Goal: Contribute content: Contribute content

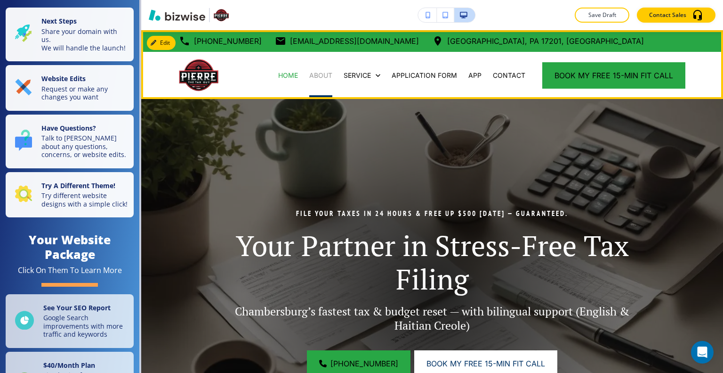
click at [316, 77] on p "ABOUT" at bounding box center [320, 75] width 23 height 9
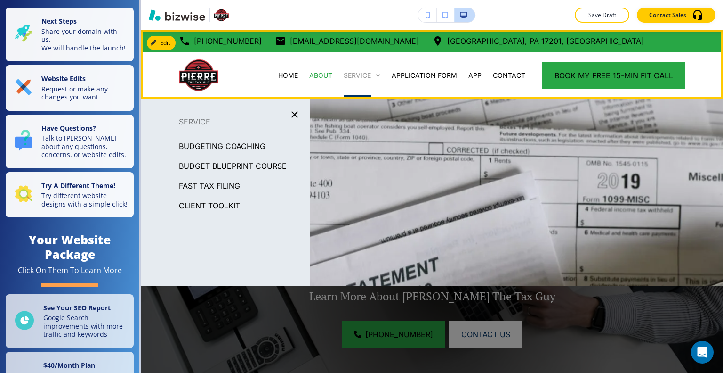
click at [349, 73] on p "SERVICE" at bounding box center [357, 75] width 27 height 9
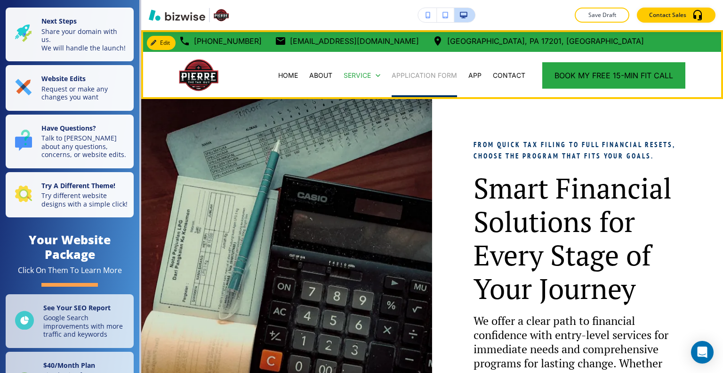
click at [441, 75] on p "APPLICATION FORM" at bounding box center [424, 75] width 65 height 9
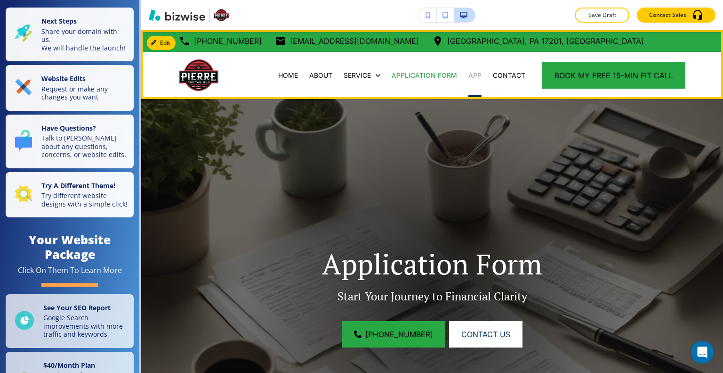
click at [475, 77] on p "APP" at bounding box center [475, 75] width 13 height 9
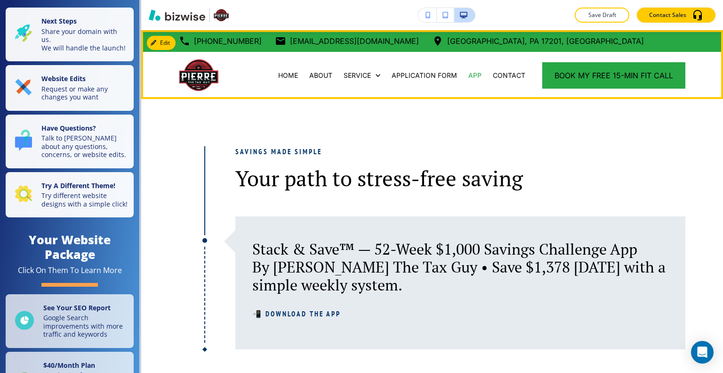
click at [497, 69] on div "CONTACT" at bounding box center [509, 75] width 44 height 47
click at [497, 75] on p "CONTACT" at bounding box center [509, 75] width 32 height 9
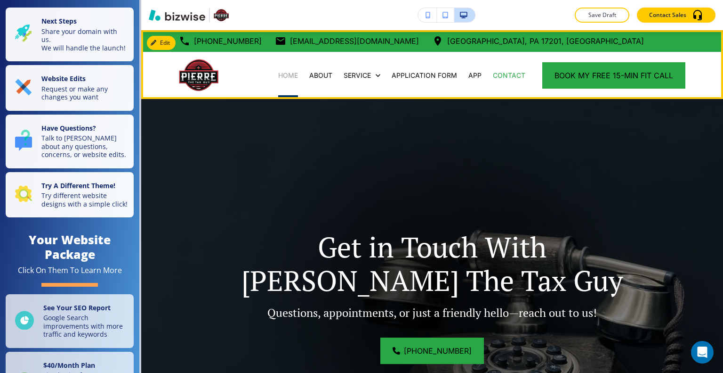
click at [280, 77] on p "HOME" at bounding box center [288, 75] width 20 height 9
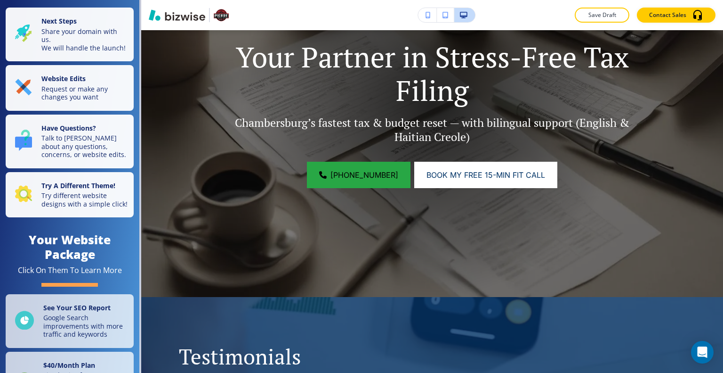
click at [405, 262] on div "File Your Taxes in 24 Hours & Free Up $500 [DATE] — Guaranteed. Your Partner in…" at bounding box center [432, 104] width 582 height 386
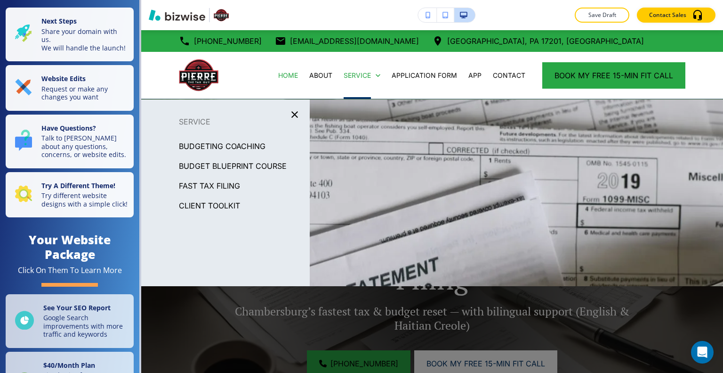
click at [251, 169] on p "BUDGET BLUEPRINT COURSE" at bounding box center [233, 166] width 108 height 14
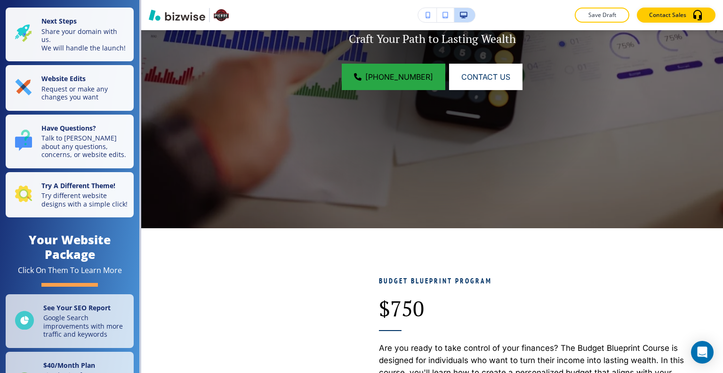
scroll to position [462, 0]
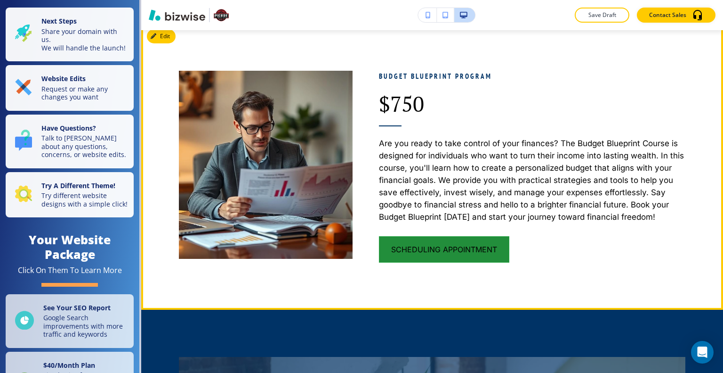
click at [460, 245] on button "SCHEDULING appointment" at bounding box center [444, 249] width 130 height 26
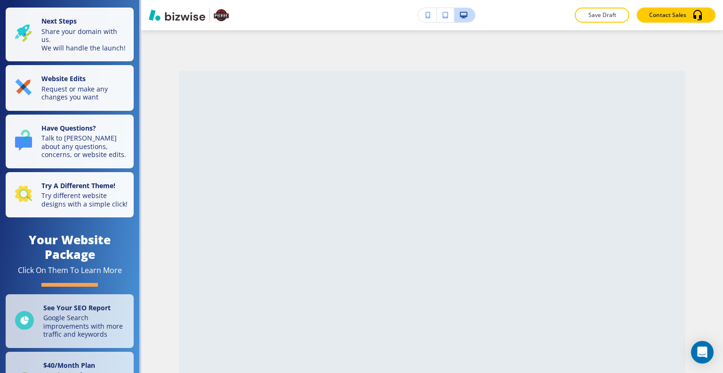
scroll to position [0, 0]
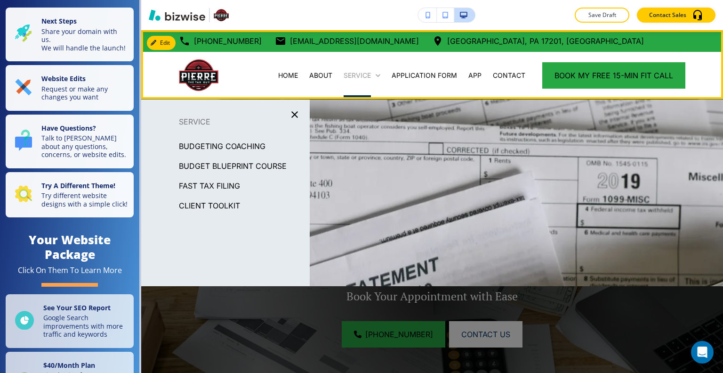
click at [364, 79] on p "SERVICE" at bounding box center [357, 75] width 27 height 9
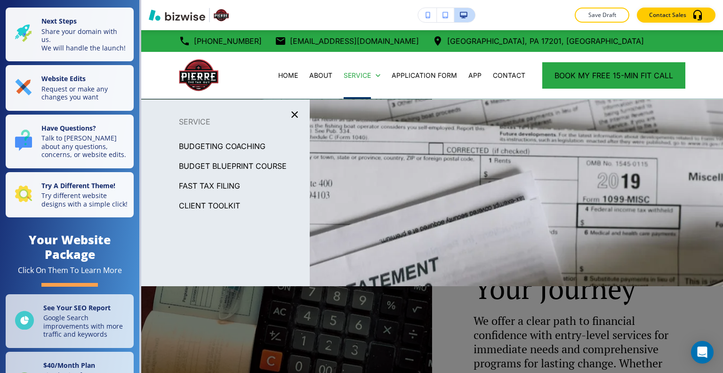
click at [260, 164] on p "BUDGET BLUEPRINT COURSE" at bounding box center [233, 166] width 108 height 14
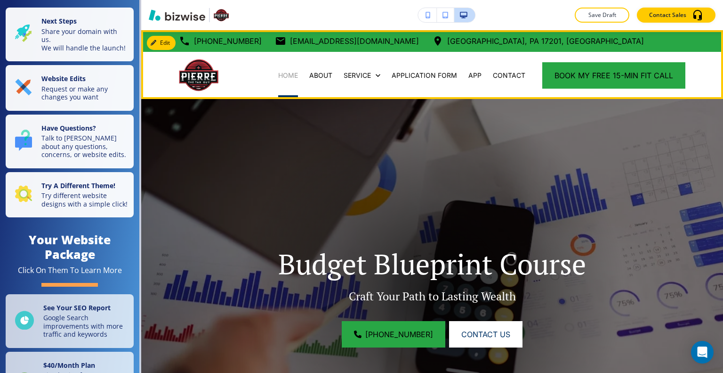
click at [289, 74] on p "HOME" at bounding box center [288, 75] width 20 height 9
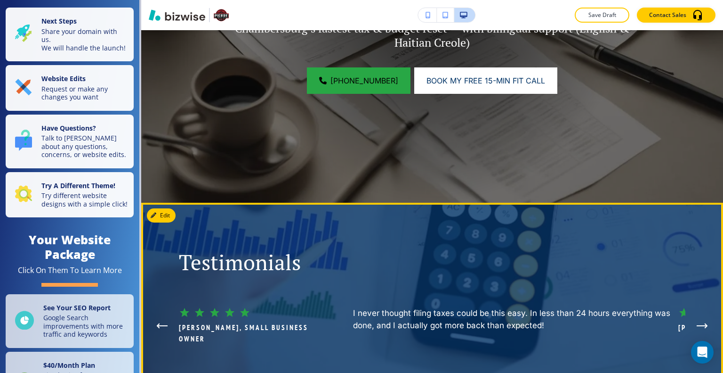
scroll to position [377, 0]
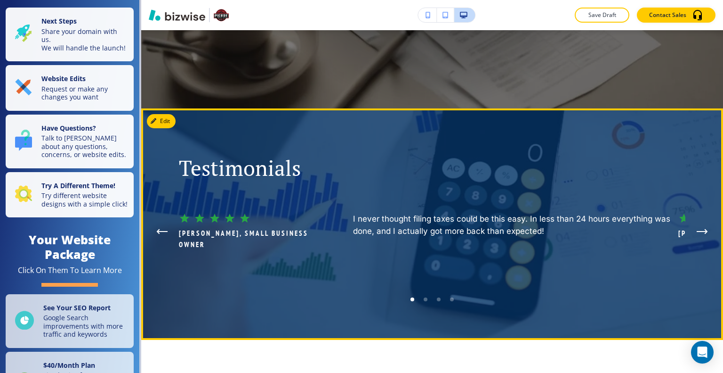
click at [703, 226] on button "Next Testimonial" at bounding box center [702, 231] width 19 height 19
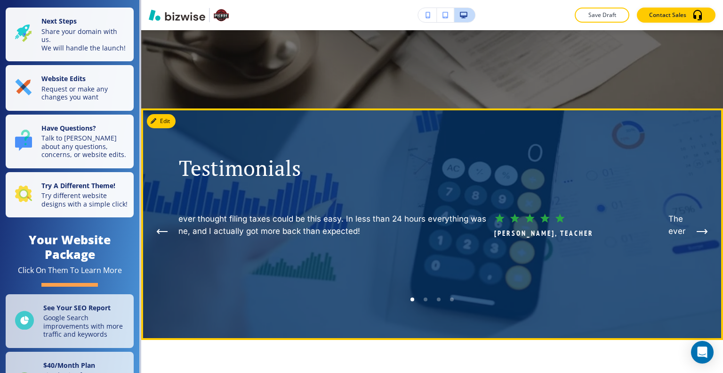
click at [705, 229] on icon "Next Testimonial" at bounding box center [706, 231] width 2 height 4
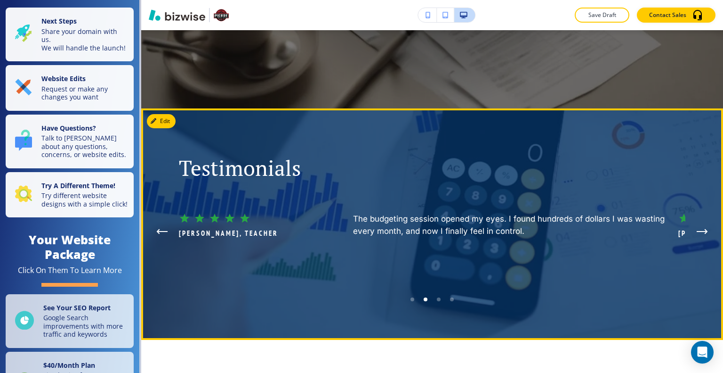
click at [705, 229] on icon "Next Testimonial" at bounding box center [706, 231] width 2 height 4
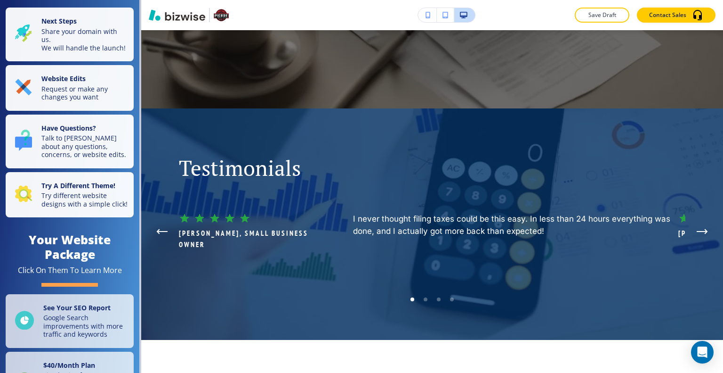
click at [168, 121] on div "Edit Testimonials [PERSON_NAME], Retail Manager love the clear guidance and per…" at bounding box center [432, 223] width 582 height 231
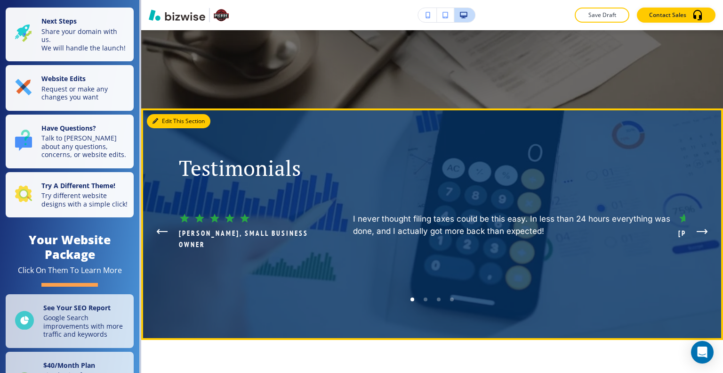
click at [161, 122] on button "Edit This Section" at bounding box center [179, 121] width 64 height 14
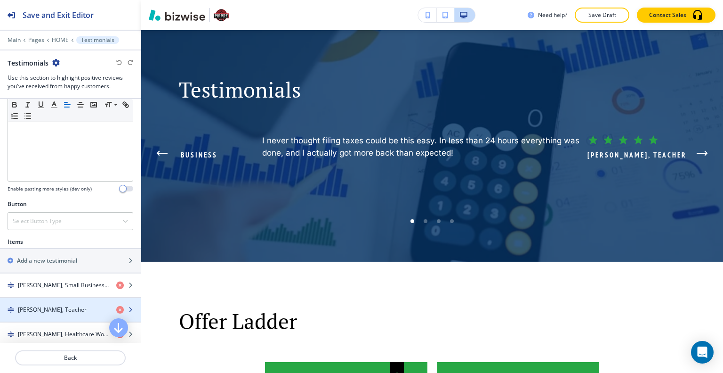
scroll to position [283, 0]
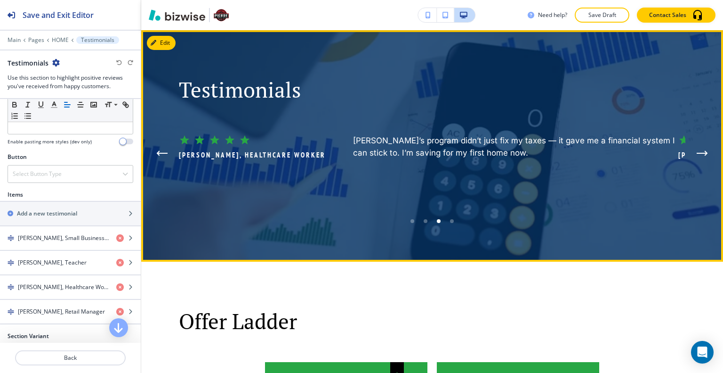
click at [450, 219] on div "Go to slide 4" at bounding box center [452, 221] width 4 height 4
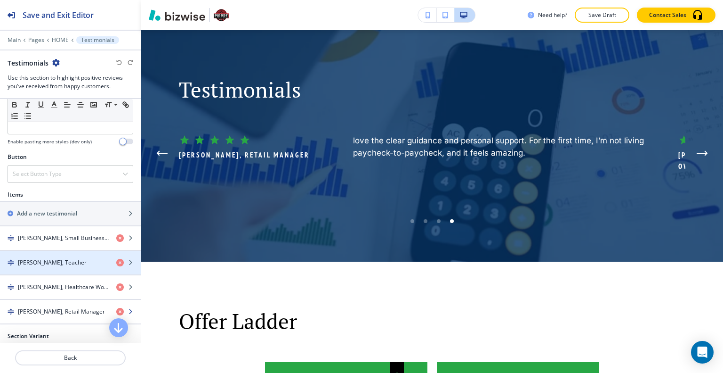
scroll to position [330, 0]
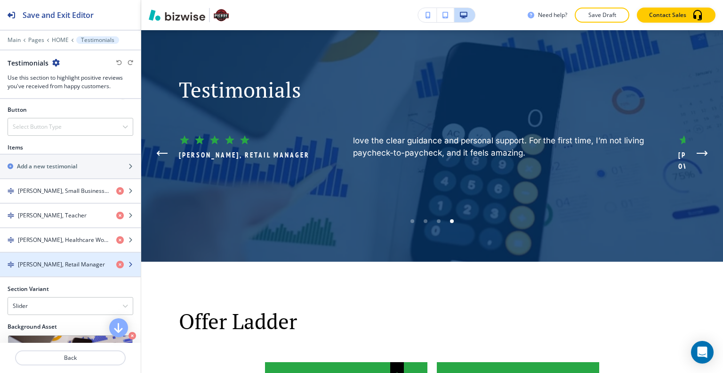
click at [57, 260] on h4 "[PERSON_NAME], Retail Manager" at bounding box center [61, 264] width 87 height 8
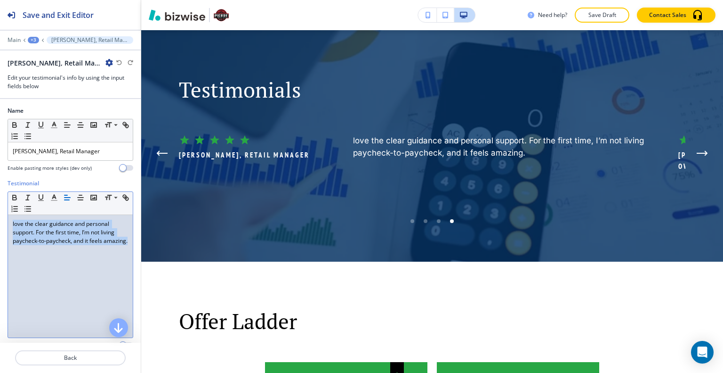
drag, startPoint x: 72, startPoint y: 259, endPoint x: 31, endPoint y: 230, distance: 49.7
click at [0, 212] on div "Testimonial Small Normal Large Huge love the clear guidance and personal suppor…" at bounding box center [70, 267] width 141 height 177
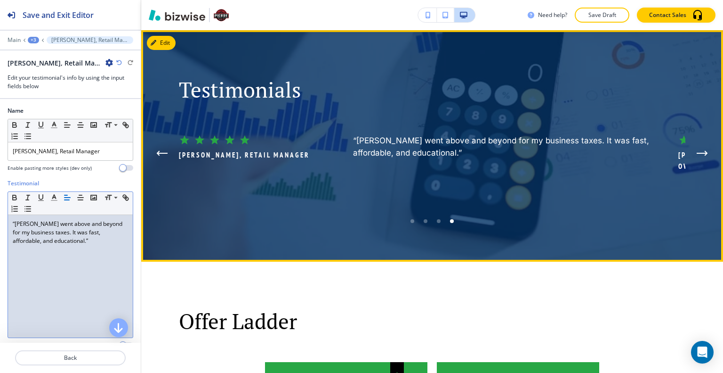
scroll to position [361, 0]
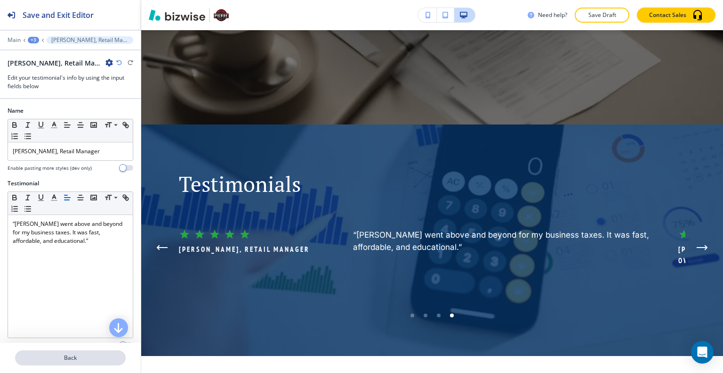
click at [85, 361] on p "Back" at bounding box center [70, 357] width 109 height 8
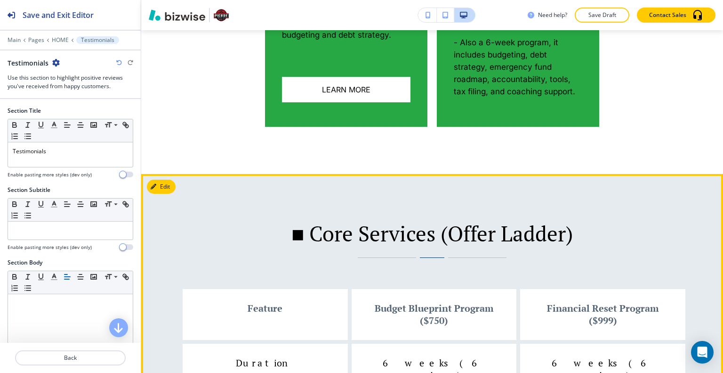
scroll to position [737, 0]
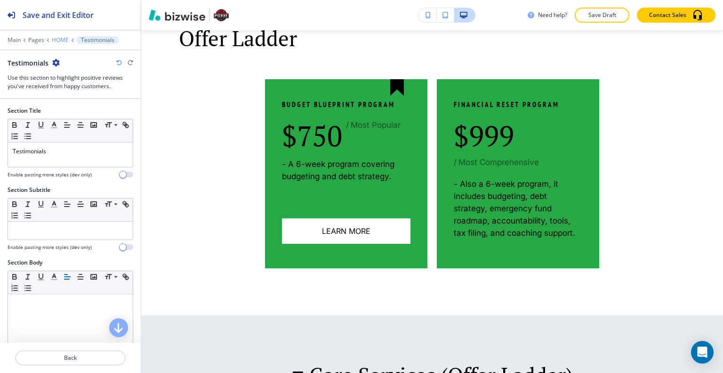
click at [61, 40] on p "HOME" at bounding box center [60, 40] width 17 height 7
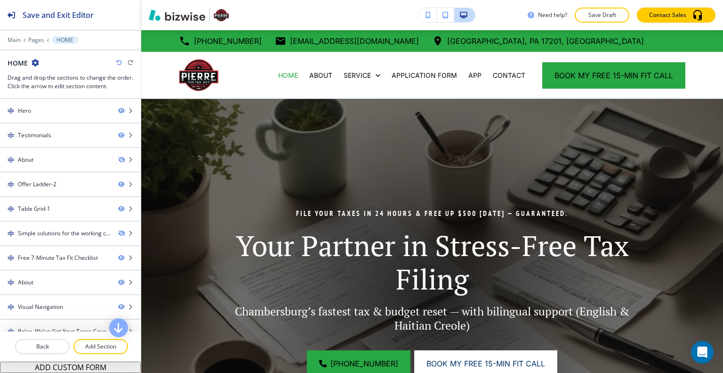
scroll to position [47, 0]
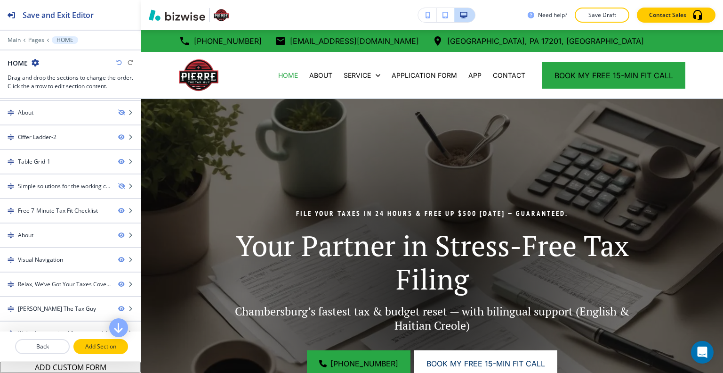
click at [100, 350] on button "Add Section" at bounding box center [100, 346] width 55 height 15
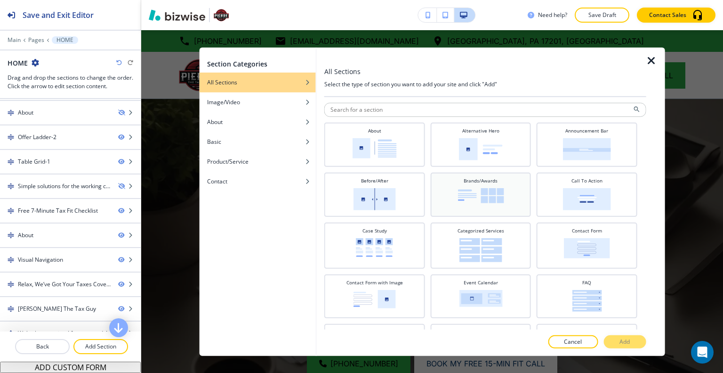
click at [488, 181] on h4 "Brands/Awards" at bounding box center [481, 180] width 34 height 7
click at [624, 350] on div at bounding box center [485, 352] width 322 height 8
click at [624, 343] on p "Add" at bounding box center [625, 341] width 10 height 8
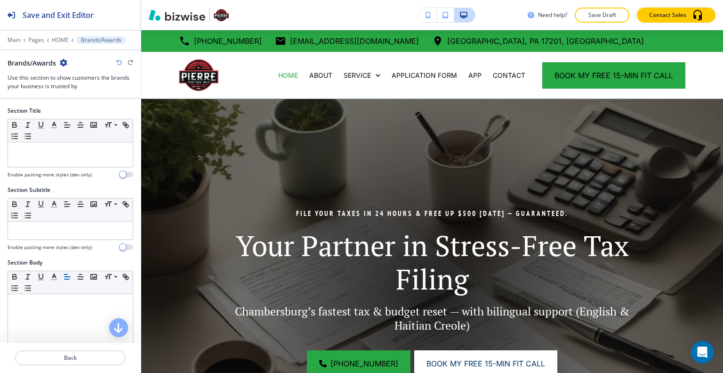
scroll to position [3545, 0]
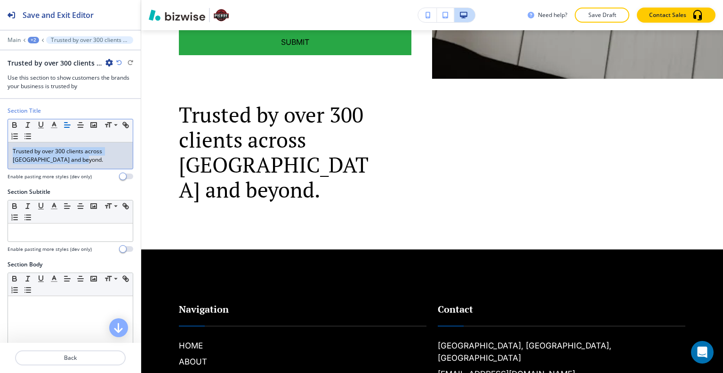
drag, startPoint x: 107, startPoint y: 158, endPoint x: 0, endPoint y: 136, distance: 109.2
click at [0, 136] on div "Section Title Small Normal Large Huge Trusted by over 300 clients across [GEOGR…" at bounding box center [70, 146] width 141 height 81
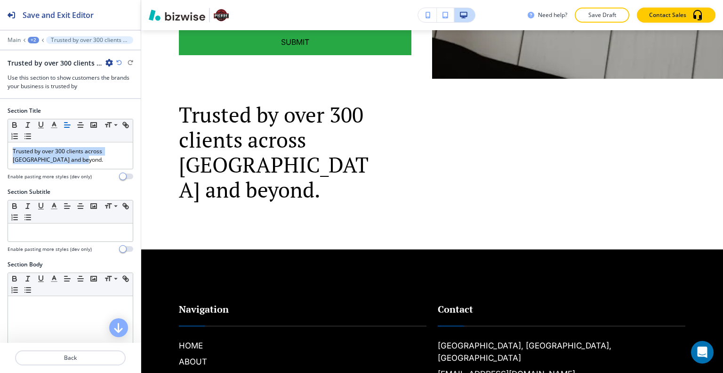
click at [30, 42] on div "+2" at bounding box center [33, 40] width 11 height 7
click at [39, 71] on p "HOME" at bounding box center [58, 71] width 48 height 8
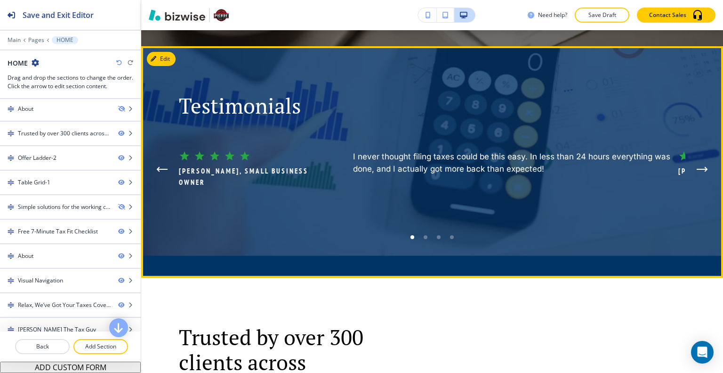
scroll to position [580, 0]
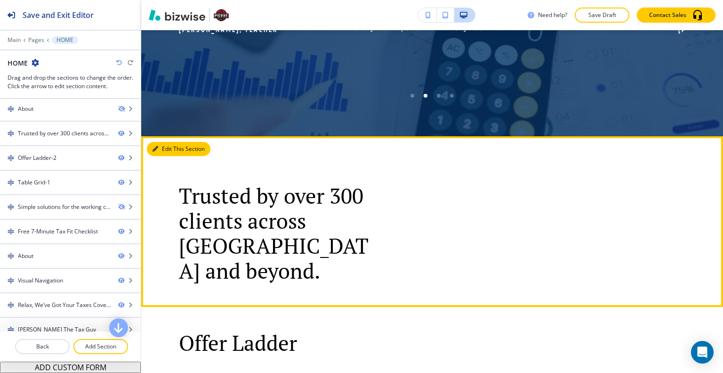
click at [167, 142] on button "Edit This Section" at bounding box center [179, 149] width 64 height 14
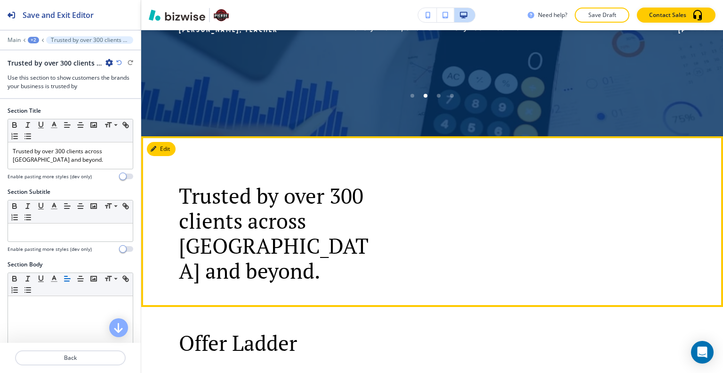
scroll to position [674, 0]
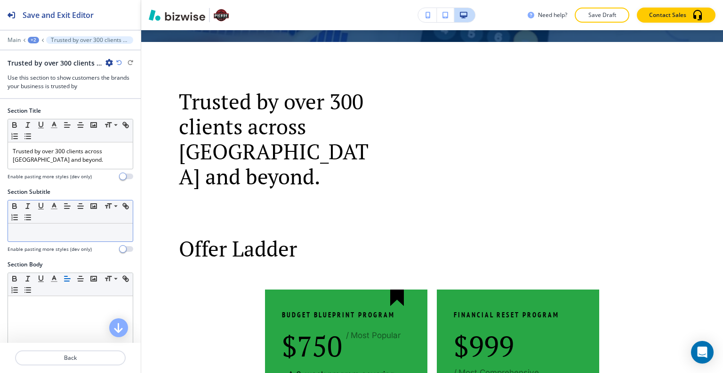
click at [44, 229] on p at bounding box center [70, 232] width 115 height 8
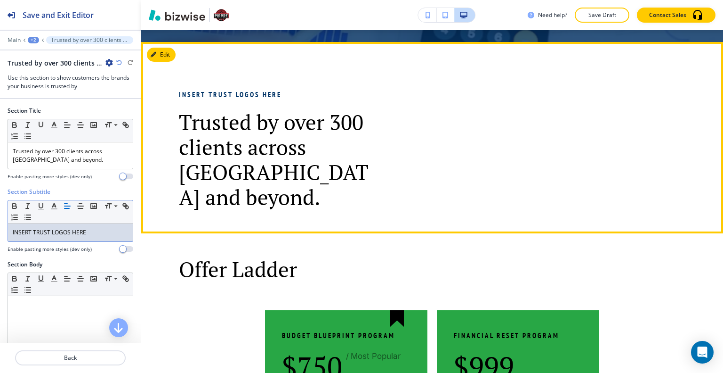
scroll to position [627, 0]
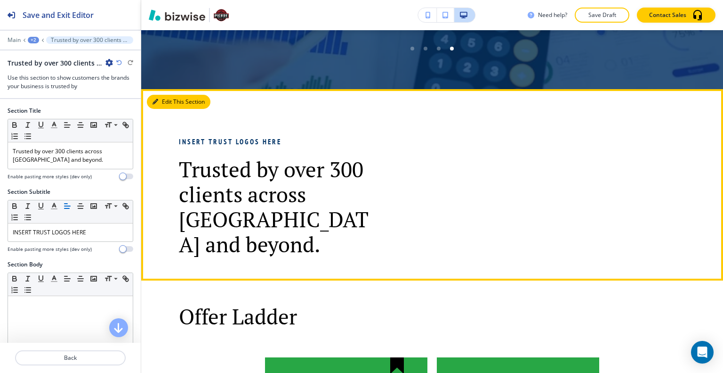
click at [168, 95] on button "Edit This Section" at bounding box center [179, 102] width 64 height 14
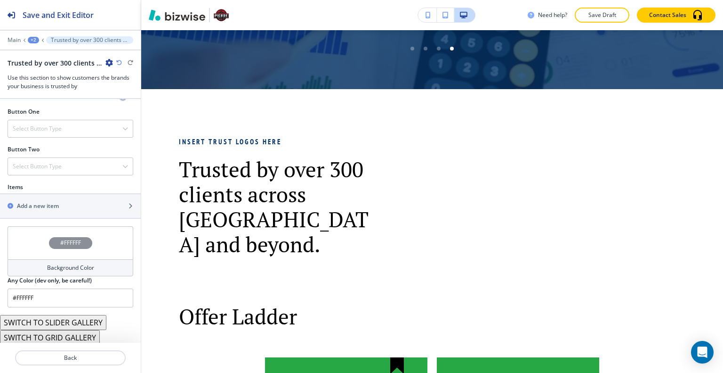
click at [37, 246] on div "#FFFFFF" at bounding box center [71, 242] width 126 height 33
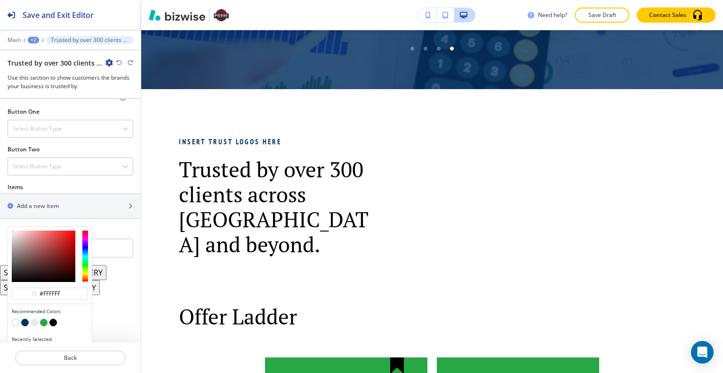
scroll to position [344, 0]
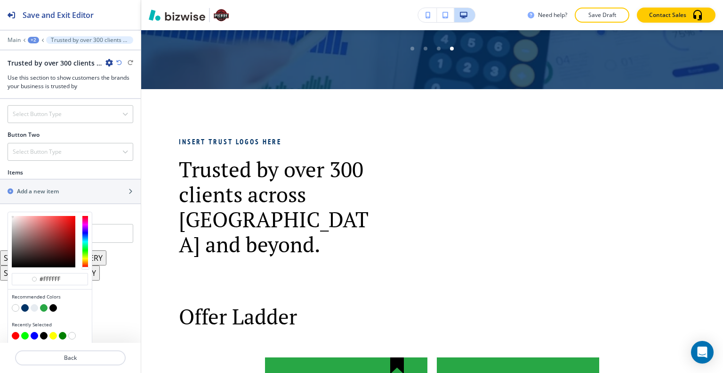
click at [34, 305] on button "button" at bounding box center [35, 308] width 8 height 8
type input "#e6ebf0"
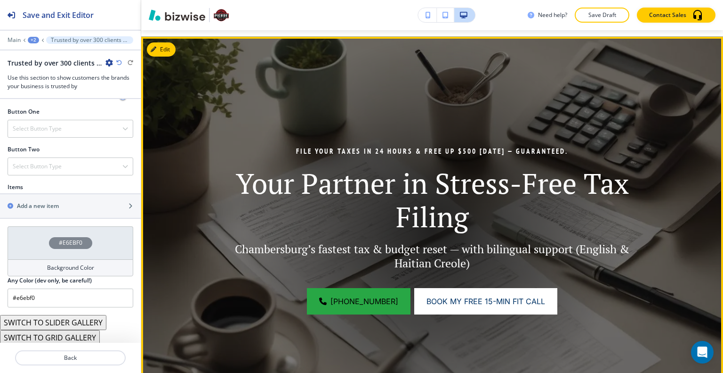
scroll to position [15, 0]
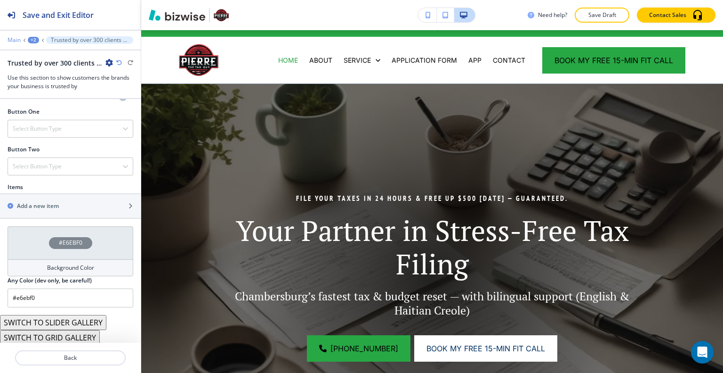
click at [14, 41] on p "Main" at bounding box center [14, 40] width 13 height 7
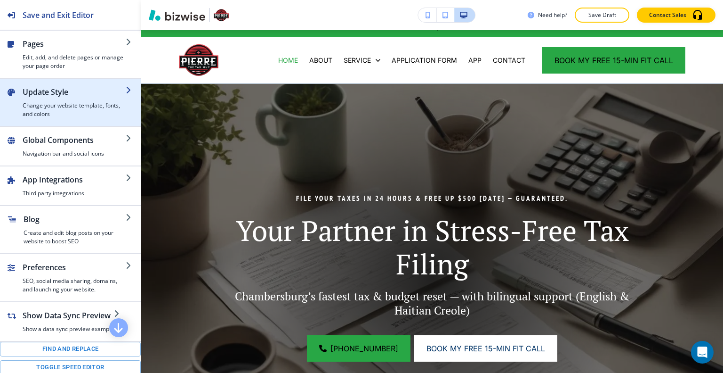
click at [49, 124] on div "button" at bounding box center [70, 122] width 141 height 8
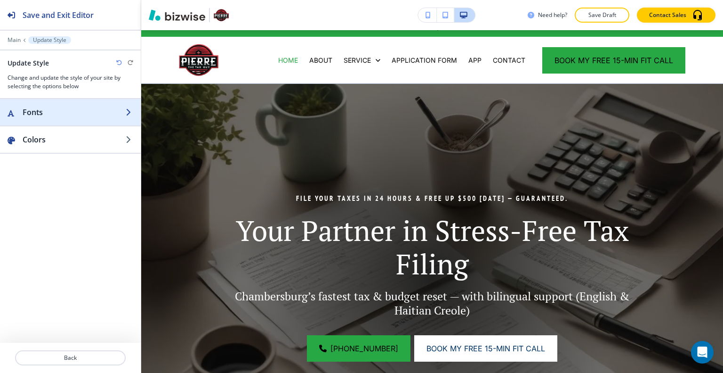
click at [52, 118] on button "Fonts" at bounding box center [70, 112] width 141 height 26
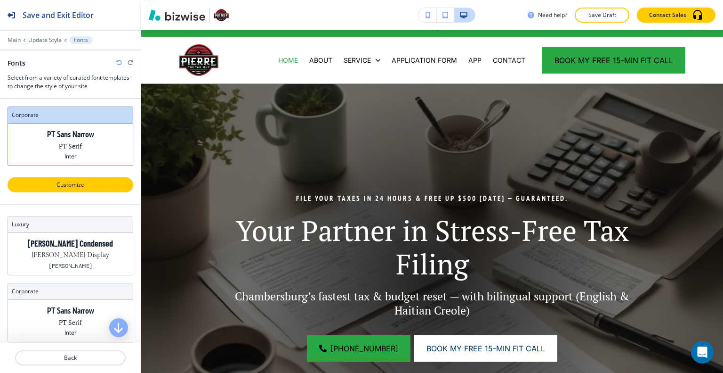
click at [78, 182] on p "Customize" at bounding box center [70, 184] width 101 height 8
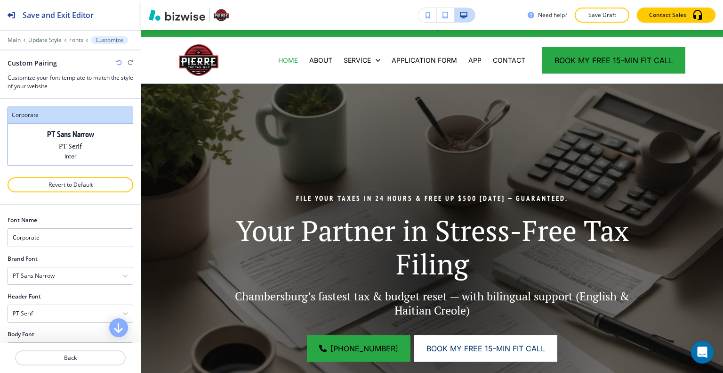
scroll to position [26, 0]
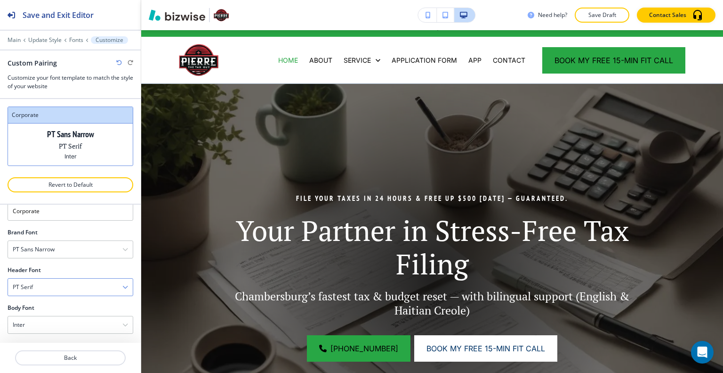
click at [65, 285] on div "PT Serif" at bounding box center [70, 286] width 125 height 17
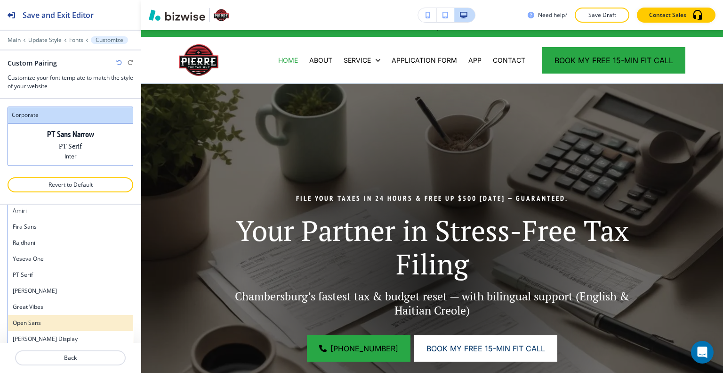
click at [52, 320] on h4 "Open Sans" at bounding box center [70, 322] width 115 height 8
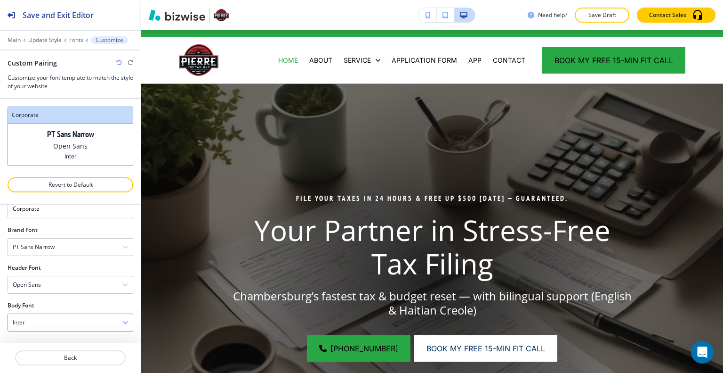
scroll to position [26, 0]
click at [64, 285] on div "Open Sans" at bounding box center [70, 286] width 125 height 17
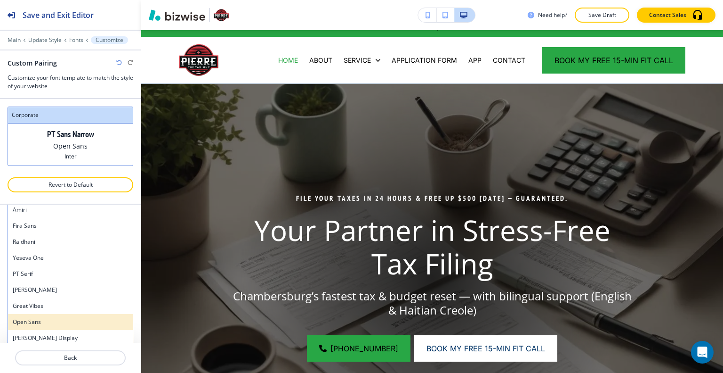
scroll to position [241, 0]
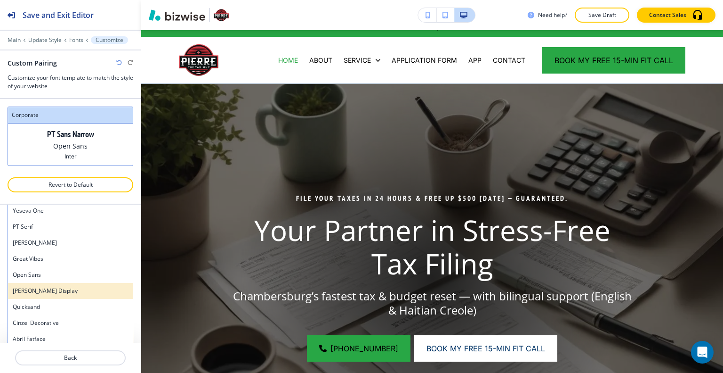
click at [60, 290] on h4 "[PERSON_NAME] Display" at bounding box center [70, 290] width 115 height 8
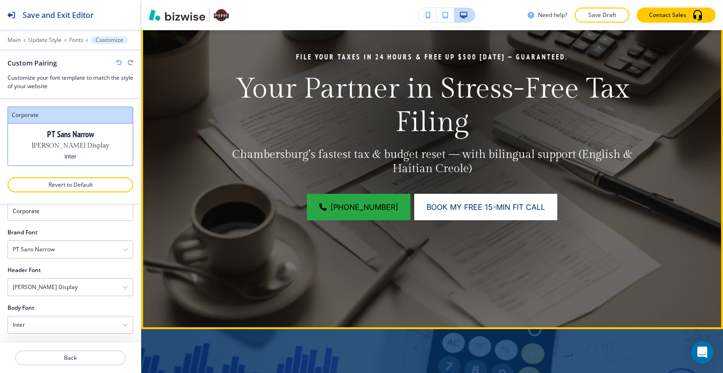
scroll to position [251, 0]
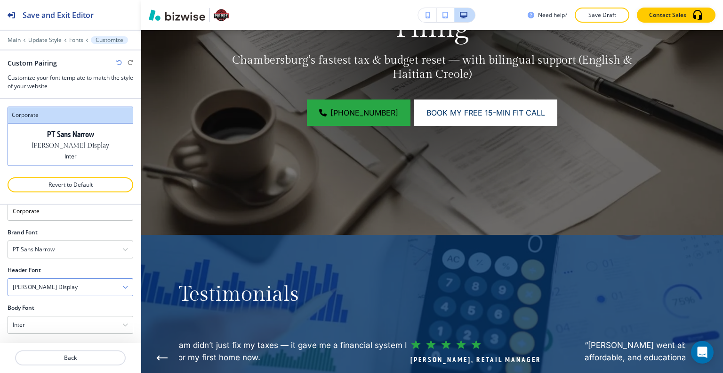
click at [79, 286] on div "[PERSON_NAME] Display" at bounding box center [70, 286] width 125 height 17
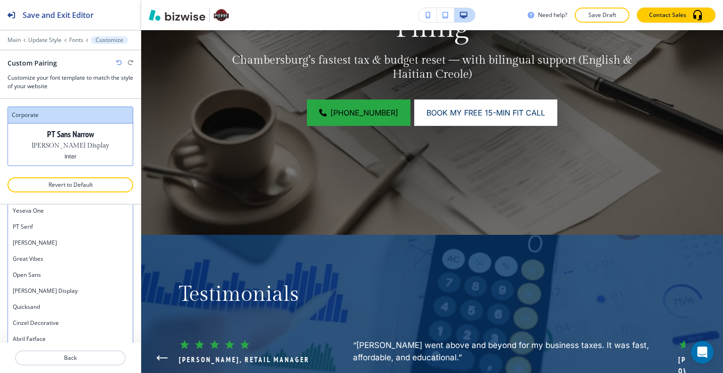
scroll to position [288, 0]
click at [66, 292] on h4 "Abril Fatface" at bounding box center [70, 291] width 115 height 8
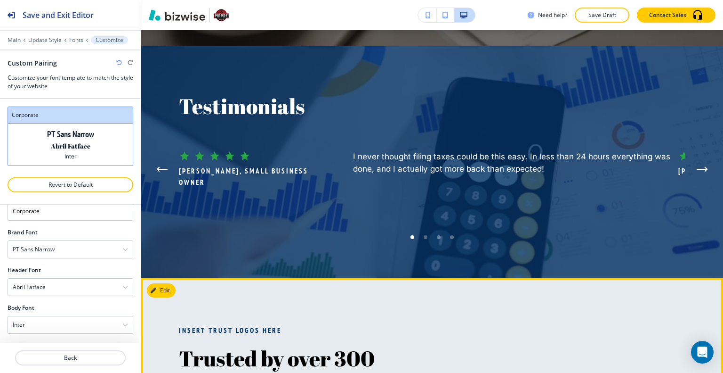
scroll to position [580, 0]
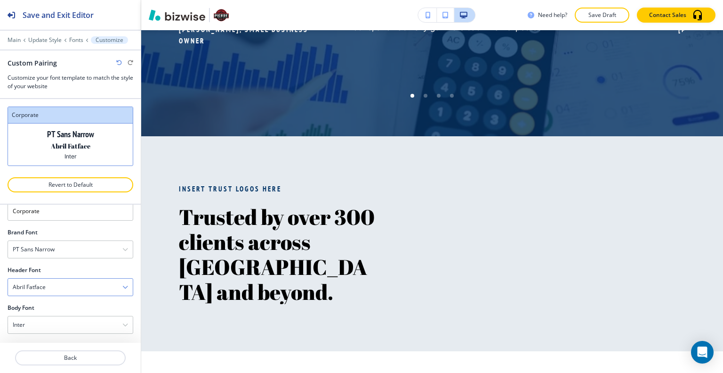
click at [75, 287] on div "Abril Fatface" at bounding box center [70, 286] width 125 height 17
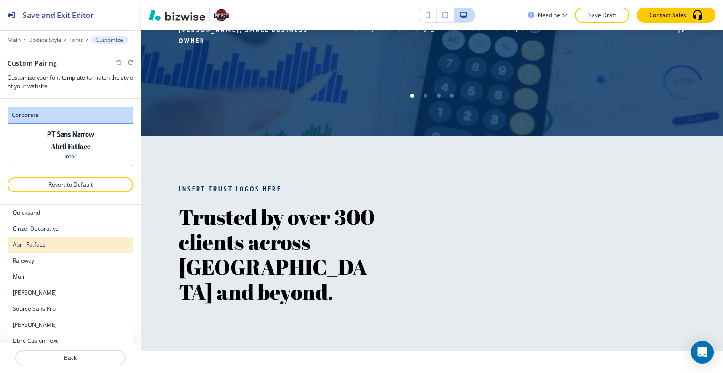
scroll to position [382, 0]
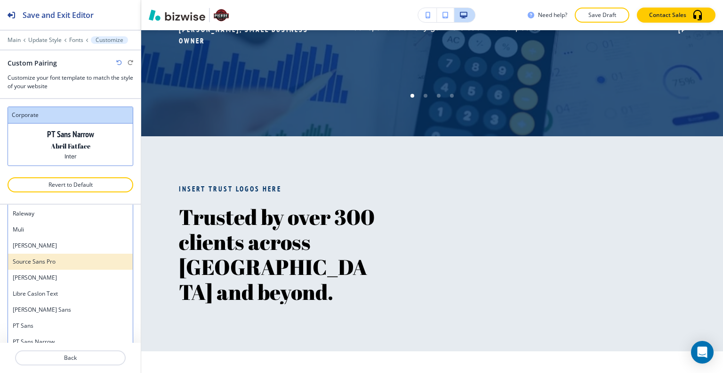
click at [67, 260] on h4 "Source Sans Pro" at bounding box center [70, 261] width 115 height 8
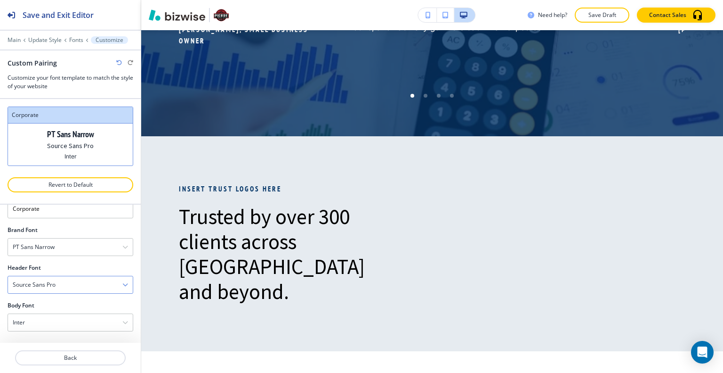
scroll to position [26, 0]
click at [67, 284] on div "Source Sans Pro" at bounding box center [70, 286] width 125 height 17
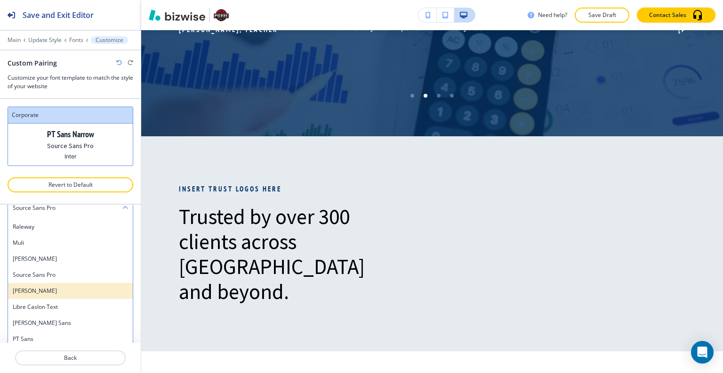
scroll to position [476, 0]
click at [56, 288] on h4 "Permanent Marker" at bounding box center [70, 292] width 115 height 8
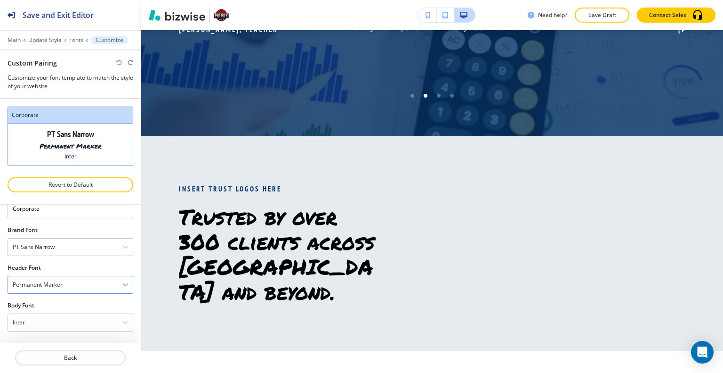
scroll to position [26, 0]
click at [66, 286] on div "Permanent Marker" at bounding box center [70, 286] width 125 height 17
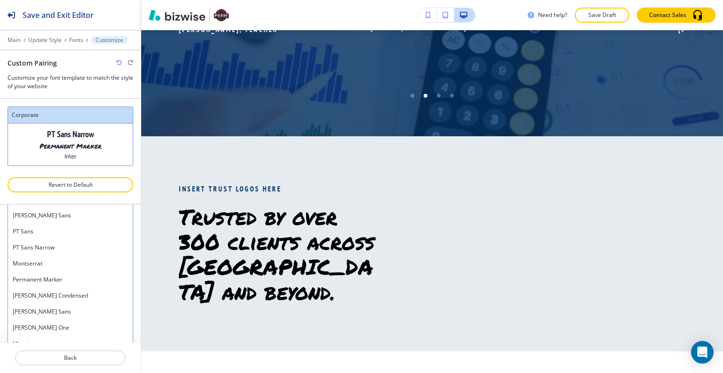
scroll to position [570, 0]
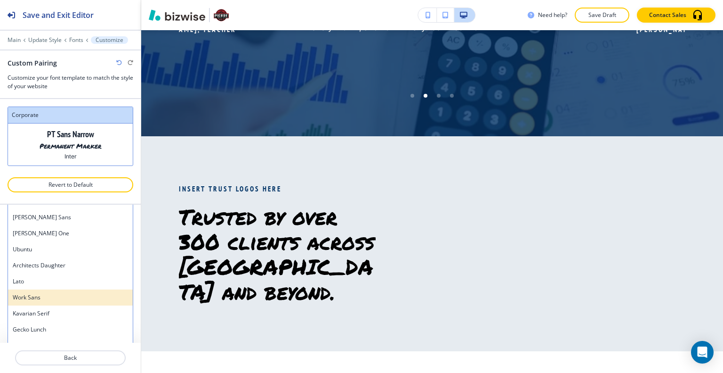
click at [55, 293] on h4 "Work Sans" at bounding box center [70, 297] width 115 height 8
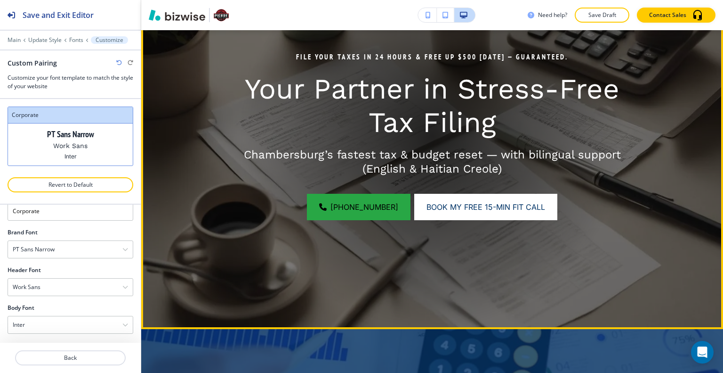
scroll to position [62, 0]
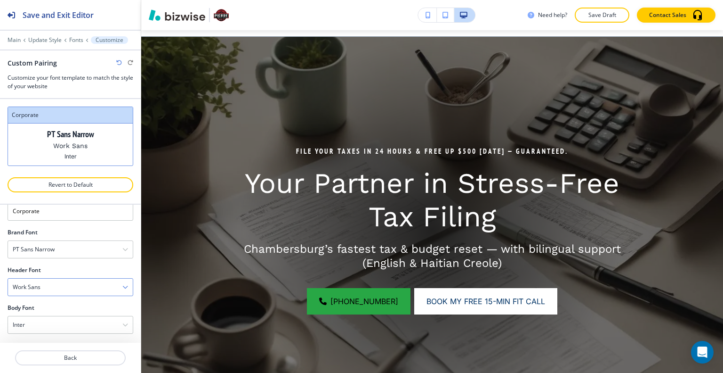
click at [81, 281] on div "Work Sans" at bounding box center [70, 286] width 125 height 17
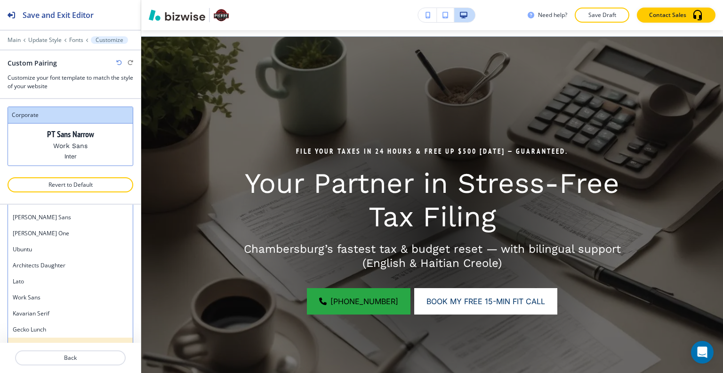
scroll to position [664, 0]
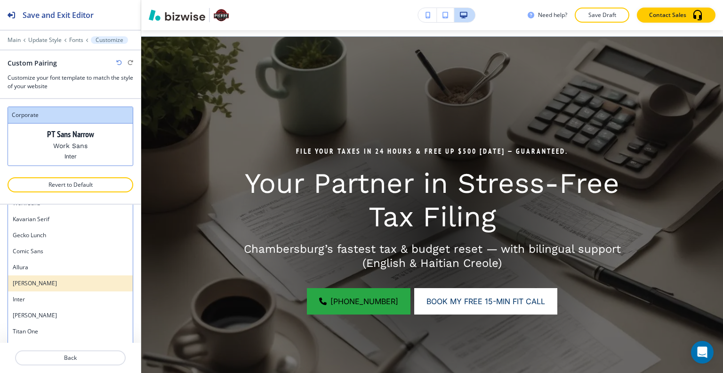
click at [58, 282] on h4 "[PERSON_NAME]" at bounding box center [70, 283] width 115 height 8
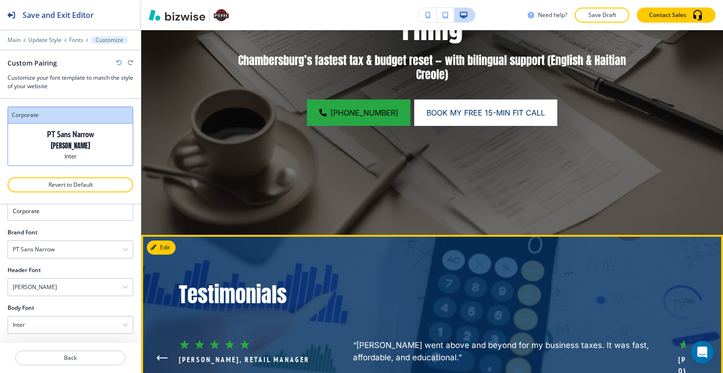
scroll to position [392, 0]
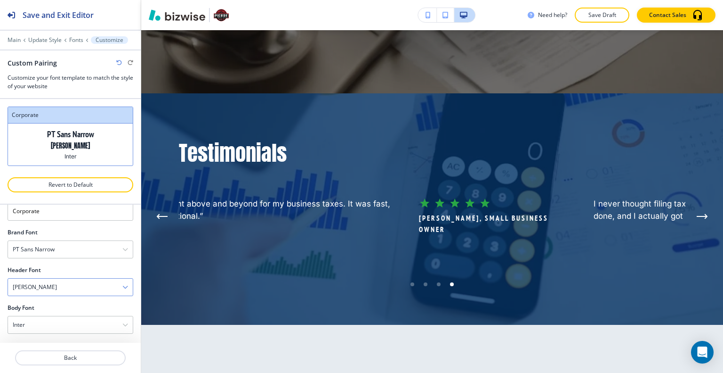
click at [86, 278] on div "[PERSON_NAME]" at bounding box center [70, 286] width 125 height 17
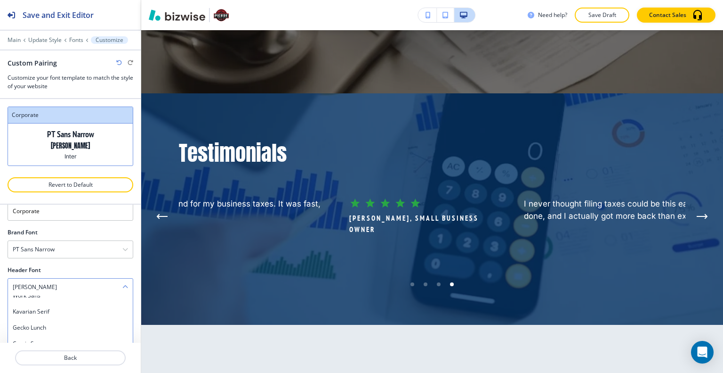
scroll to position [119, 0]
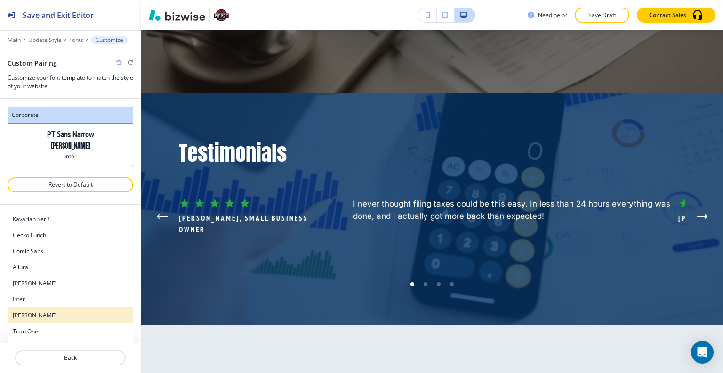
click at [68, 311] on h4 "[PERSON_NAME]" at bounding box center [70, 315] width 115 height 8
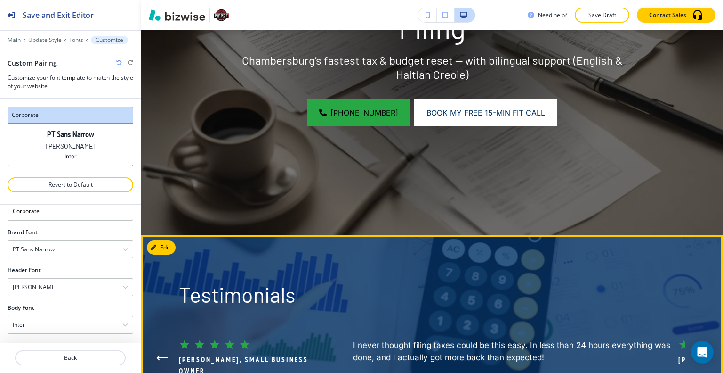
scroll to position [109, 0]
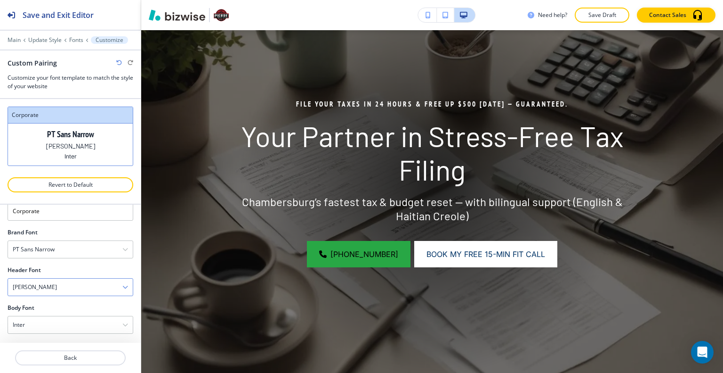
click at [90, 284] on div "[PERSON_NAME]" at bounding box center [70, 286] width 125 height 17
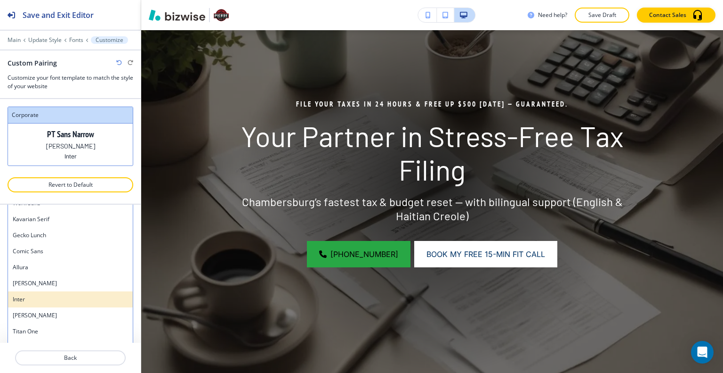
scroll to position [712, 0]
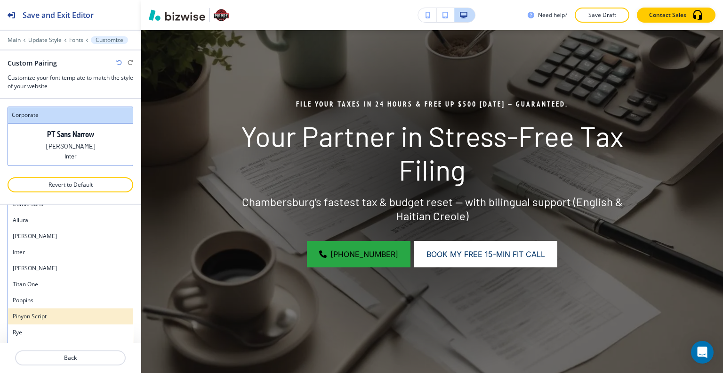
click at [63, 312] on h4 "Pinyon Script" at bounding box center [70, 316] width 115 height 8
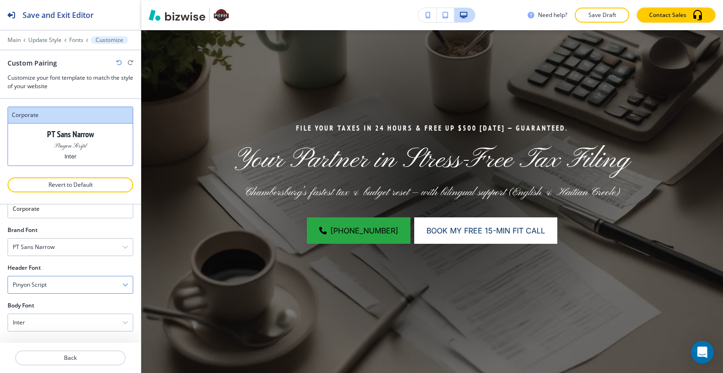
scroll to position [26, 0]
click at [80, 284] on div "Pinyon Script" at bounding box center [70, 286] width 125 height 17
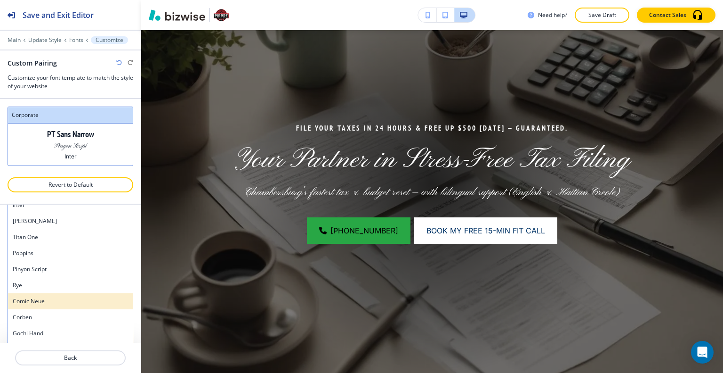
scroll to position [787, 0]
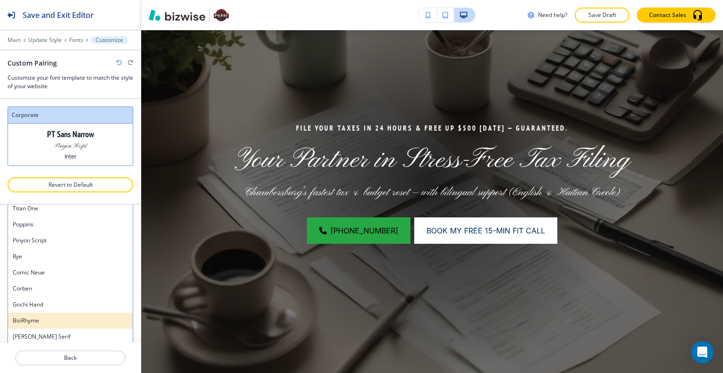
click at [56, 318] on h4 "BioRhyme" at bounding box center [70, 320] width 115 height 8
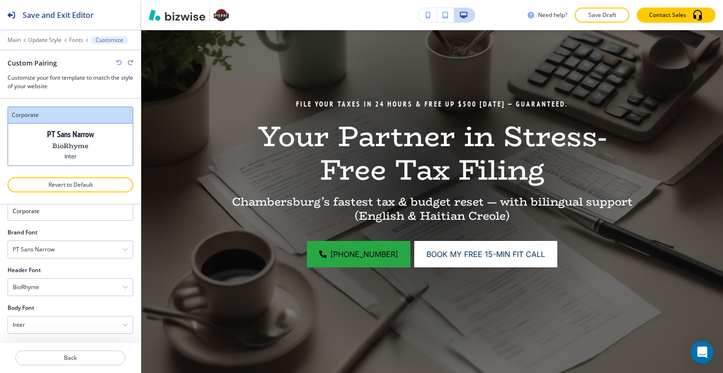
scroll to position [0, 0]
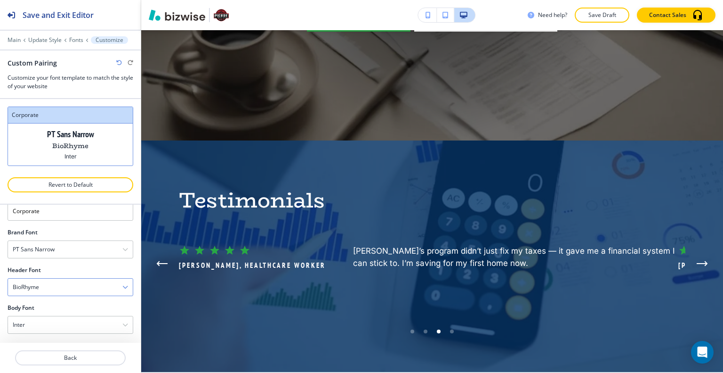
click at [80, 285] on div "BioRhyme" at bounding box center [70, 286] width 125 height 17
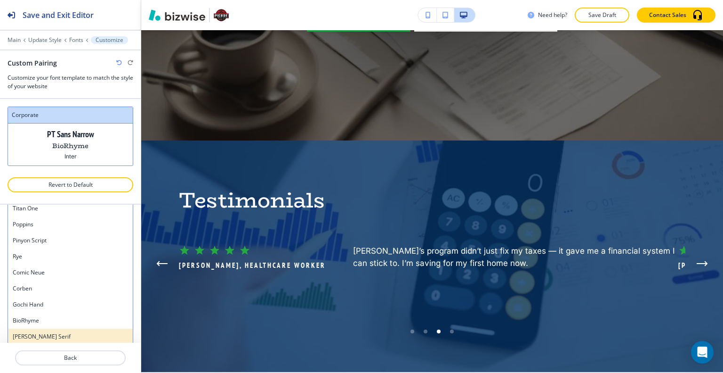
click at [47, 334] on h4 "[PERSON_NAME] Serif" at bounding box center [70, 336] width 115 height 8
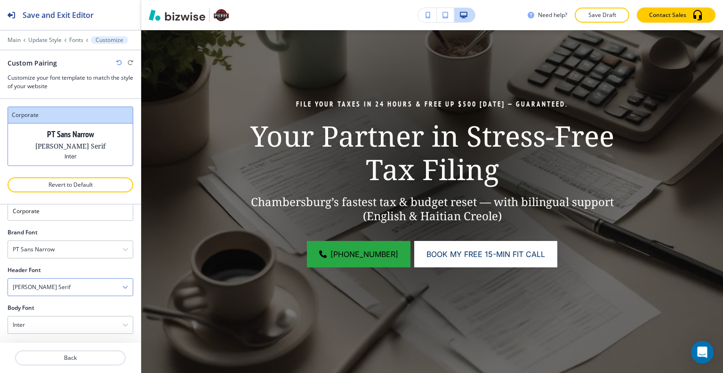
click at [67, 287] on div "[PERSON_NAME] Serif" at bounding box center [70, 286] width 125 height 17
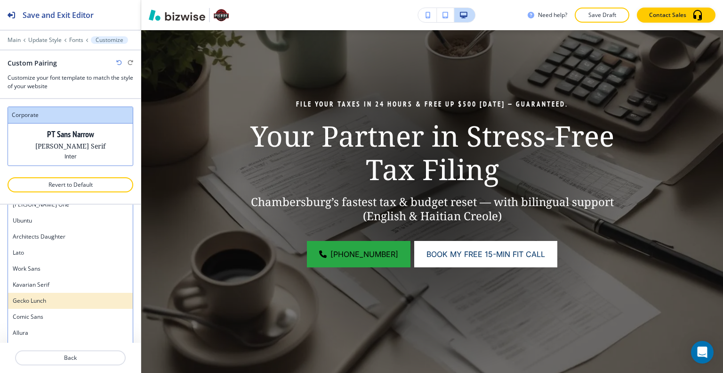
click at [47, 298] on h4 "Gecko Lunch" at bounding box center [70, 300] width 115 height 8
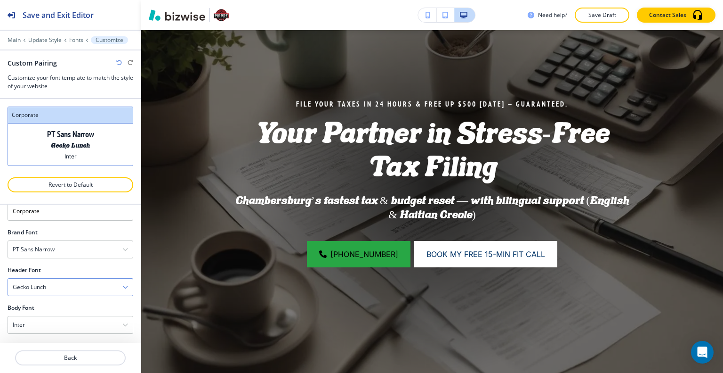
click at [89, 284] on div "Gecko Lunch" at bounding box center [70, 286] width 125 height 17
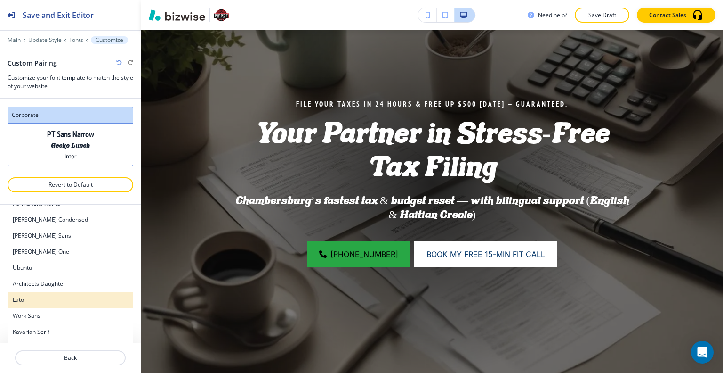
click at [56, 297] on h4 "Lato" at bounding box center [70, 299] width 115 height 8
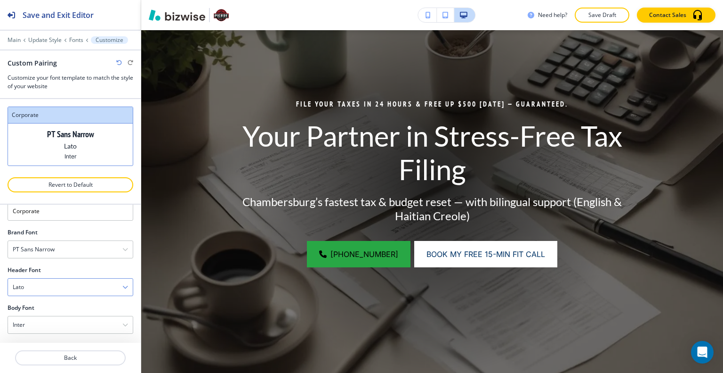
click at [103, 283] on div "Lato" at bounding box center [70, 286] width 125 height 17
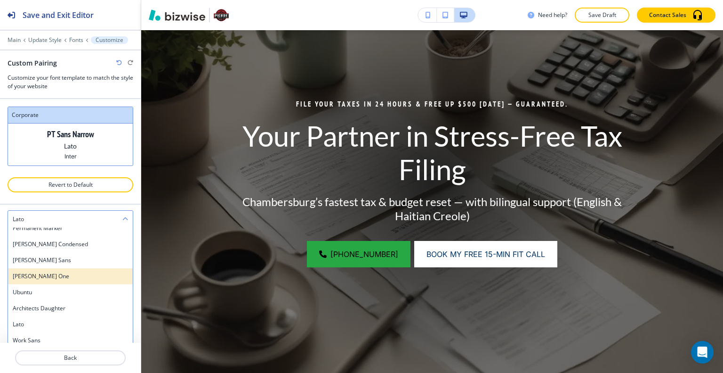
click at [69, 280] on div "[PERSON_NAME] One" at bounding box center [70, 276] width 125 height 16
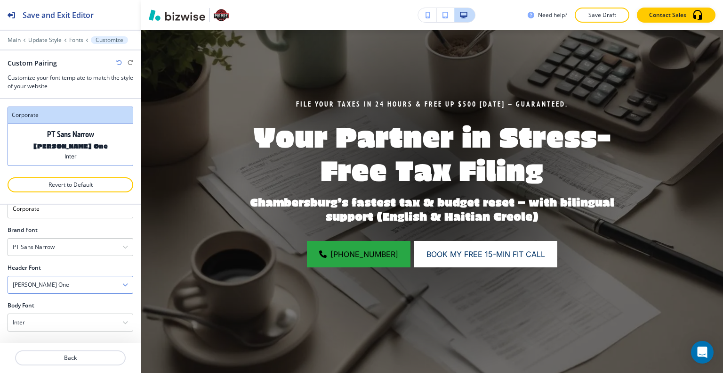
scroll to position [26, 0]
click at [62, 284] on div "[PERSON_NAME] One" at bounding box center [70, 286] width 125 height 17
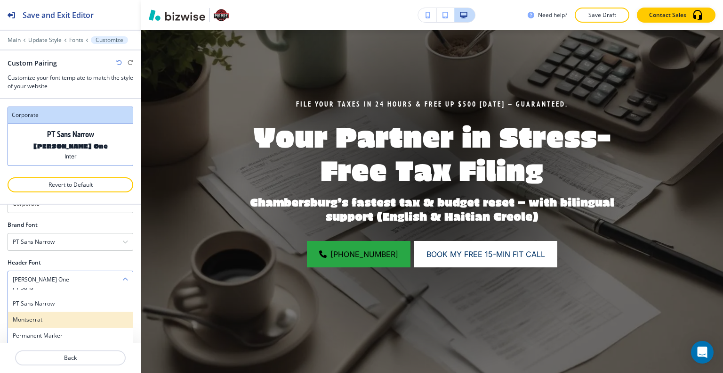
scroll to position [458, 0]
click at [66, 311] on div "[PERSON_NAME] Sans" at bounding box center [70, 318] width 125 height 16
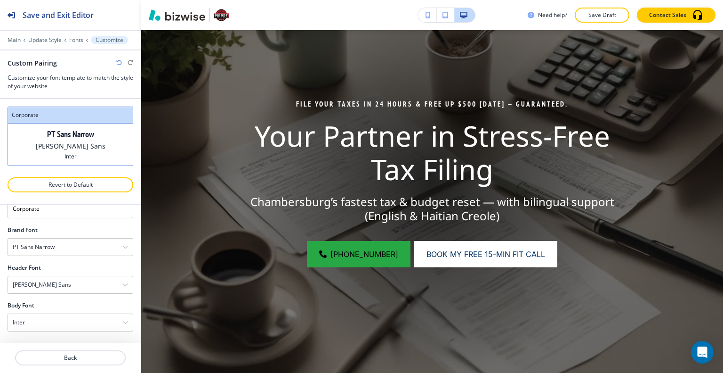
scroll to position [26, 0]
click at [90, 286] on div "[PERSON_NAME] Sans" at bounding box center [70, 286] width 125 height 17
click at [64, 308] on h4 "[PERSON_NAME]" at bounding box center [70, 309] width 115 height 8
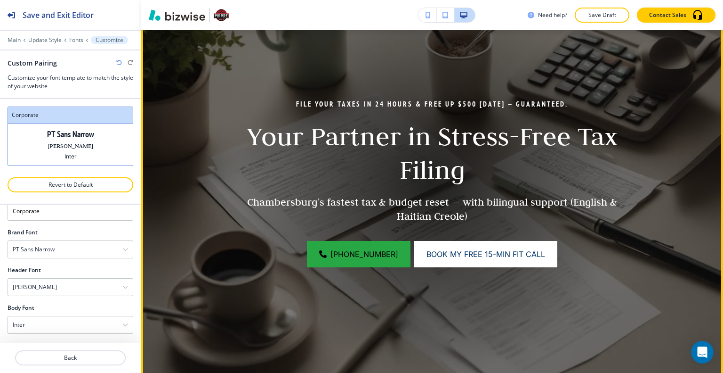
scroll to position [156, 0]
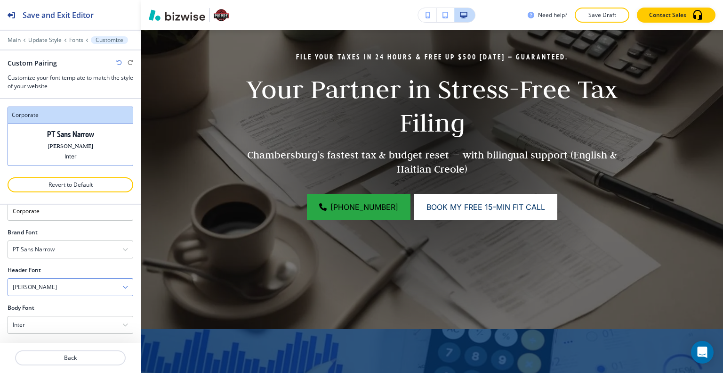
click at [100, 291] on div "[PERSON_NAME]" at bounding box center [70, 286] width 125 height 17
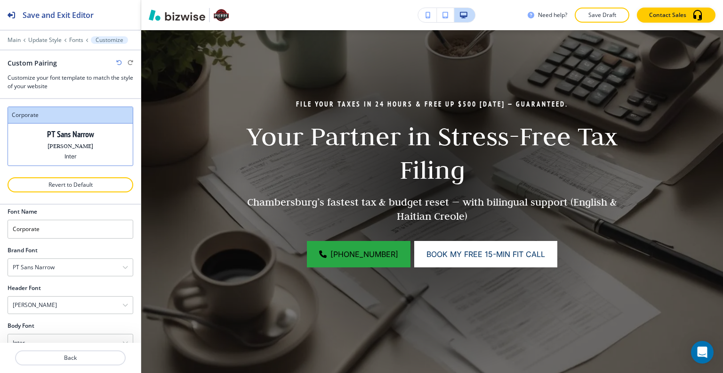
scroll to position [26, 0]
click at [81, 284] on div "[PERSON_NAME]" at bounding box center [70, 286] width 125 height 17
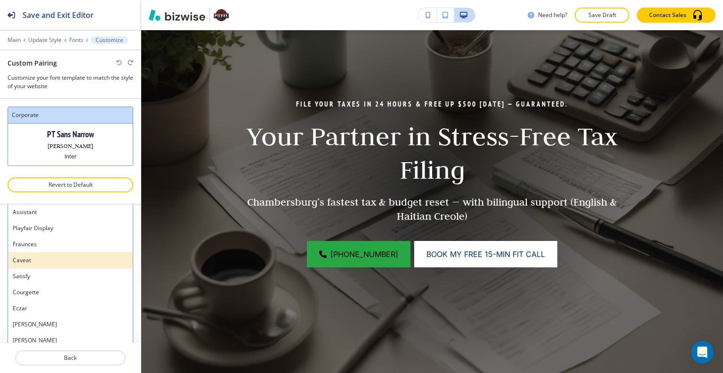
scroll to position [71, 0]
click at [55, 259] on h4 "Assistant" at bounding box center [70, 259] width 115 height 8
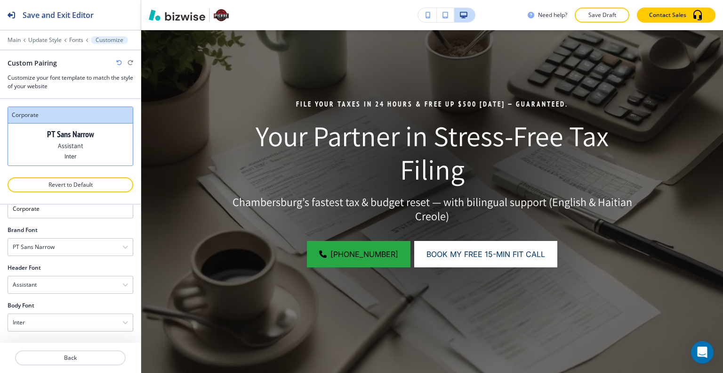
scroll to position [26, 0]
click at [87, 286] on div "Assistant" at bounding box center [70, 286] width 125 height 17
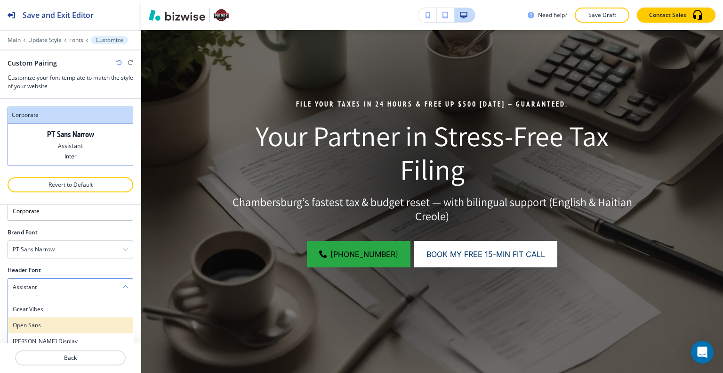
scroll to position [235, 0]
click at [41, 336] on h4 "[PERSON_NAME]" at bounding box center [70, 340] width 115 height 8
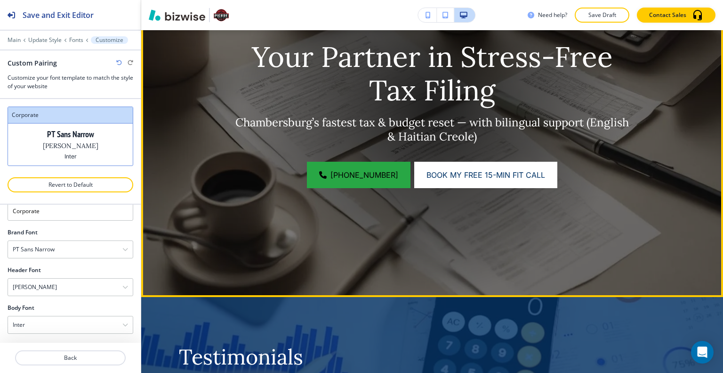
scroll to position [283, 0]
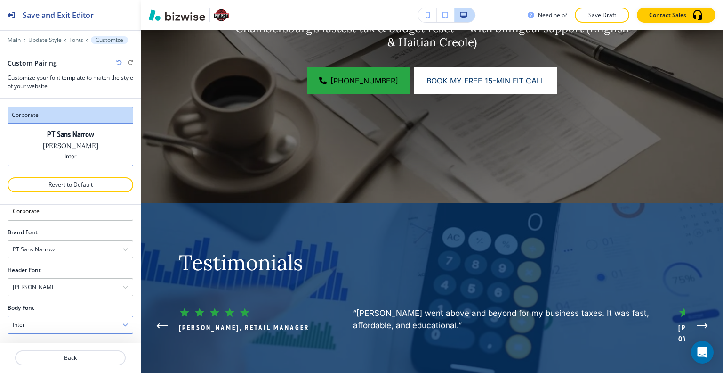
click at [89, 322] on div "Inter" at bounding box center [70, 324] width 125 height 17
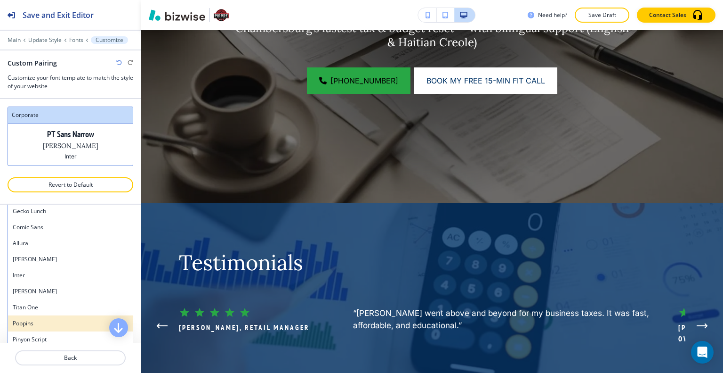
click at [86, 322] on h4 "Poppins" at bounding box center [70, 323] width 115 height 8
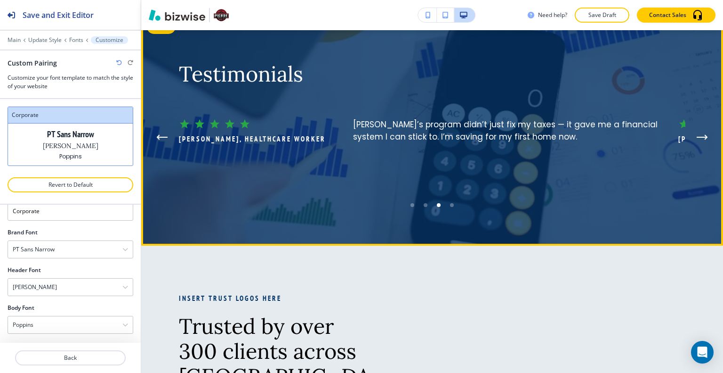
scroll to position [659, 0]
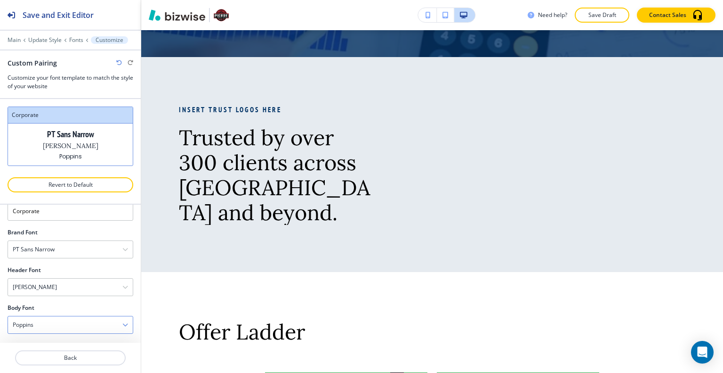
click at [71, 321] on div "Poppins" at bounding box center [70, 324] width 125 height 17
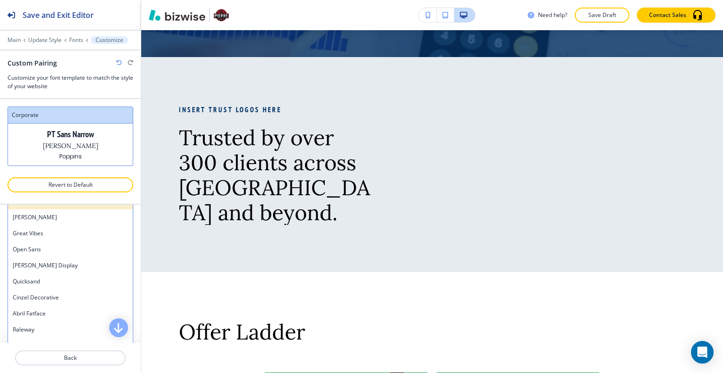
scroll to position [172, 0]
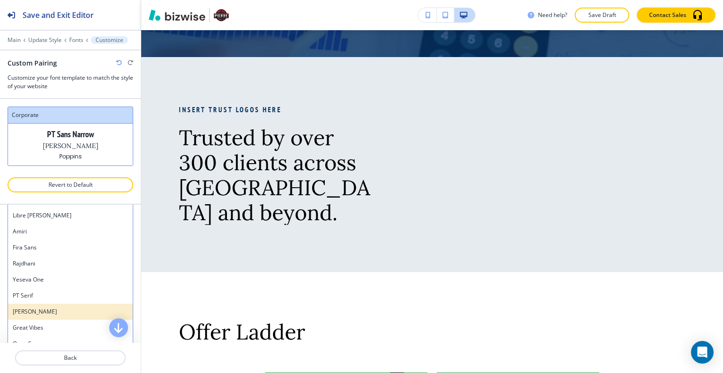
click at [45, 308] on h4 "[PERSON_NAME]" at bounding box center [70, 311] width 115 height 8
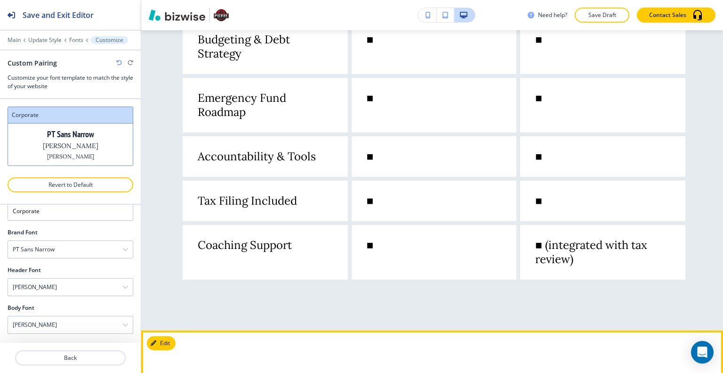
scroll to position [1413, 0]
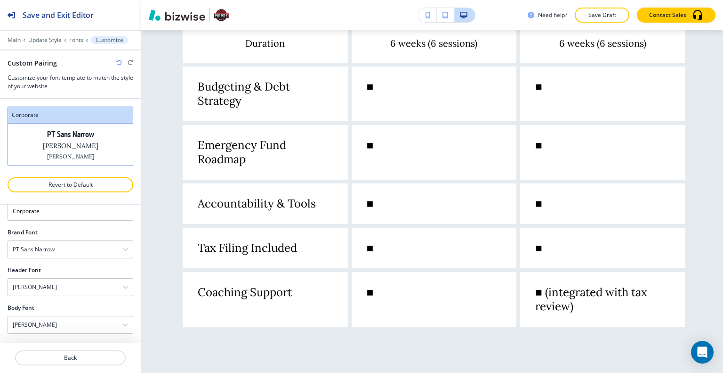
click at [119, 60] on icon "button" at bounding box center [119, 63] width 6 height 6
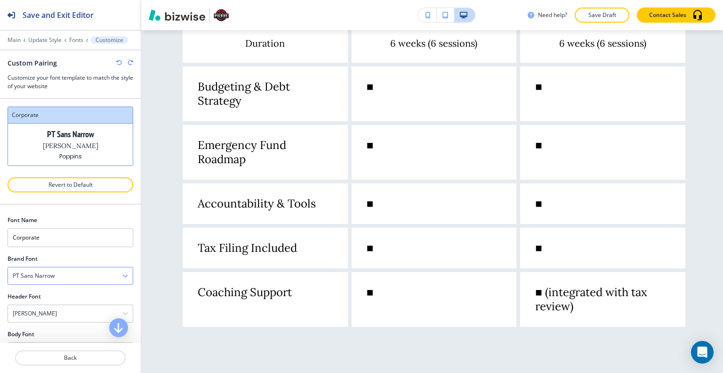
click at [87, 275] on div "PT Sans Narrow" at bounding box center [70, 275] width 125 height 17
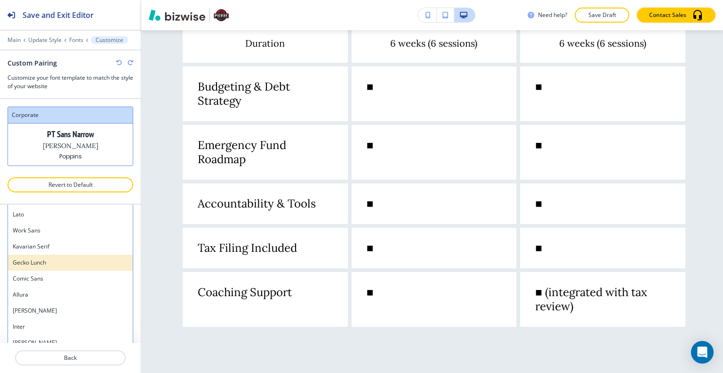
scroll to position [685, 0]
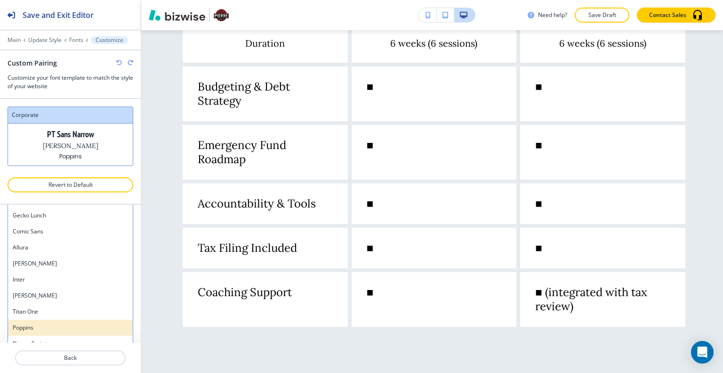
click at [47, 326] on h4 "Poppins" at bounding box center [70, 327] width 115 height 8
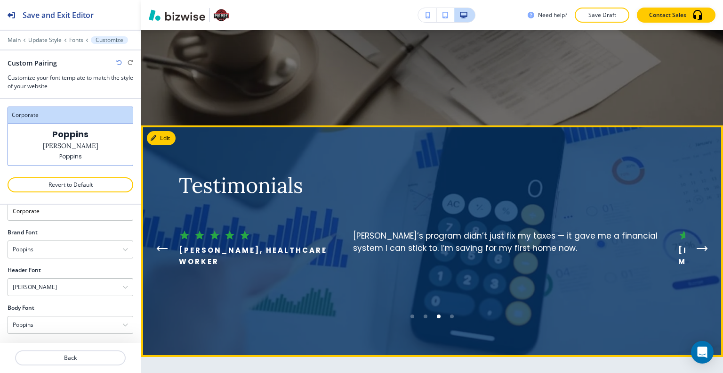
scroll to position [407, 0]
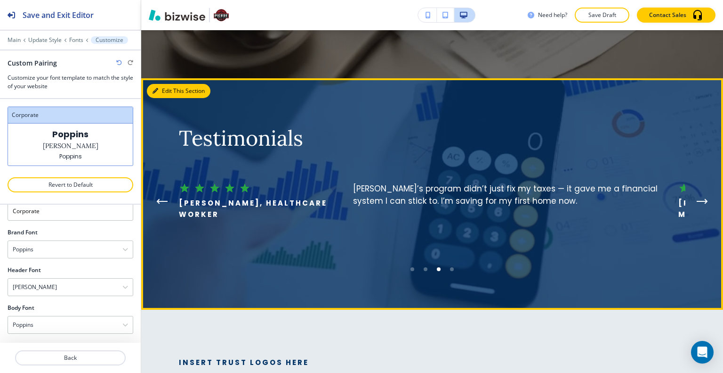
click at [164, 91] on button "Edit This Section" at bounding box center [179, 91] width 64 height 14
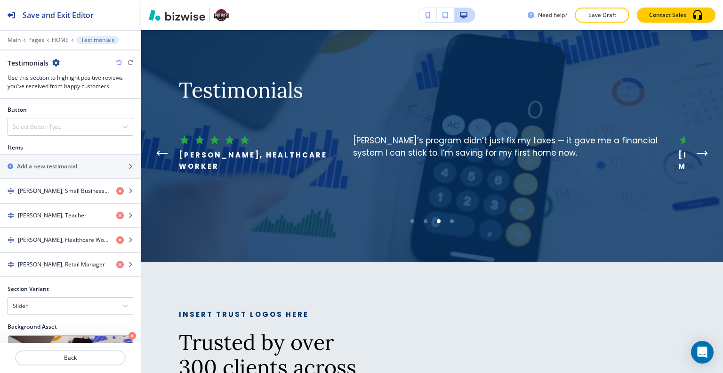
scroll to position [475, 0]
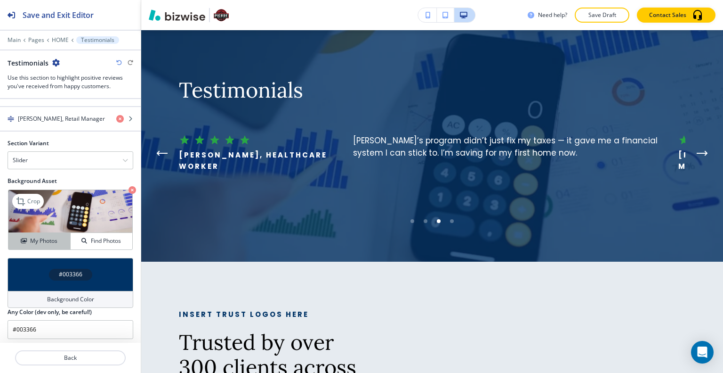
click at [44, 241] on h4 "My Photos" at bounding box center [43, 240] width 27 height 8
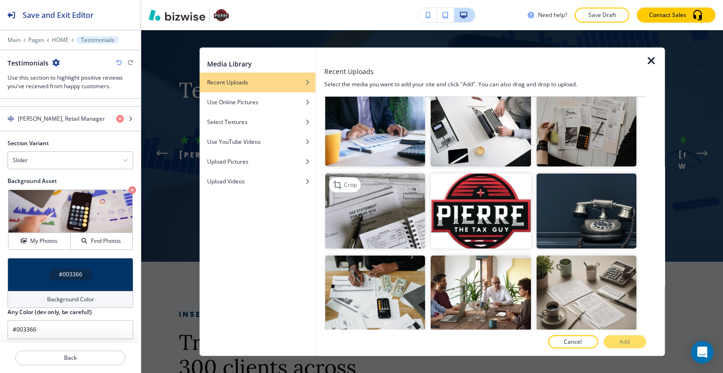
scroll to position [47, 0]
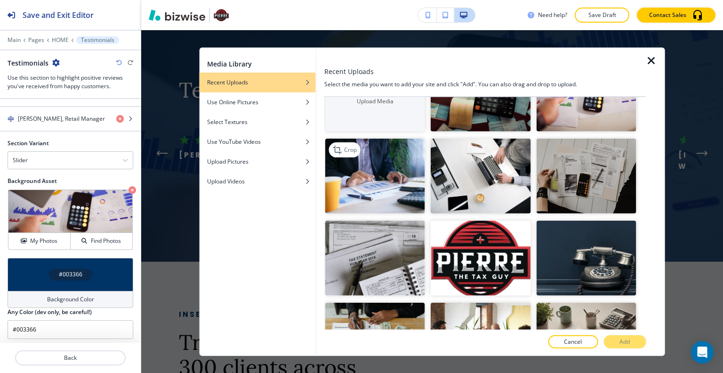
click at [391, 190] on img "button" at bounding box center [375, 175] width 100 height 75
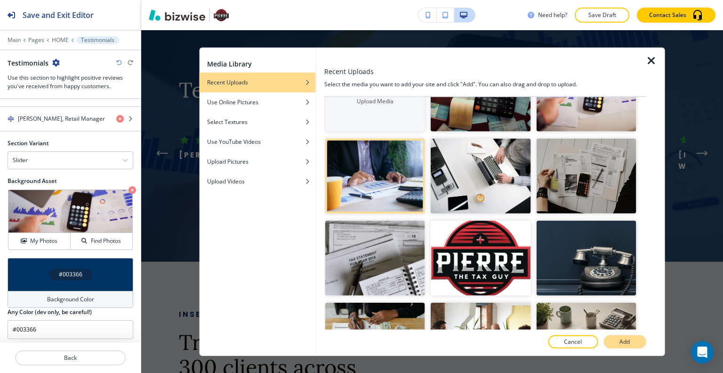
click at [620, 338] on p "Add" at bounding box center [625, 341] width 10 height 8
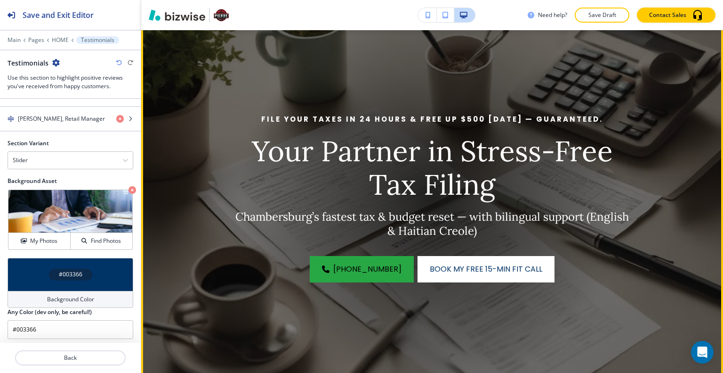
scroll to position [235, 0]
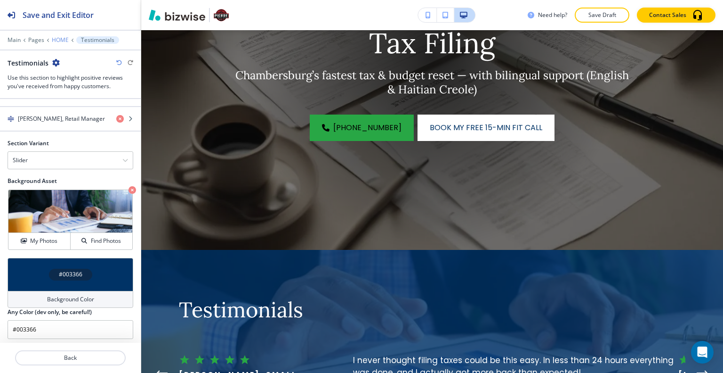
click at [52, 41] on p "HOME" at bounding box center [60, 40] width 17 height 7
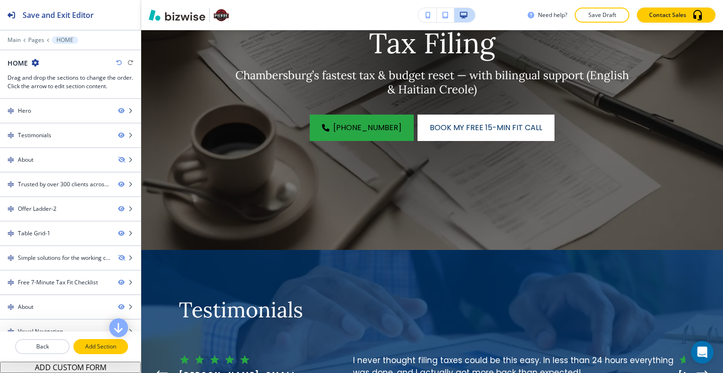
click at [94, 349] on p "Add Section" at bounding box center [100, 346] width 53 height 8
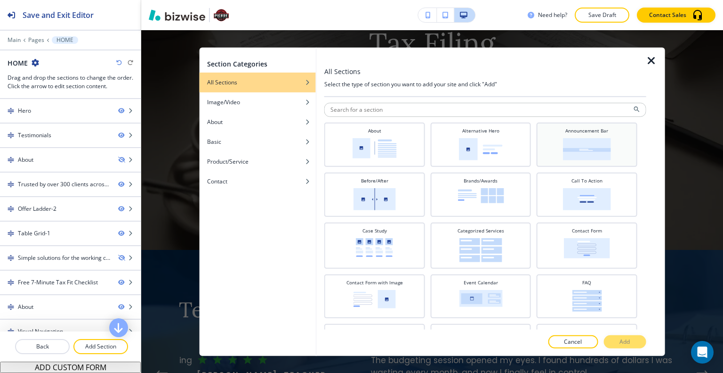
click at [575, 146] on img at bounding box center [587, 149] width 48 height 22
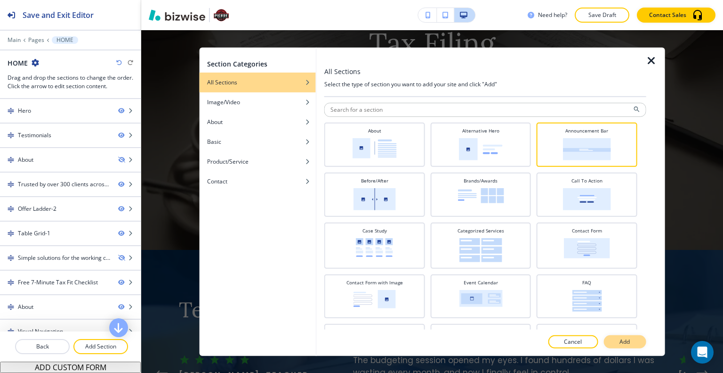
click at [618, 342] on button "Add" at bounding box center [625, 341] width 42 height 13
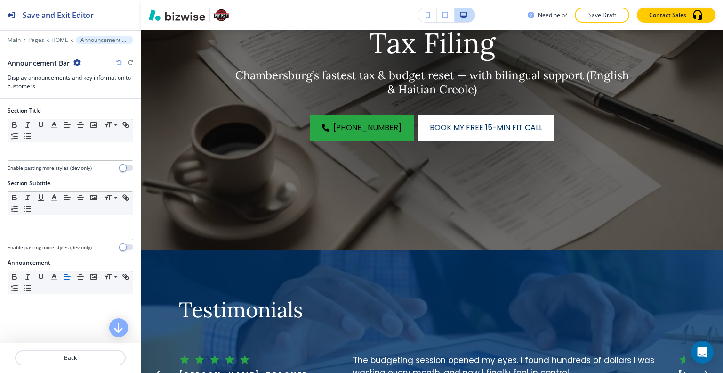
scroll to position [3814, 0]
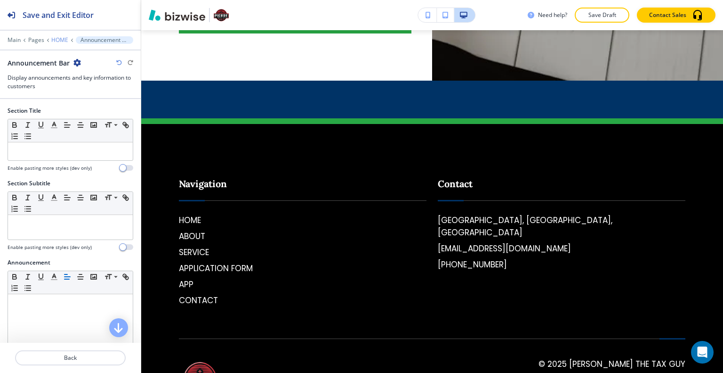
click at [59, 38] on p "HOME" at bounding box center [59, 40] width 17 height 7
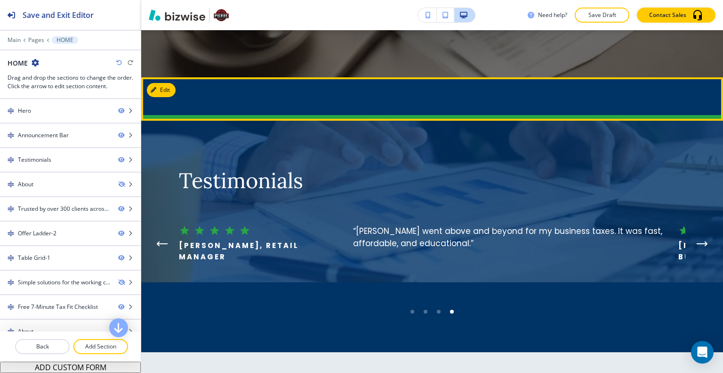
scroll to position [314, 0]
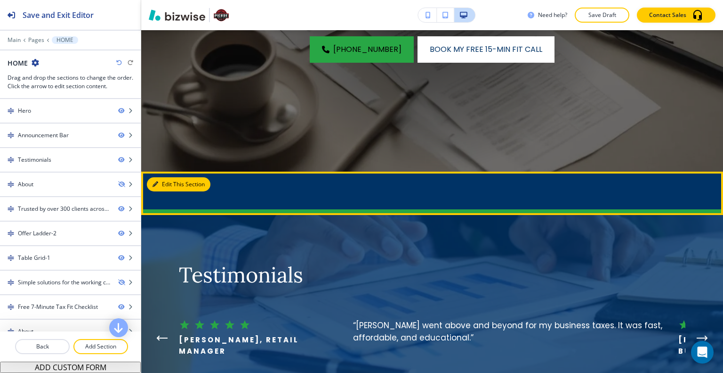
click at [170, 185] on button "Edit This Section" at bounding box center [179, 184] width 64 height 14
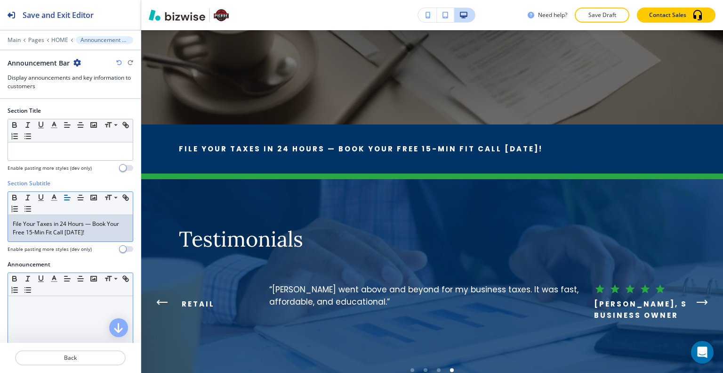
scroll to position [94, 0]
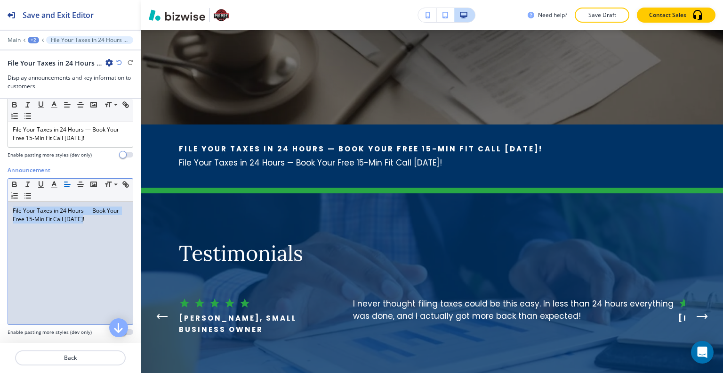
drag, startPoint x: 83, startPoint y: 220, endPoint x: 0, endPoint y: 209, distance: 83.7
click at [0, 209] on div "Announcement Small Normal Large Huge File Your Taxes in 24 Hours — Book Your Fr…" at bounding box center [70, 254] width 141 height 177
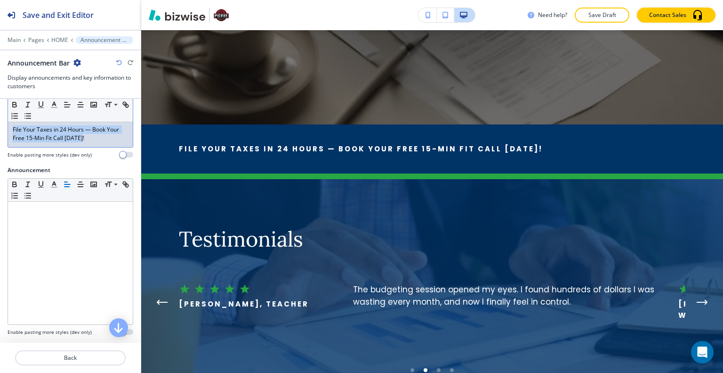
drag, startPoint x: 96, startPoint y: 135, endPoint x: 6, endPoint y: 114, distance: 92.9
click at [0, 113] on div "Section Subtitle Small Normal Large Huge File Your Taxes in 24 Hours — Book You…" at bounding box center [70, 125] width 141 height 81
click at [83, 102] on icon "button" at bounding box center [80, 104] width 8 height 8
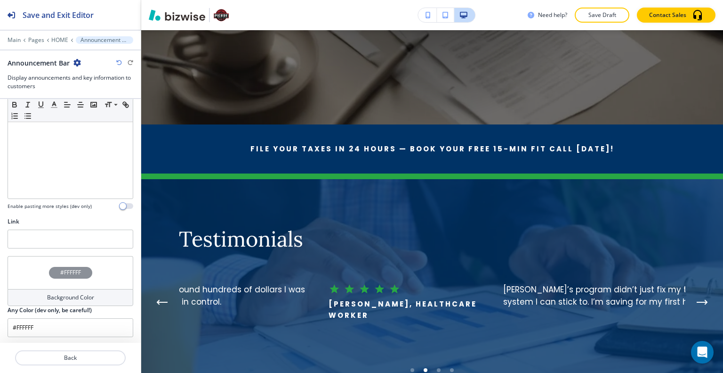
click at [49, 273] on div "#FFFFFF" at bounding box center [70, 273] width 43 height 12
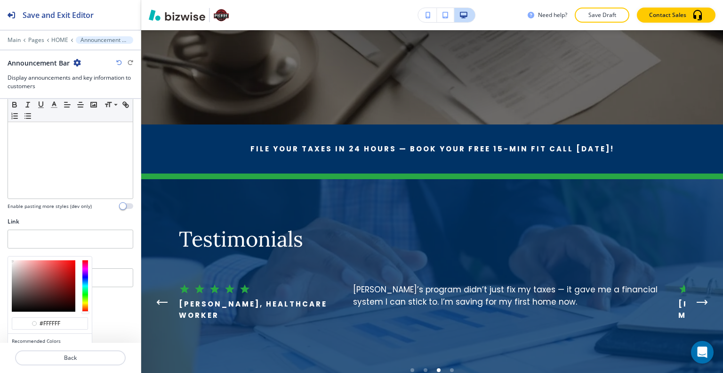
scroll to position [265, 0]
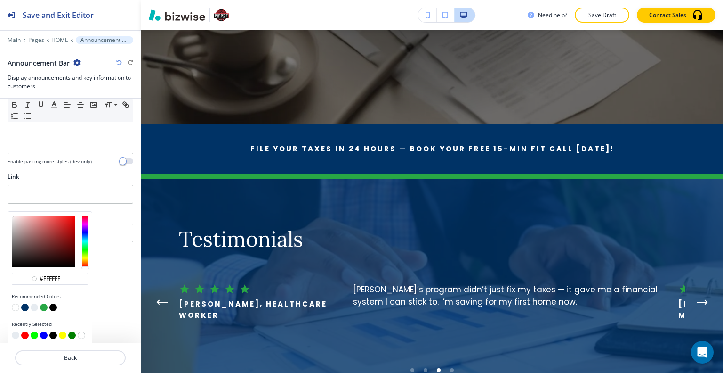
click at [33, 304] on button "button" at bounding box center [35, 307] width 8 height 8
type input "#e6ebf0"
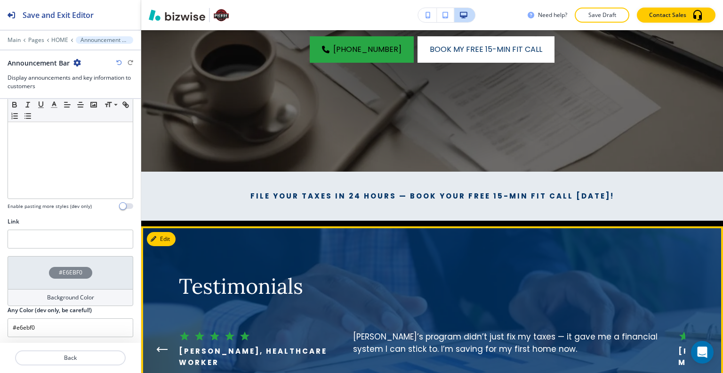
scroll to position [361, 0]
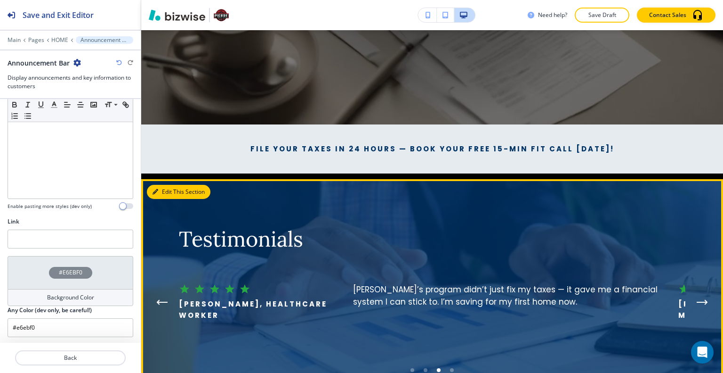
click at [162, 192] on button "Edit This Section" at bounding box center [179, 192] width 64 height 14
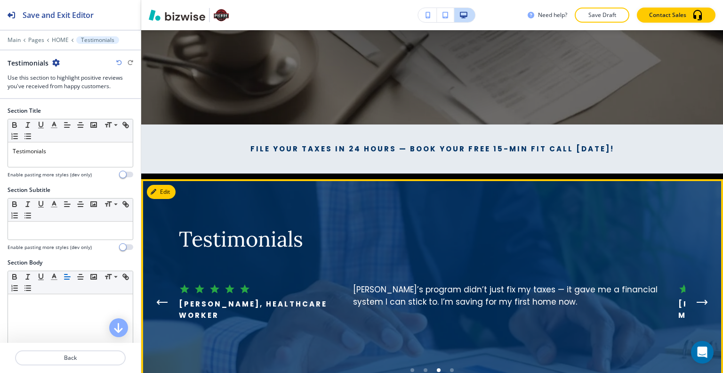
scroll to position [510, 0]
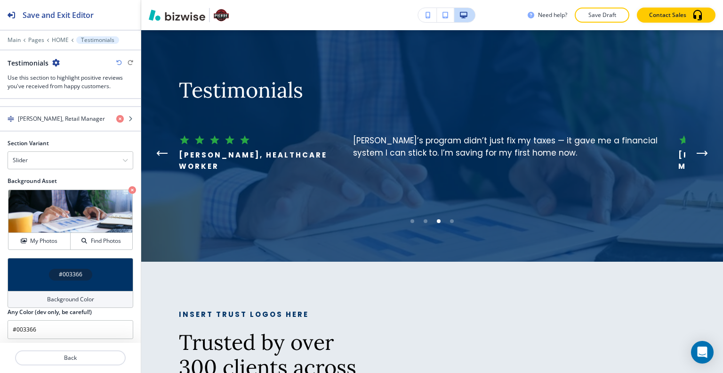
click at [34, 266] on div "#003366" at bounding box center [71, 274] width 126 height 33
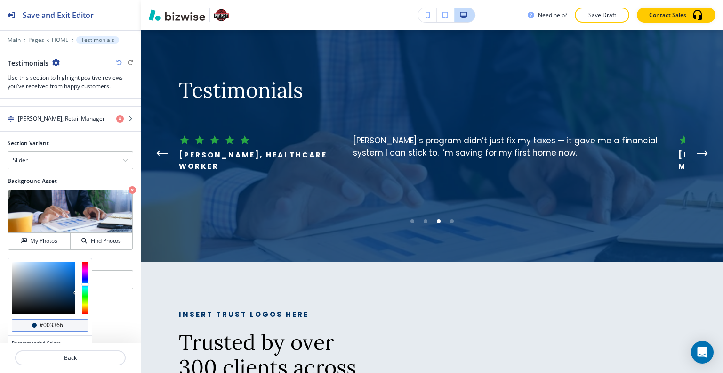
scroll to position [520, 0]
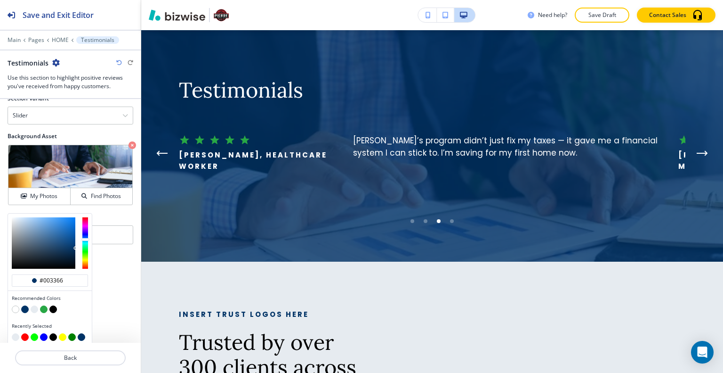
click at [54, 305] on button "button" at bounding box center [53, 309] width 8 height 8
type input "#000000"
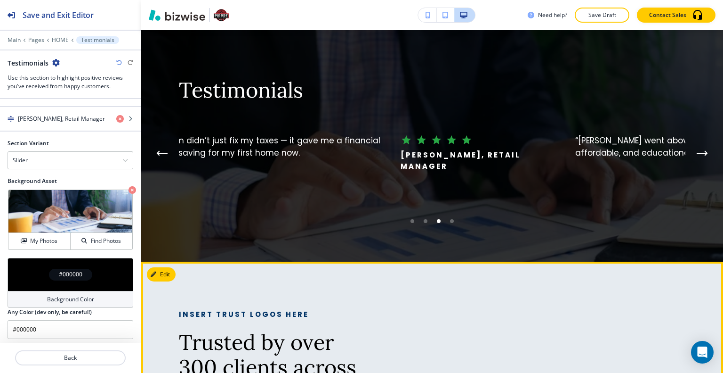
scroll to position [368, 0]
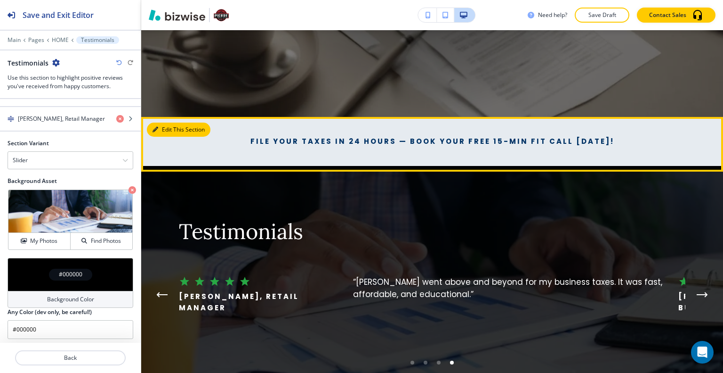
click at [164, 131] on button "Edit This Section" at bounding box center [179, 129] width 64 height 14
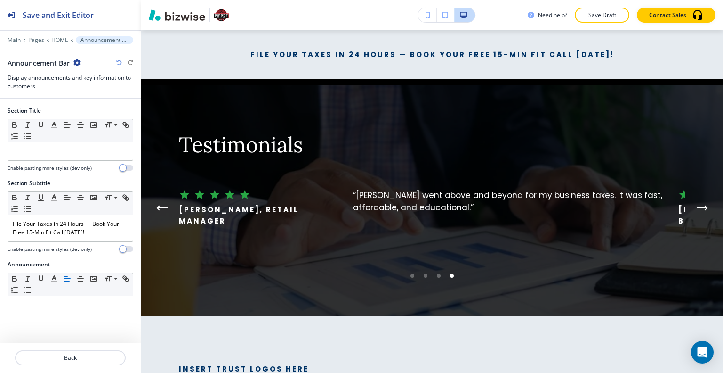
scroll to position [220, 0]
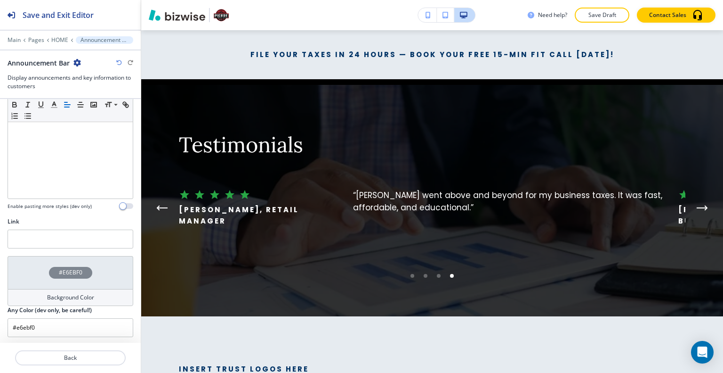
click at [30, 265] on div "#E6EBF0" at bounding box center [71, 272] width 126 height 33
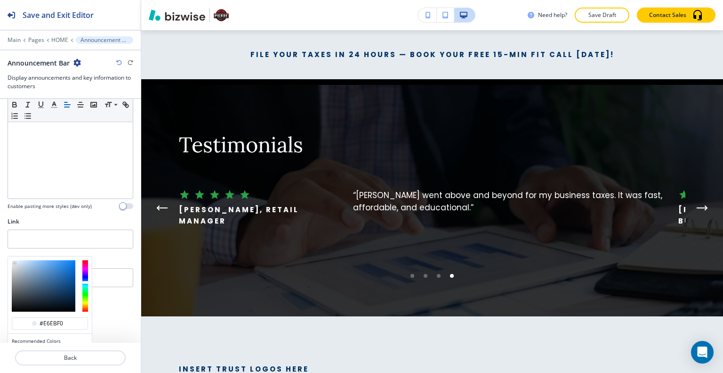
scroll to position [265, 0]
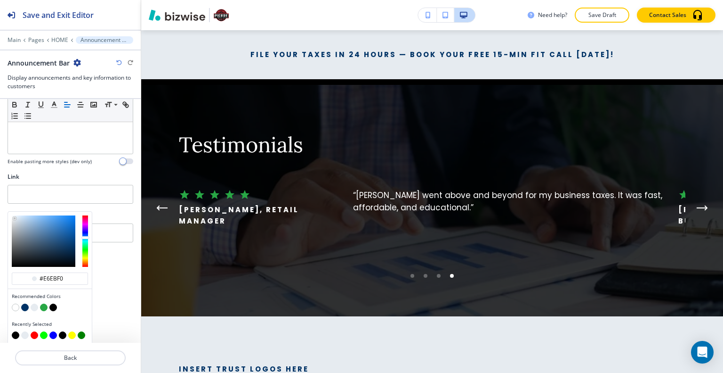
click at [25, 303] on button "button" at bounding box center [25, 307] width 8 height 8
type input "#003366"
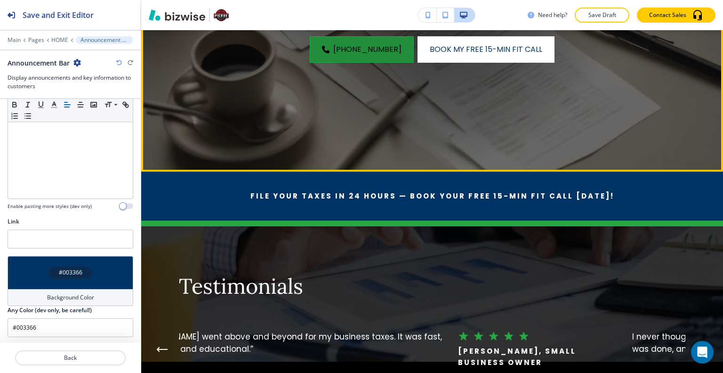
scroll to position [125, 0]
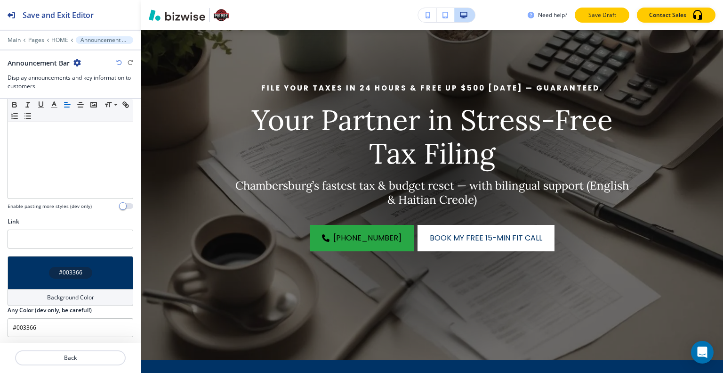
click at [600, 15] on p "Save Draft" at bounding box center [602, 15] width 30 height 8
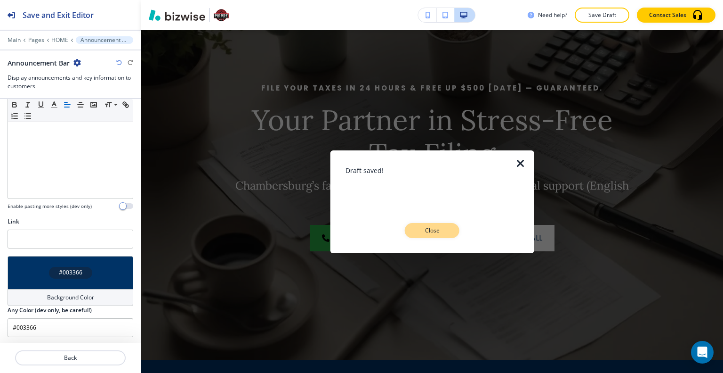
click at [432, 227] on p "Close" at bounding box center [432, 230] width 30 height 8
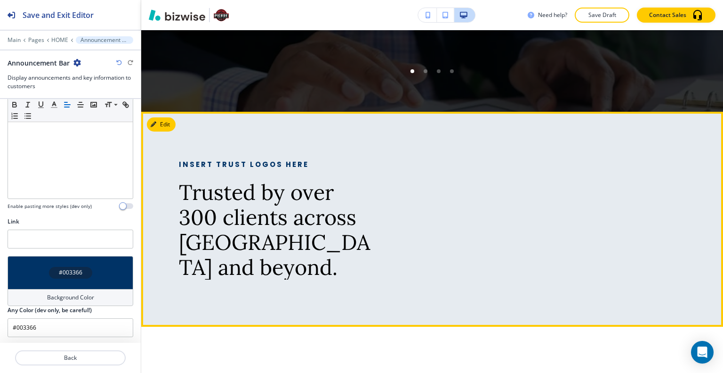
scroll to position [895, 0]
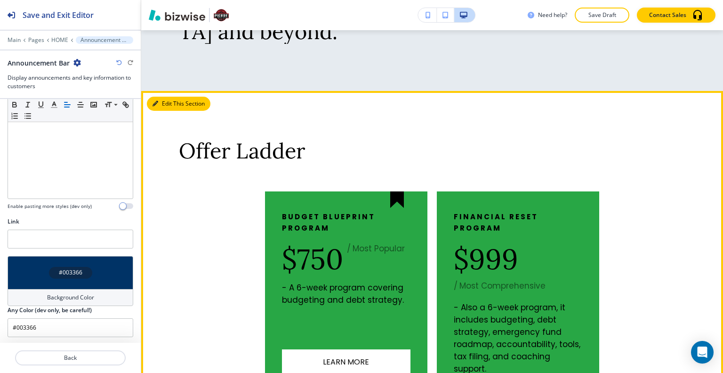
click at [164, 105] on button "Edit This Section" at bounding box center [179, 104] width 64 height 14
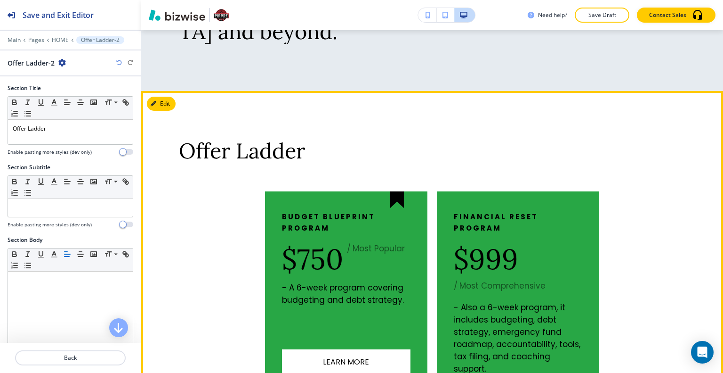
scroll to position [955, 0]
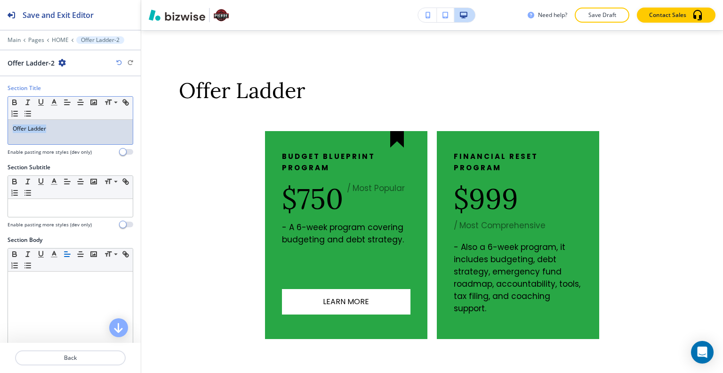
drag, startPoint x: 64, startPoint y: 130, endPoint x: 0, endPoint y: 132, distance: 63.6
click at [0, 132] on div "Section Title Small Normal Large Huge Offer Ladder Enable pasting more styles (…" at bounding box center [70, 123] width 141 height 79
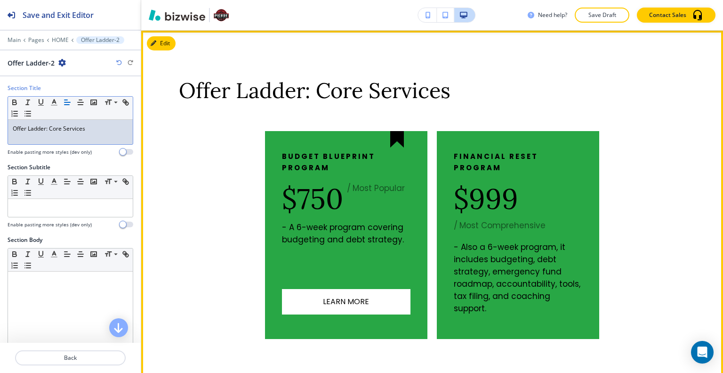
scroll to position [908, 0]
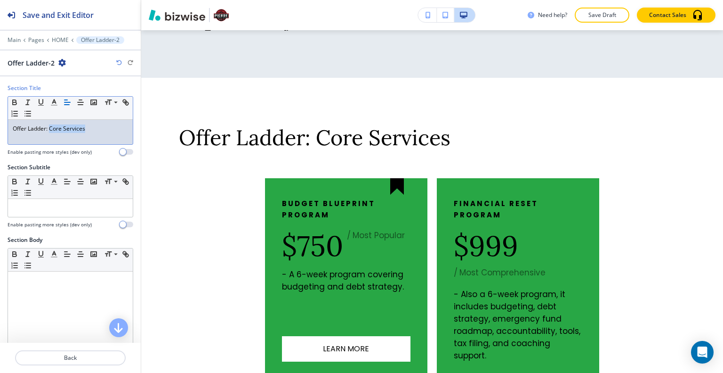
drag, startPoint x: 84, startPoint y: 130, endPoint x: 49, endPoint y: 125, distance: 35.6
click at [49, 125] on p "Offer Ladder: Core Services" at bounding box center [70, 128] width 115 height 8
copy p "Core Services"
click at [70, 130] on p "Offer Ladder:" at bounding box center [70, 128] width 115 height 8
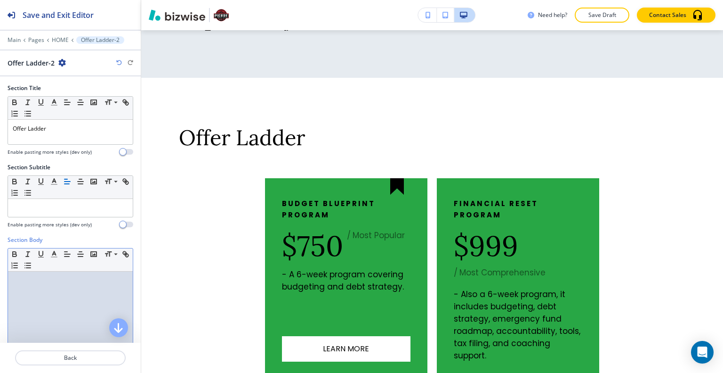
drag, startPoint x: 37, startPoint y: 211, endPoint x: 27, endPoint y: 296, distance: 85.8
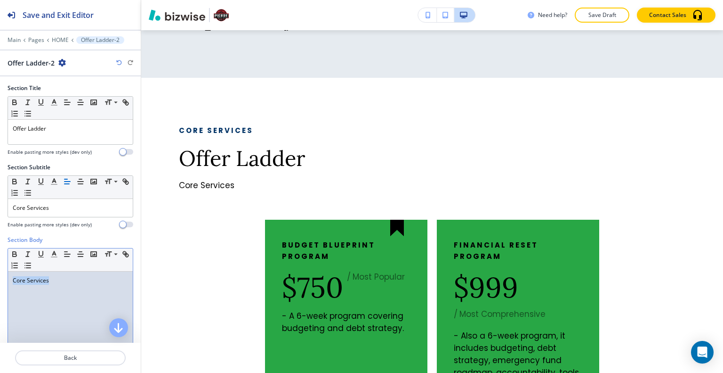
drag, startPoint x: 73, startPoint y: 283, endPoint x: 0, endPoint y: 292, distance: 73.5
click at [0, 292] on div "Section Body Small Normal Large Huge Core Services Enable pasting more styles (…" at bounding box center [70, 323] width 141 height 177
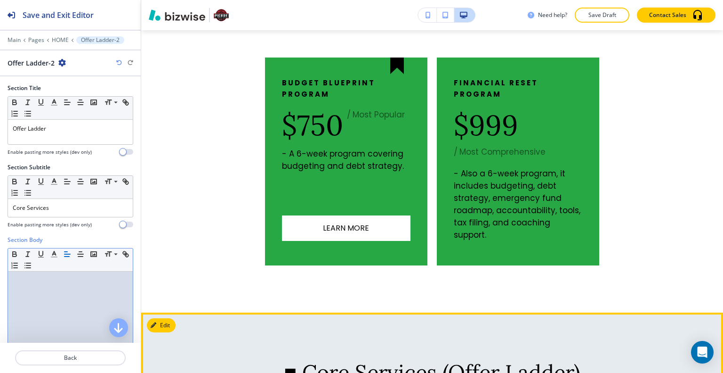
scroll to position [955, 0]
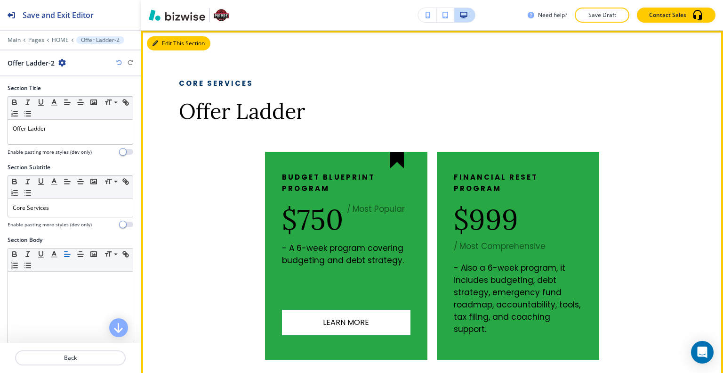
click at [171, 43] on button "Edit This Section" at bounding box center [179, 43] width 64 height 14
click at [168, 45] on button "Edit This Section" at bounding box center [179, 43] width 64 height 14
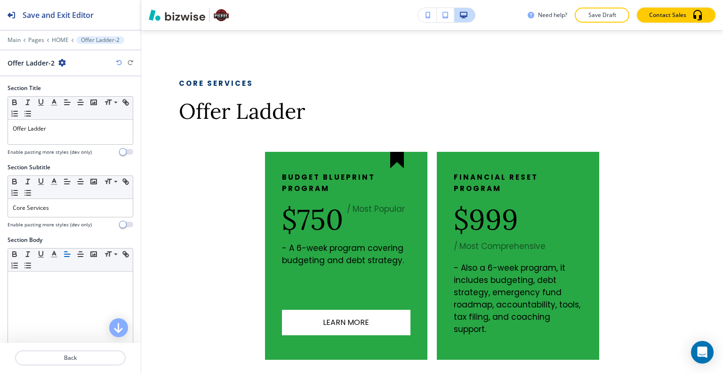
scroll to position [235, 0]
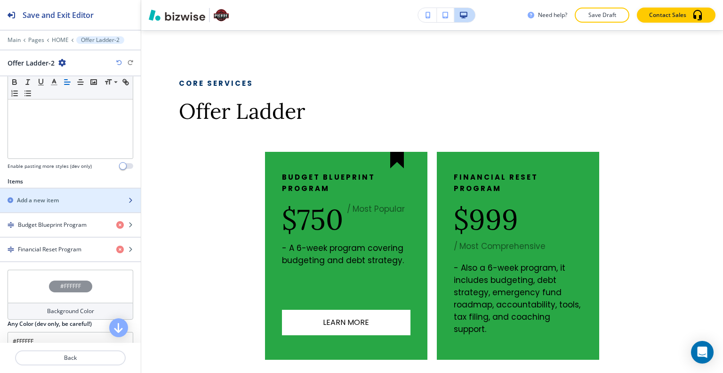
click at [64, 197] on div "Add a new item" at bounding box center [60, 200] width 120 height 8
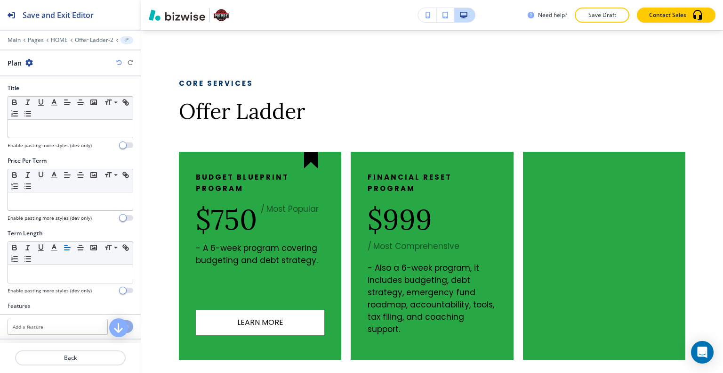
scroll to position [1077, 0]
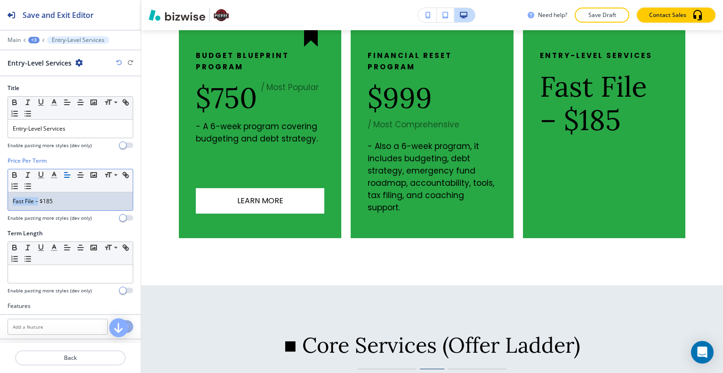
drag, startPoint x: 39, startPoint y: 200, endPoint x: 7, endPoint y: 201, distance: 32.1
click at [7, 201] on div "Price Per Term Small Normal Large Huge Fast File – $185 Enable pasting more sty…" at bounding box center [70, 192] width 141 height 73
copy p "Fast File –"
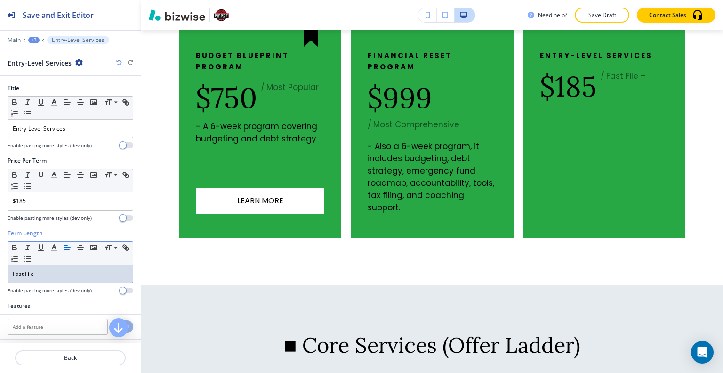
click at [40, 276] on div "Fast File –" at bounding box center [70, 274] width 125 height 18
click at [14, 276] on div "Fast File" at bounding box center [70, 274] width 125 height 18
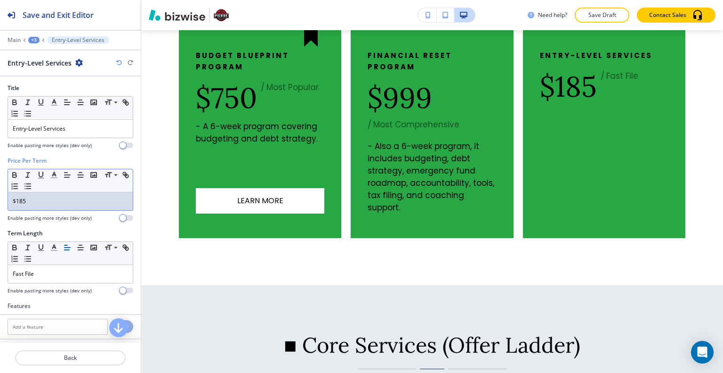
click at [45, 197] on p "$185" at bounding box center [70, 201] width 115 height 8
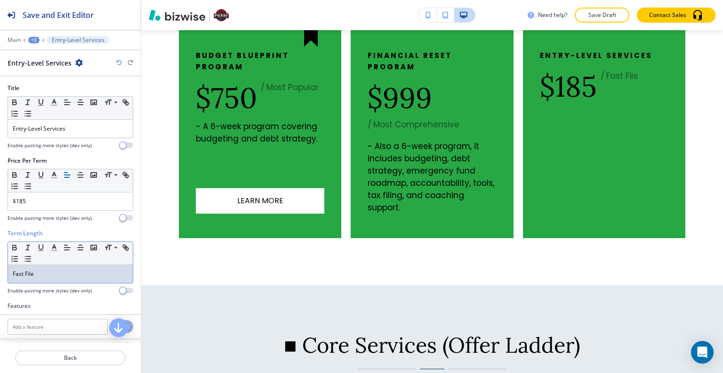
click at [55, 273] on p "Fast File" at bounding box center [70, 273] width 115 height 8
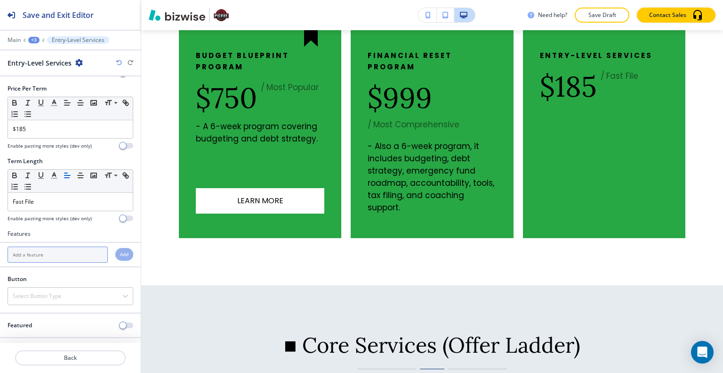
click at [63, 248] on input "text" at bounding box center [58, 254] width 100 height 16
paste input "Quick, stress-free tax filing for individuals who want accuracy without extras."
type input "Quick, stress-free tax filing for individuals who want accuracy without extras."
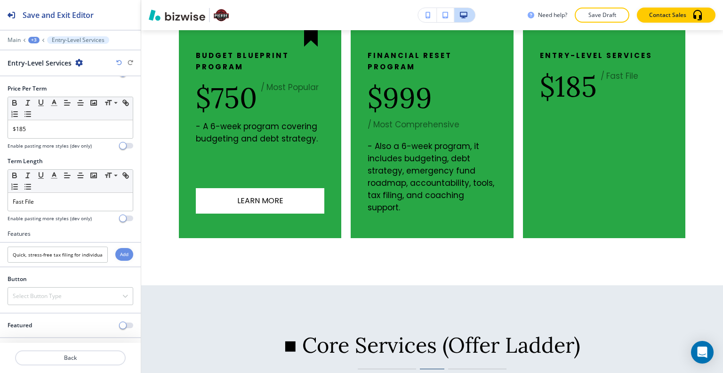
click at [120, 252] on h4 "Add" at bounding box center [124, 254] width 8 height 7
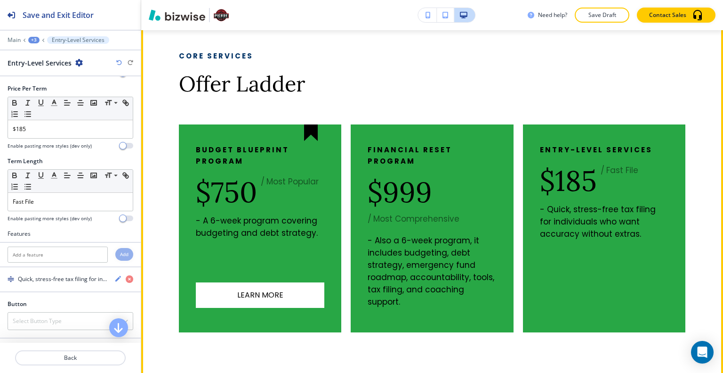
scroll to position [935, 0]
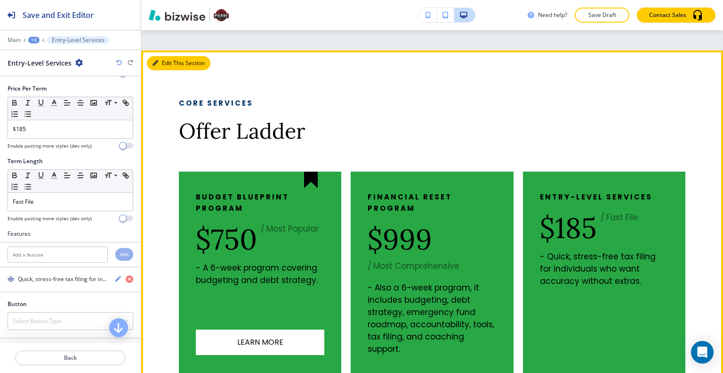
click at [166, 64] on button "Edit This Section" at bounding box center [179, 63] width 64 height 14
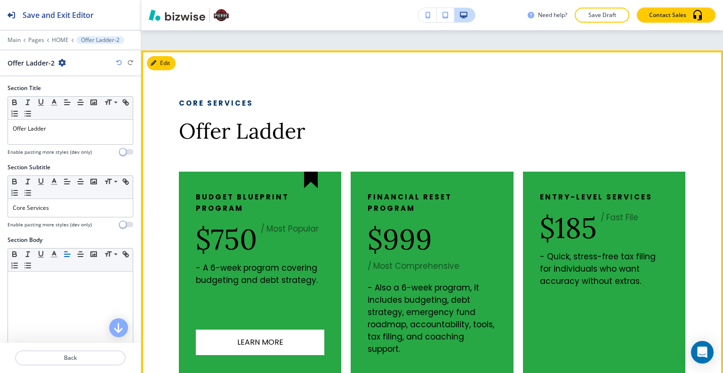
scroll to position [955, 0]
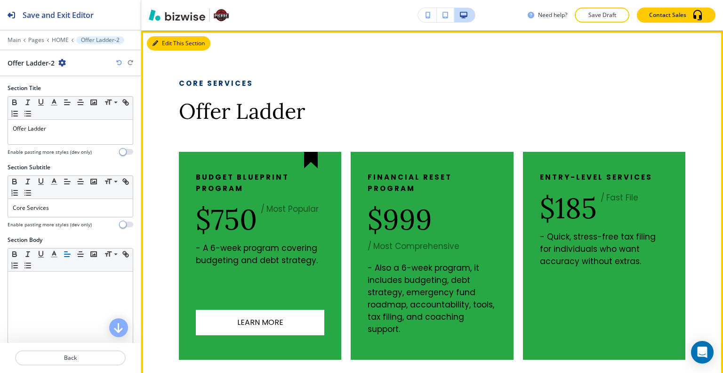
click at [168, 44] on button "Edit This Section" at bounding box center [179, 43] width 64 height 14
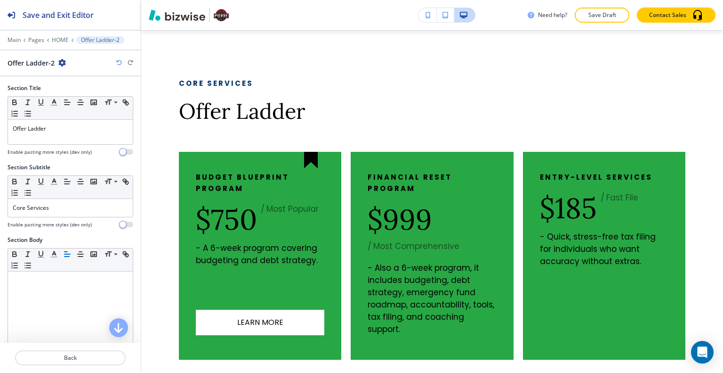
scroll to position [188, 0]
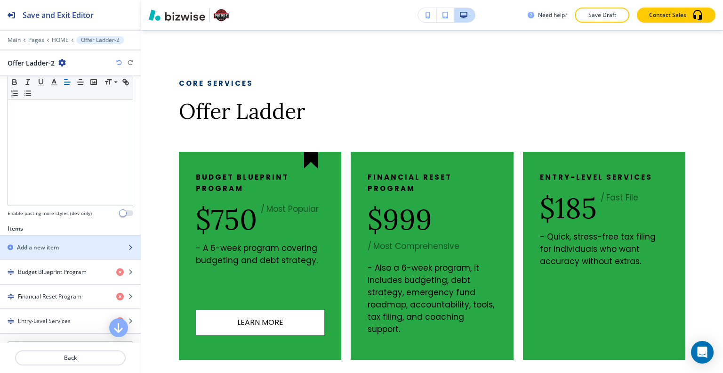
click at [58, 251] on div "button" at bounding box center [70, 255] width 141 height 8
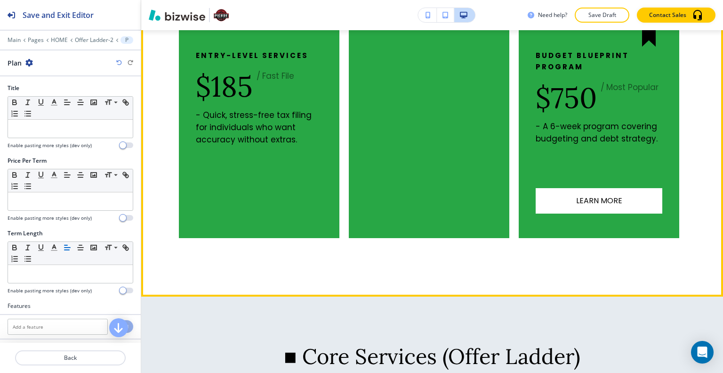
scroll to position [1029, 0]
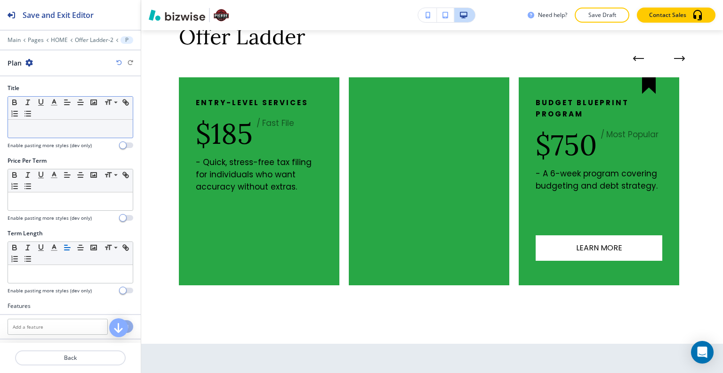
click at [76, 126] on p at bounding box center [70, 128] width 115 height 8
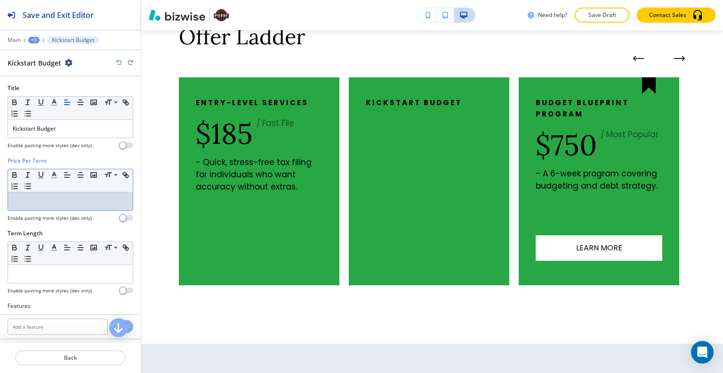
drag, startPoint x: 59, startPoint y: 202, endPoint x: 61, endPoint y: 207, distance: 5.7
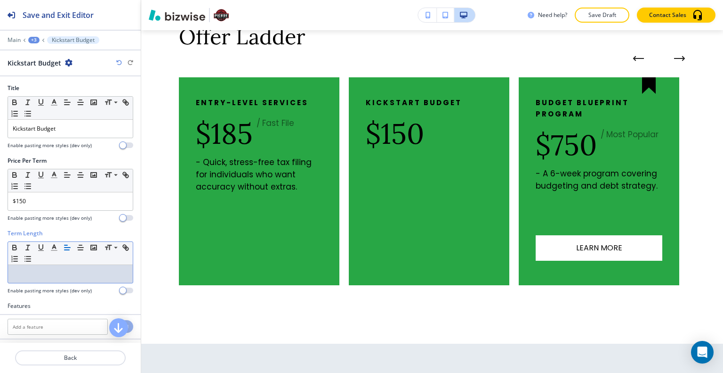
drag, startPoint x: 43, startPoint y: 272, endPoint x: 23, endPoint y: 271, distance: 20.7
click at [23, 271] on p at bounding box center [70, 273] width 115 height 8
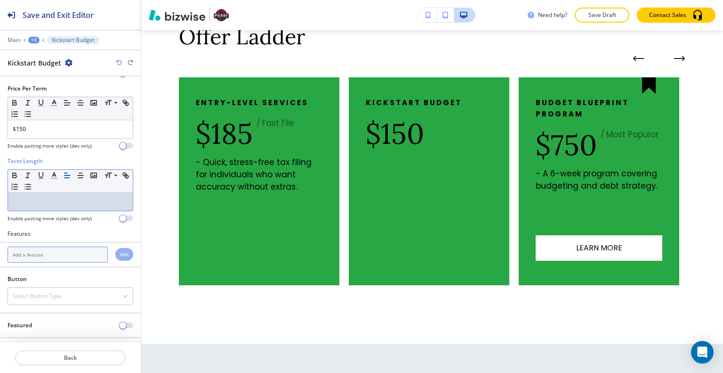
click at [41, 255] on input "text" at bounding box center [58, 254] width 100 height 16
paste input "One-time budgeting consult to stop spending leaks and build a savings plan fast."
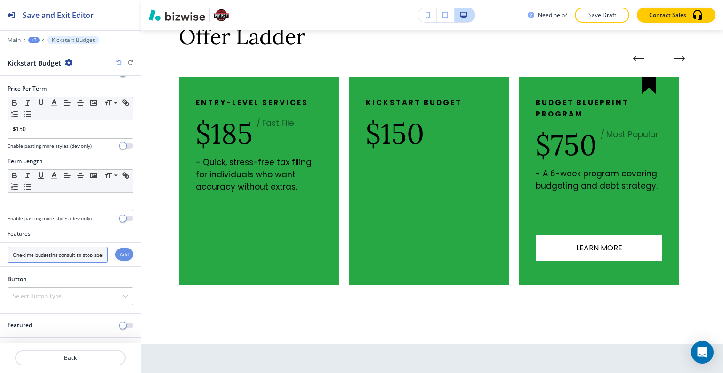
scroll to position [0, 93]
type input "One-time budgeting consult to stop spending leaks and build a savings plan fast."
click at [121, 251] on h4 "Add" at bounding box center [124, 254] width 8 height 7
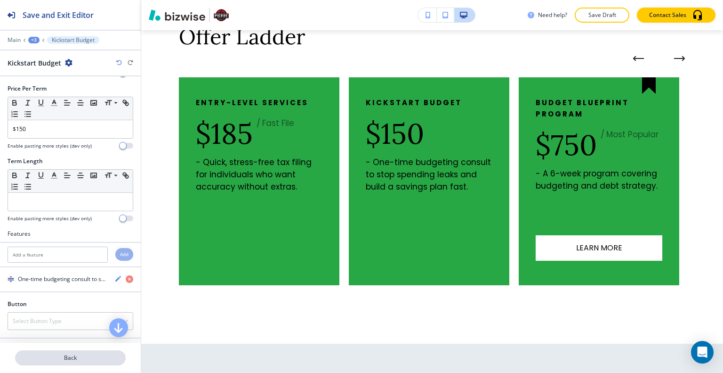
click at [103, 360] on p "Back" at bounding box center [70, 357] width 109 height 8
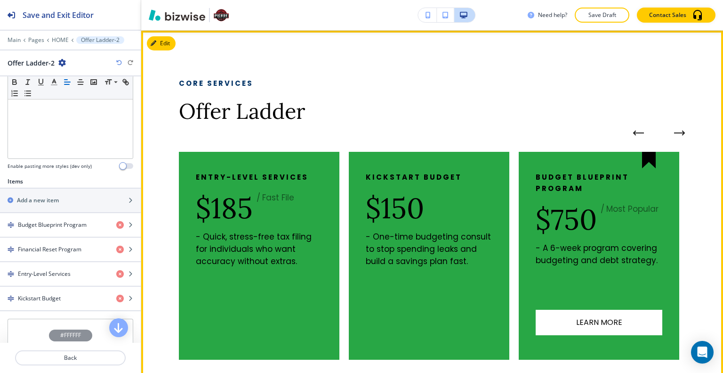
scroll to position [814, 0]
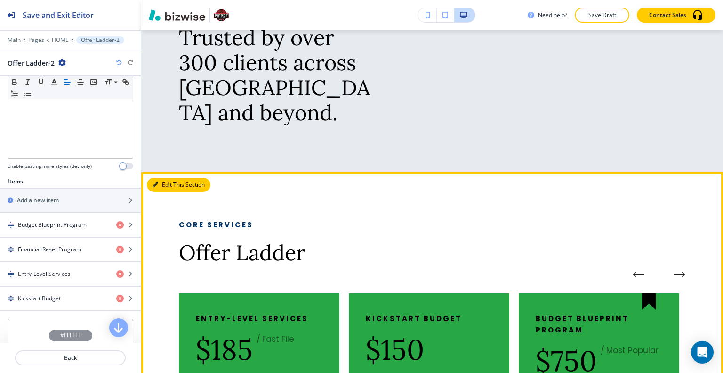
click at [173, 186] on button "Edit This Section" at bounding box center [179, 185] width 64 height 14
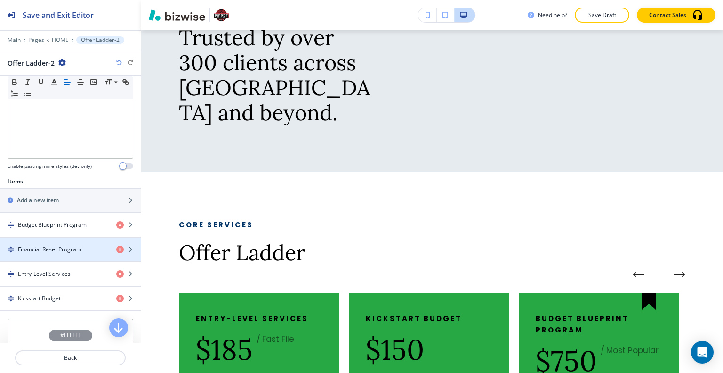
scroll to position [297, 0]
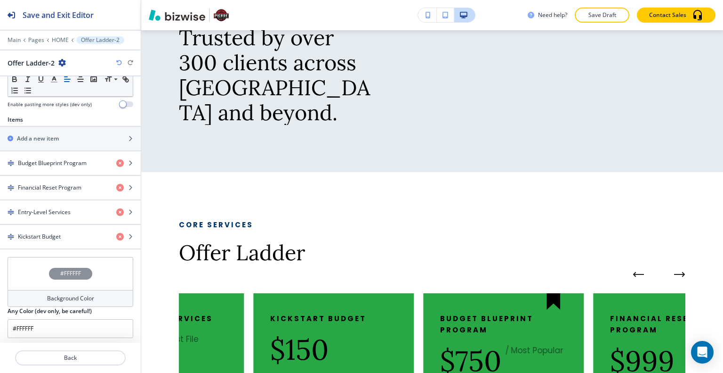
click at [25, 270] on div "#FFFFFF" at bounding box center [71, 273] width 126 height 33
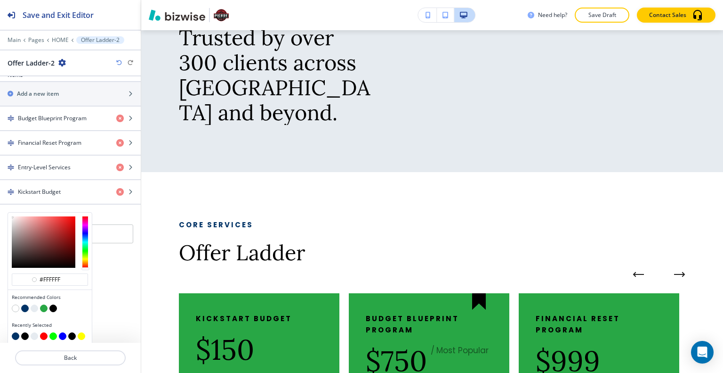
click at [44, 304] on button "button" at bounding box center [44, 308] width 8 height 8
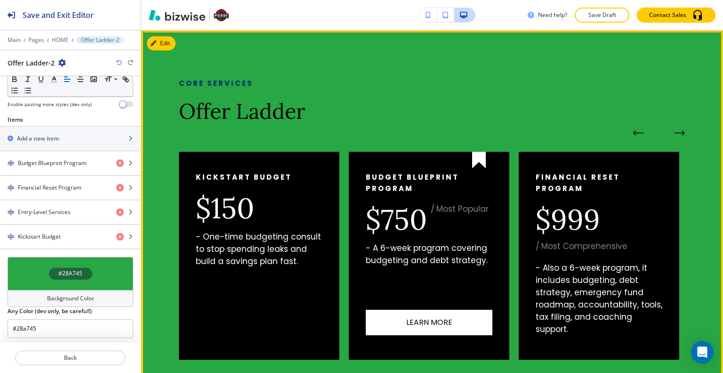
scroll to position [1002, 0]
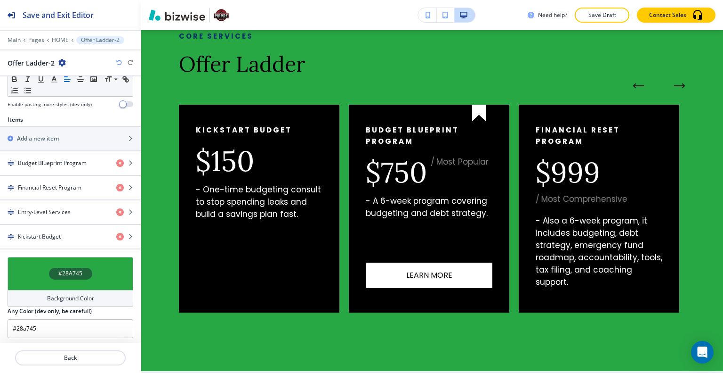
click at [24, 264] on div "#28A745" at bounding box center [71, 273] width 126 height 33
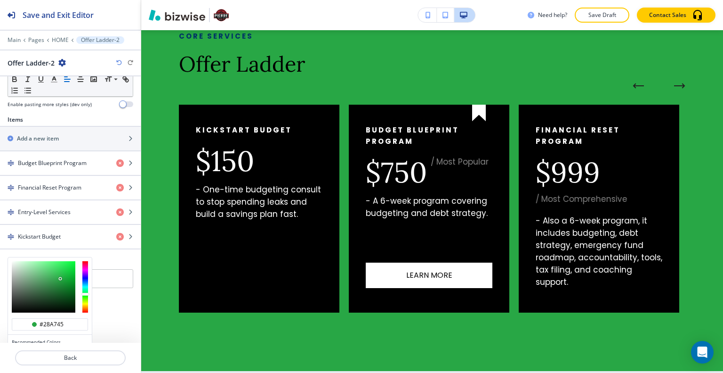
scroll to position [342, 0]
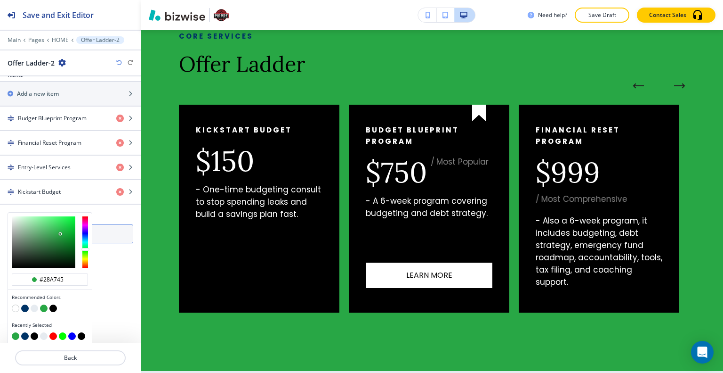
click at [27, 333] on button "button" at bounding box center [25, 336] width 8 height 8
type input "#003366"
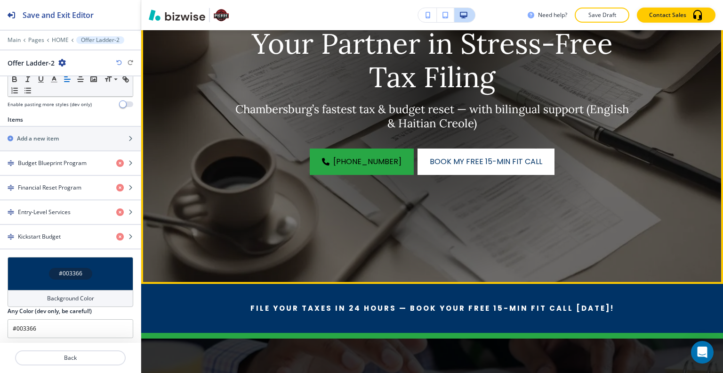
scroll to position [0, 0]
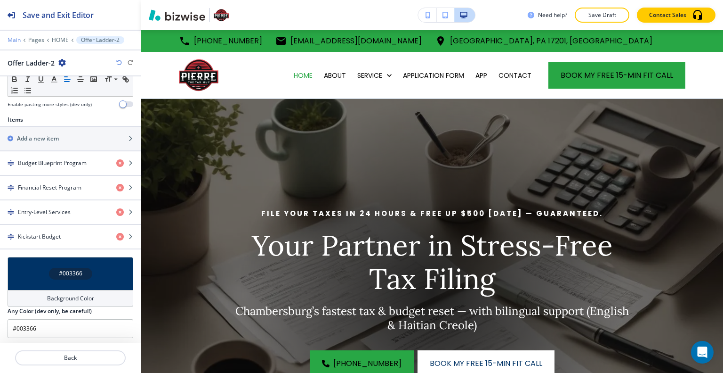
click at [11, 38] on p "Main" at bounding box center [14, 40] width 13 height 7
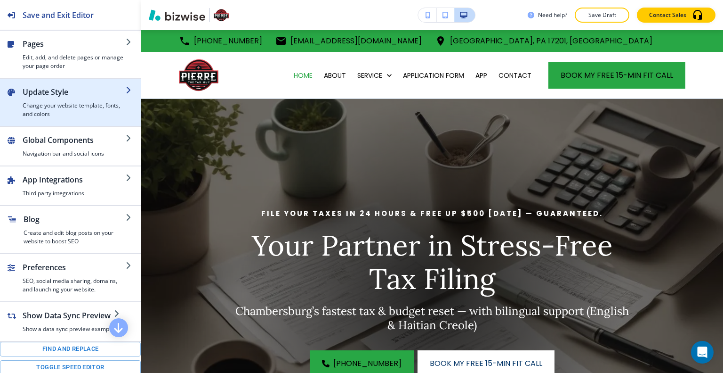
click at [64, 105] on h4 "Change your website template, fonts, and colors" at bounding box center [74, 109] width 103 height 17
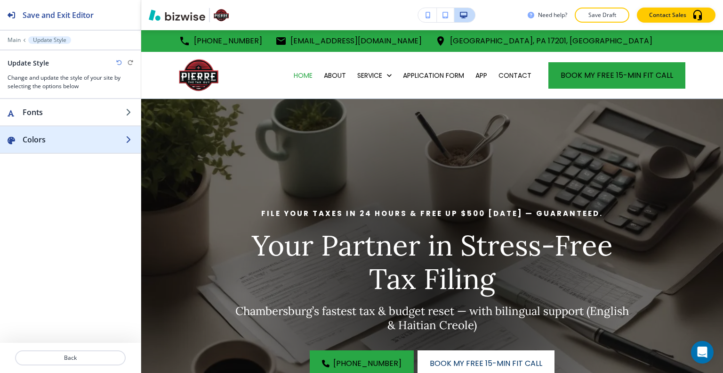
click at [61, 145] on button "Colors" at bounding box center [70, 139] width 141 height 26
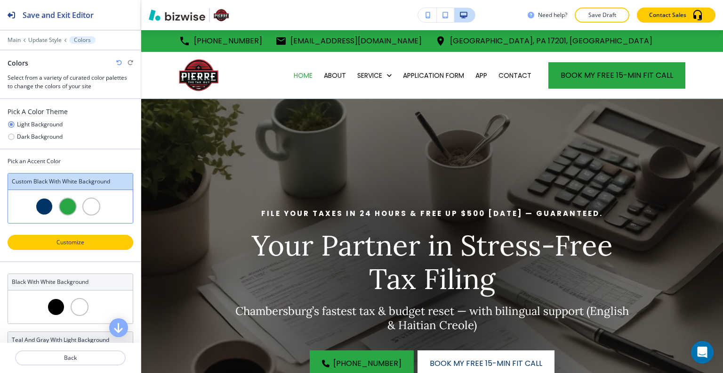
click at [85, 240] on p "Customize" at bounding box center [70, 242] width 101 height 8
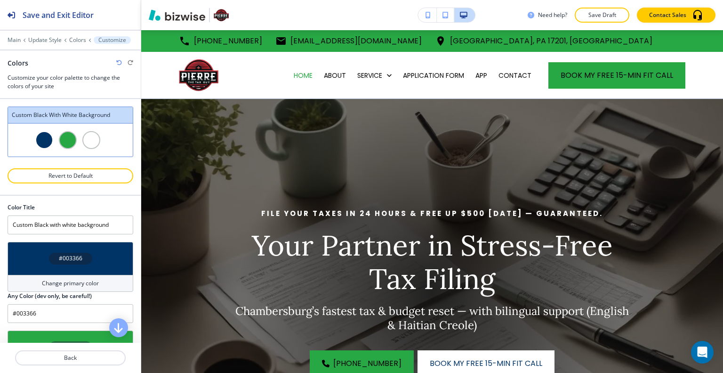
scroll to position [94, 0]
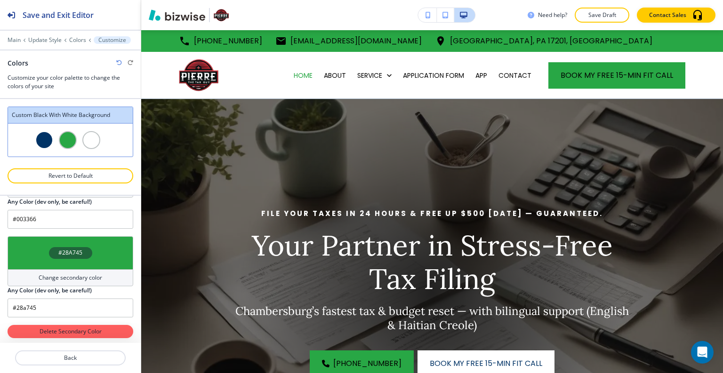
click at [36, 252] on div "#28A745" at bounding box center [71, 252] width 126 height 33
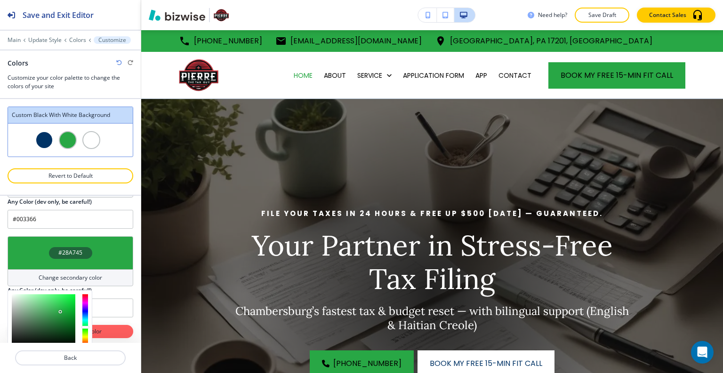
scroll to position [173, 0]
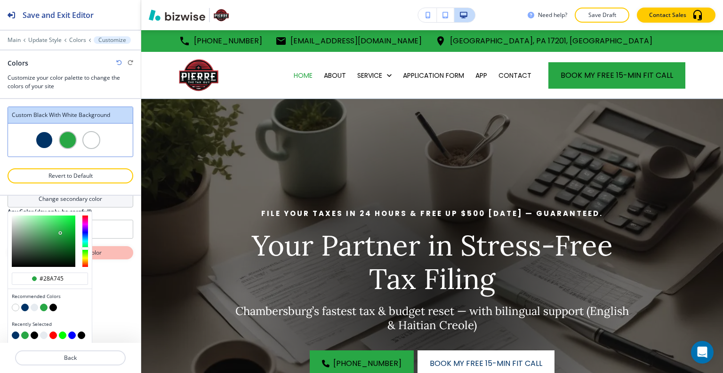
click at [35, 332] on button "button" at bounding box center [35, 335] width 8 height 8
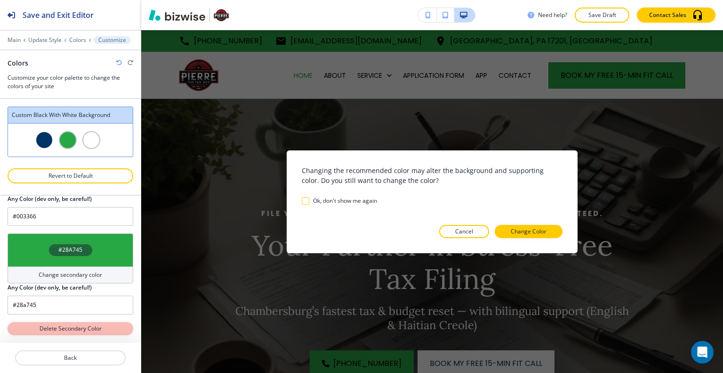
scroll to position [95, 0]
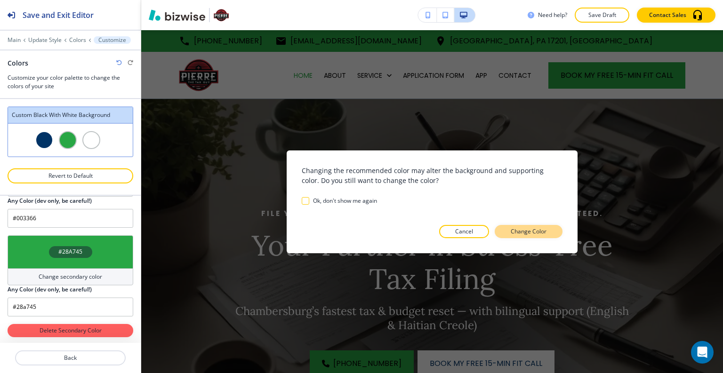
click at [526, 234] on p "Change Color" at bounding box center [529, 231] width 36 height 8
type input "#000000"
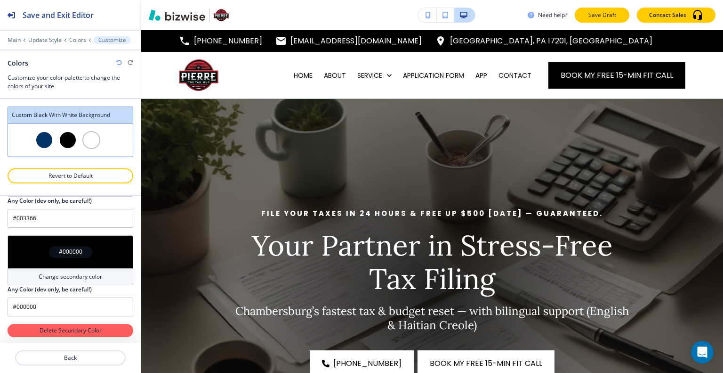
click at [601, 16] on p "Save Draft" at bounding box center [602, 15] width 30 height 8
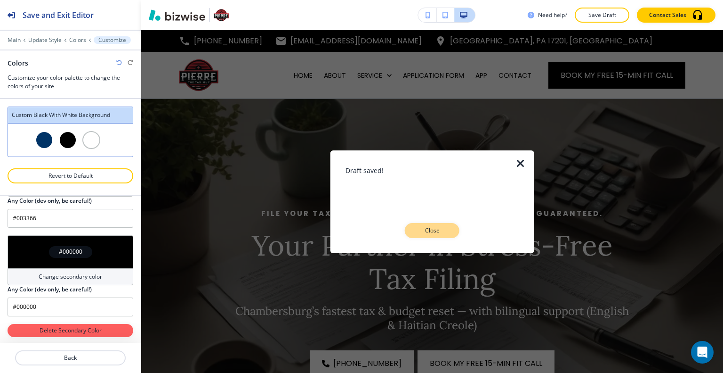
click at [434, 232] on p "Close" at bounding box center [432, 230] width 30 height 8
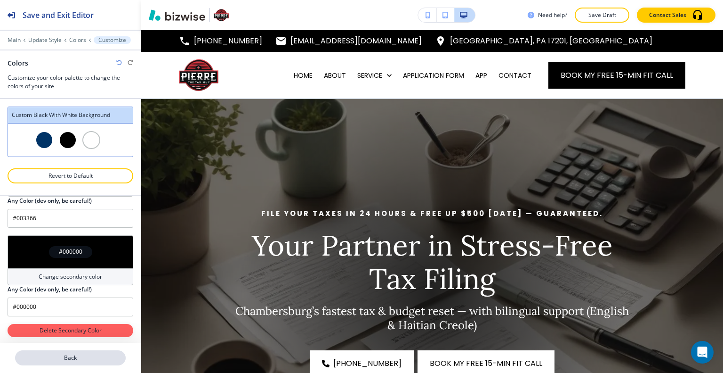
click at [62, 356] on p "Back" at bounding box center [70, 357] width 109 height 8
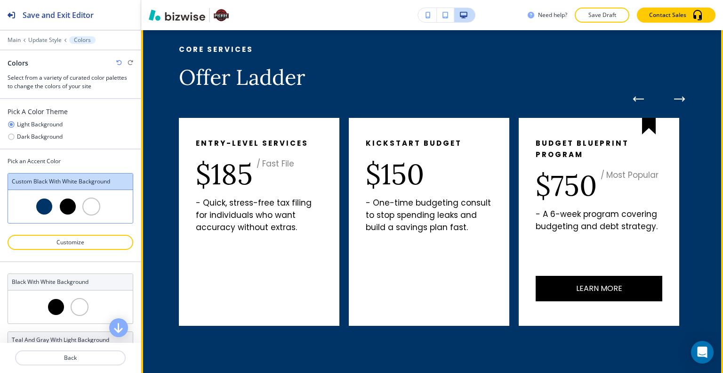
scroll to position [942, 0]
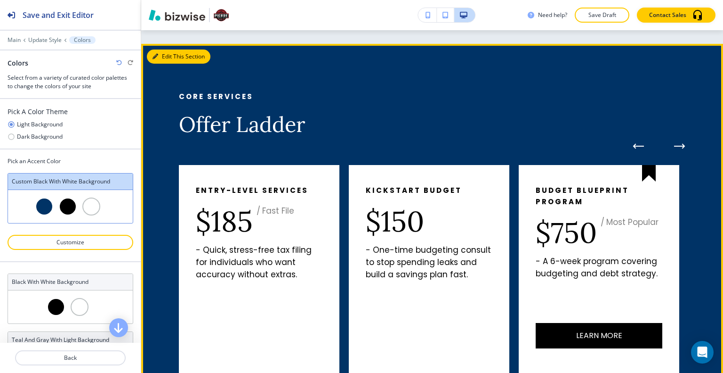
click at [173, 58] on button "Edit This Section" at bounding box center [179, 56] width 64 height 14
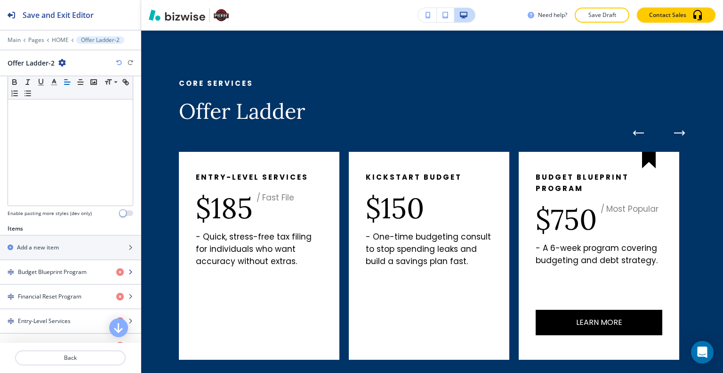
scroll to position [235, 0]
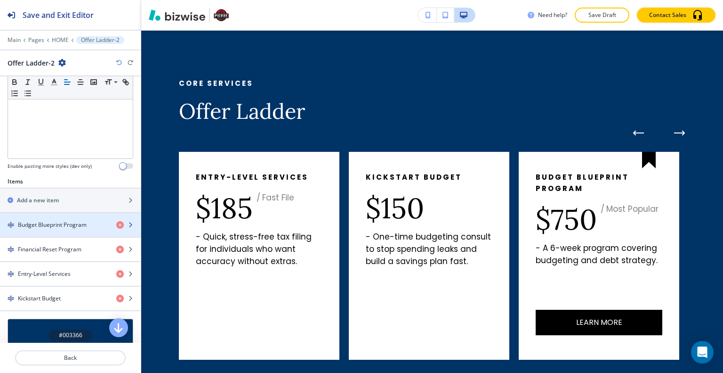
click at [75, 226] on h4 "Budget Blueprint Program" at bounding box center [52, 224] width 69 height 8
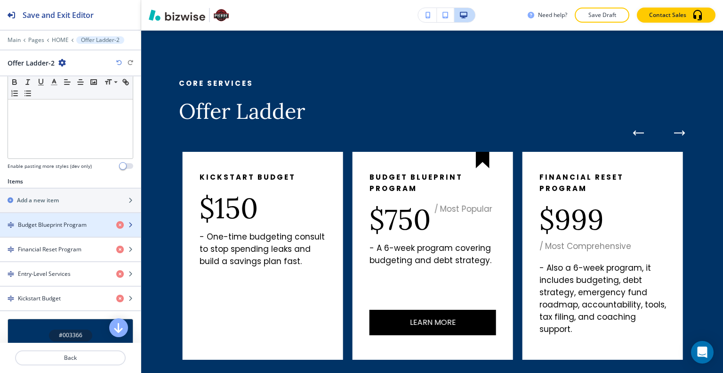
click at [72, 225] on h4 "Budget Blueprint Program" at bounding box center [52, 224] width 69 height 8
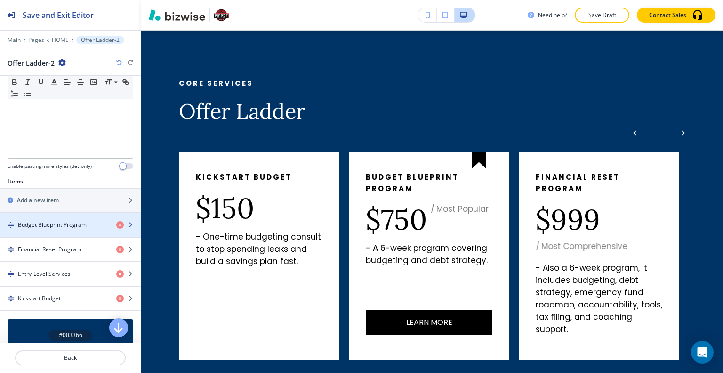
click at [57, 224] on h4 "Budget Blueprint Program" at bounding box center [52, 224] width 69 height 8
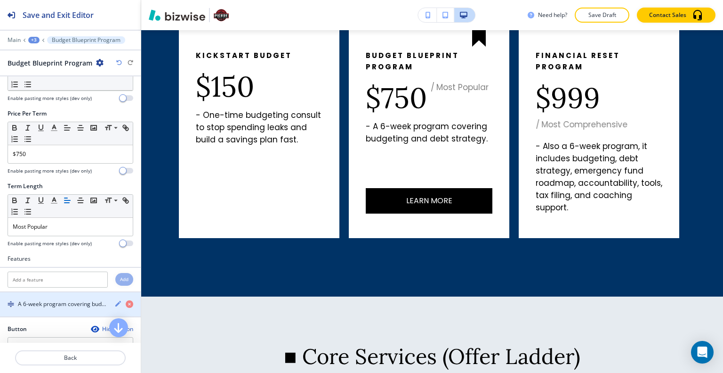
scroll to position [94, 0]
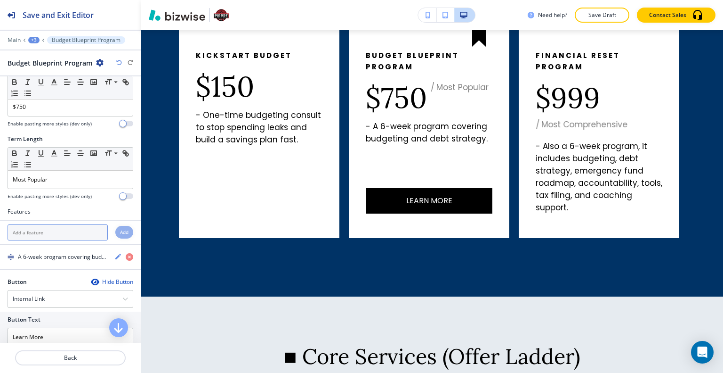
paste input "Budgeting & Debt Strategy"
type input "Budgeting & Debt Strategy"
click at [120, 231] on h4 "Add" at bounding box center [124, 231] width 8 height 7
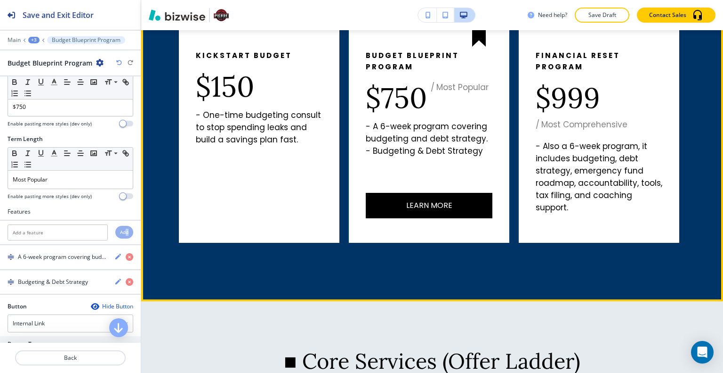
scroll to position [982, 0]
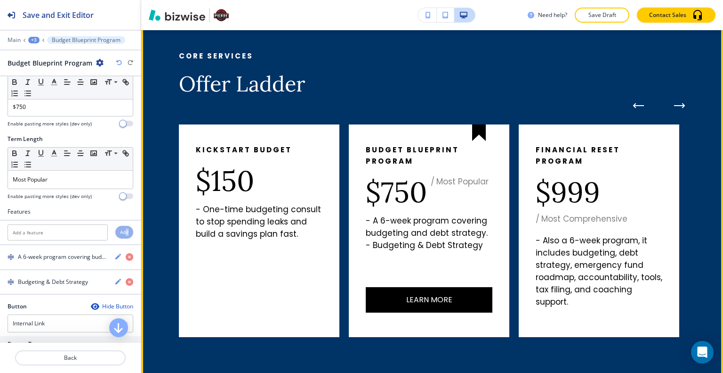
click at [680, 103] on button "Next Pricing Plan" at bounding box center [680, 105] width 19 height 19
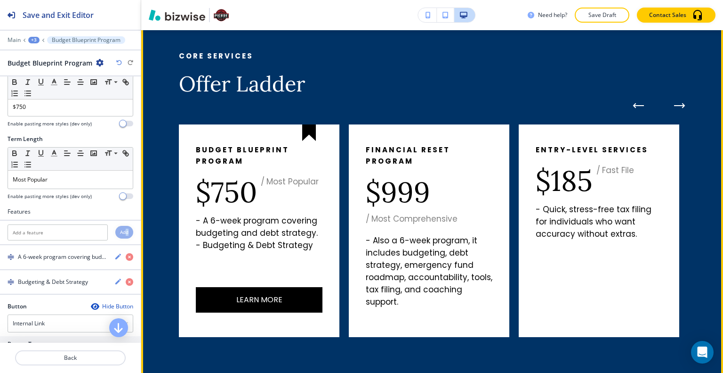
click at [633, 104] on icon "Previous Pricing Plan" at bounding box center [638, 106] width 11 height 6
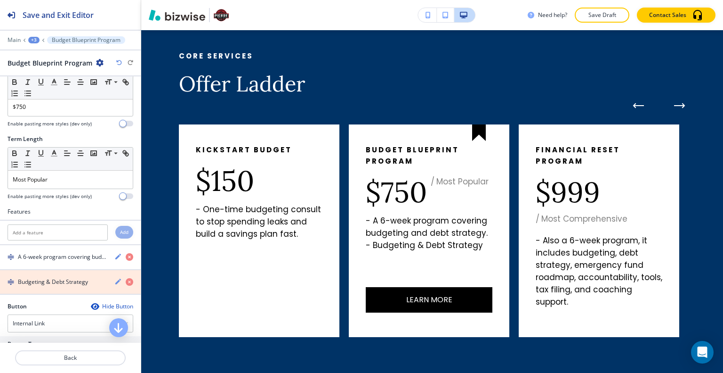
click at [126, 279] on icon "button" at bounding box center [130, 282] width 8 height 8
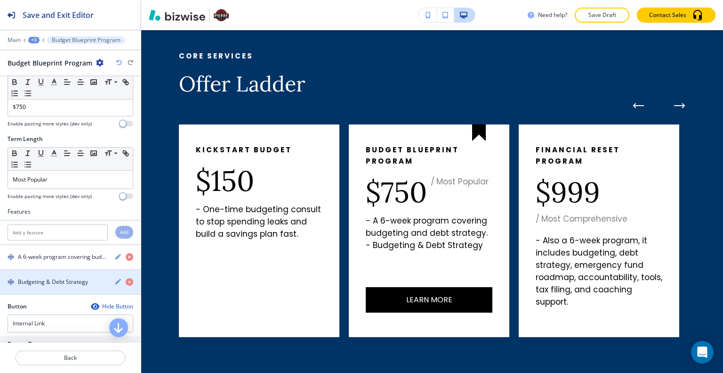
click at [115, 279] on icon "button" at bounding box center [118, 281] width 6 height 6
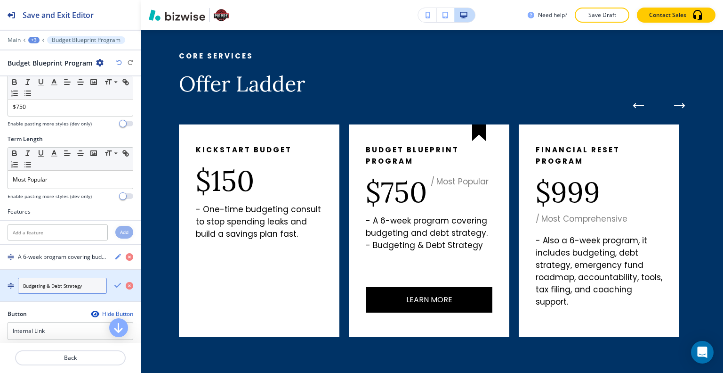
drag, startPoint x: 94, startPoint y: 282, endPoint x: 38, endPoint y: 284, distance: 56.1
click at [4, 283] on div "Budgeting & Debt Strategy" at bounding box center [53, 285] width 107 height 16
paste input "Emergency Fund Roadmap"
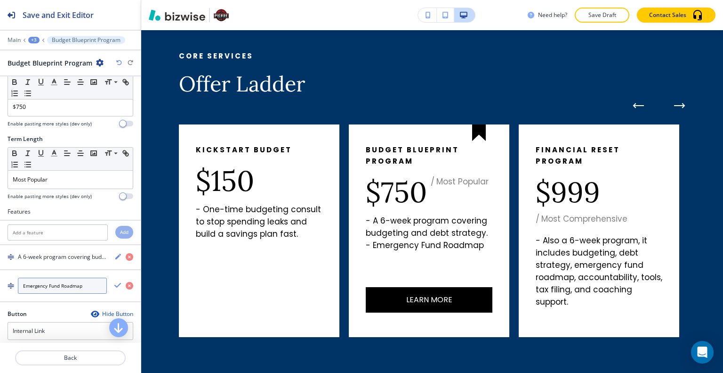
type input "Emergency Fund Roadmap"
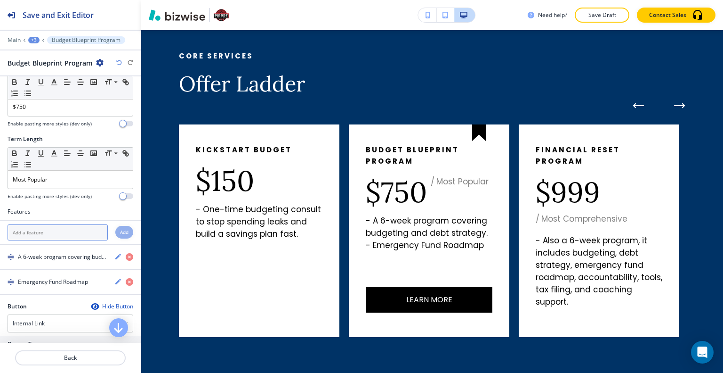
click at [72, 232] on input "text" at bounding box center [58, 232] width 100 height 16
paste input "Accountability & Tools"
type input "Accountability & Tools"
click at [120, 228] on h4 "Add" at bounding box center [124, 231] width 8 height 7
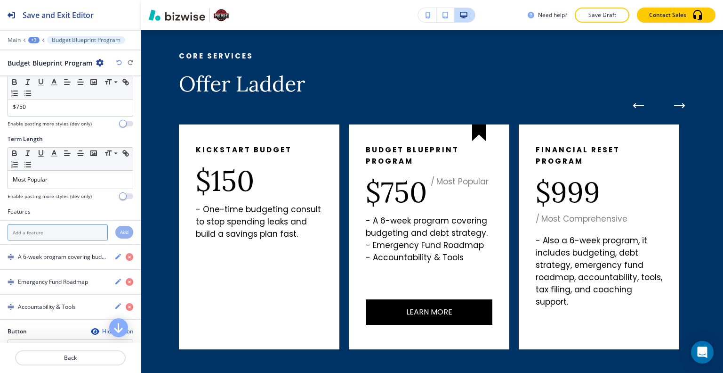
paste input "Tax Filing Included"
type input "Tax Filing Included"
click at [120, 230] on h4 "Add" at bounding box center [124, 231] width 8 height 7
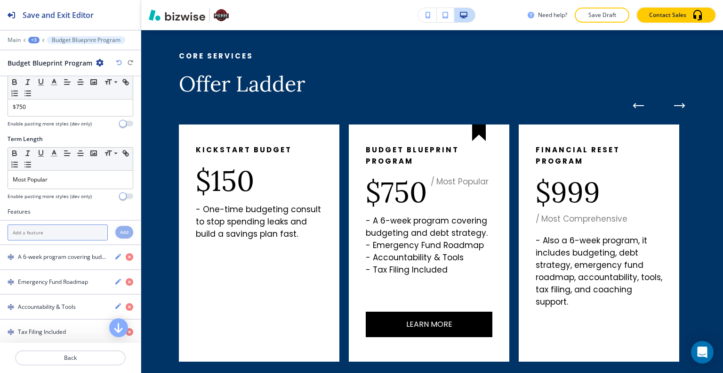
paste input "Coaching Support"
type input "Coaching Support"
click at [123, 229] on div "Add" at bounding box center [124, 232] width 18 height 13
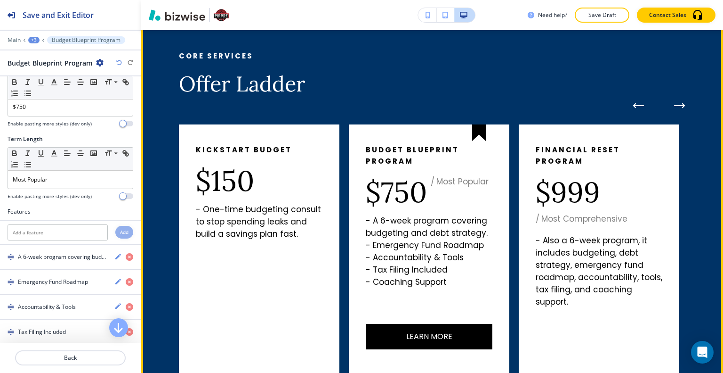
scroll to position [1029, 0]
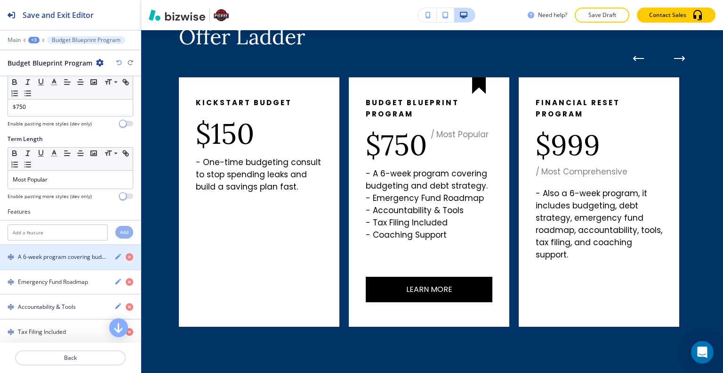
click at [114, 252] on icon "button" at bounding box center [118, 256] width 8 height 8
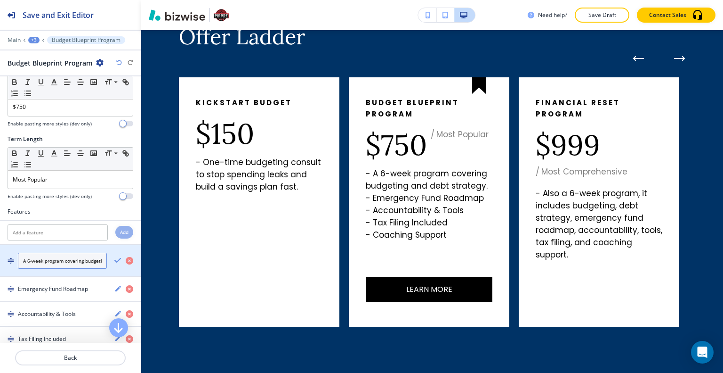
scroll to position [0, 52]
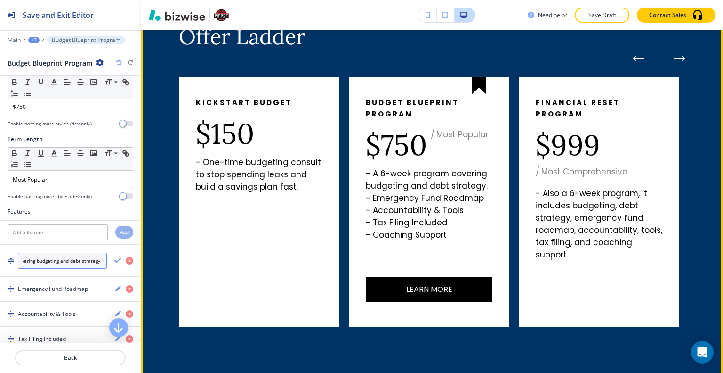
drag, startPoint x: 23, startPoint y: 258, endPoint x: 140, endPoint y: 260, distance: 117.3
click at [148, 259] on div "Save and Exit Editor Main +3 Budget Blueprint Program Budget Blueprint Program …" at bounding box center [361, 186] width 723 height 373
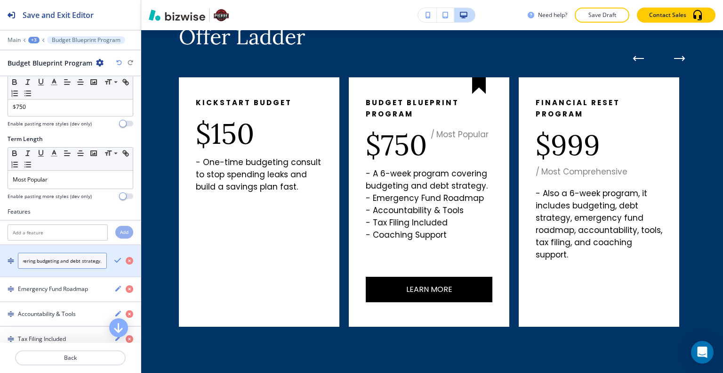
paste input "6 weeks (6 sessions)"
type input "6 weeks (6 sessions)"
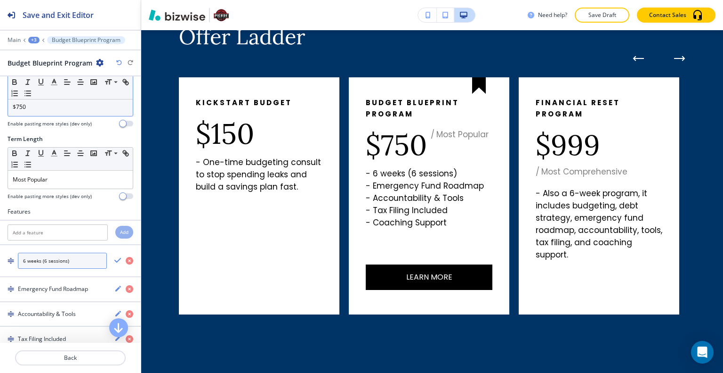
scroll to position [0, 0]
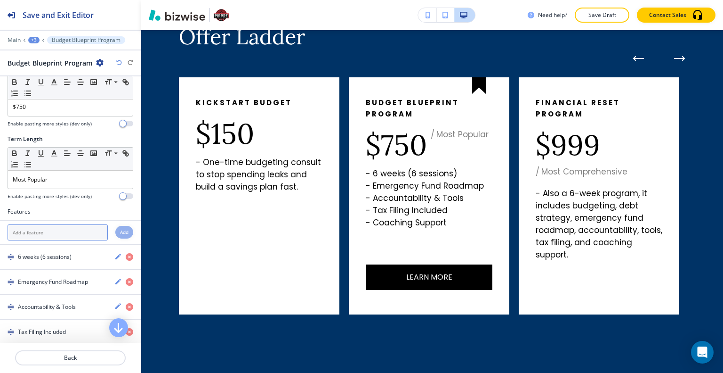
click at [66, 227] on input "text" at bounding box center [58, 232] width 100 height 16
paste input "Budgeting & Debt Strategy"
type input "Budgeting & Debt Strategy"
click at [121, 229] on h4 "Add" at bounding box center [124, 231] width 8 height 7
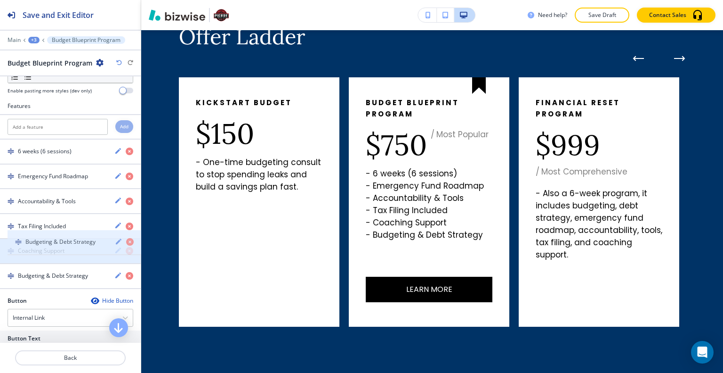
scroll to position [205, 0]
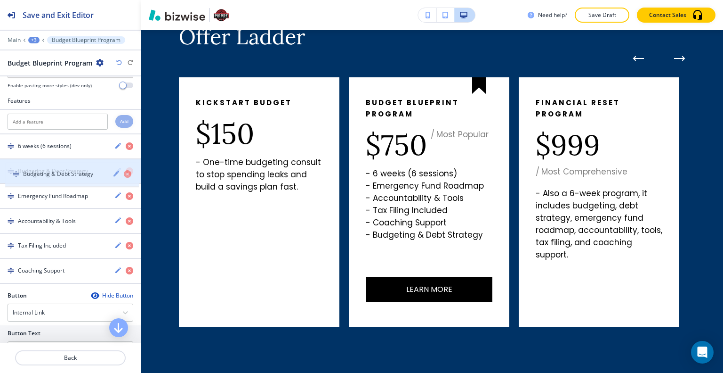
drag, startPoint x: 50, startPoint y: 331, endPoint x: 55, endPoint y: 177, distance: 153.6
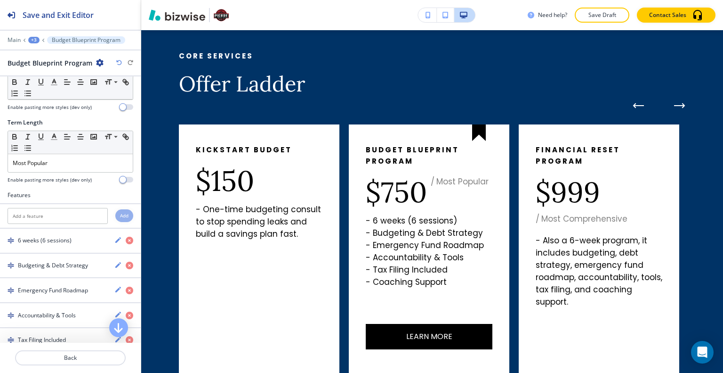
scroll to position [16, 0]
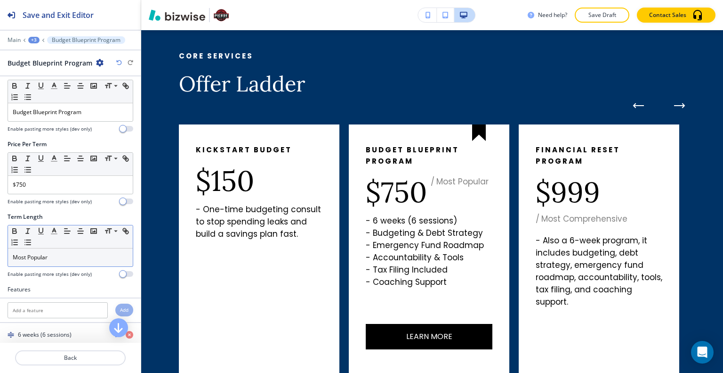
drag, startPoint x: 64, startPoint y: 246, endPoint x: 18, endPoint y: 246, distance: 45.7
click at [15, 248] on div "Small Normal Large Huge Most Popular" at bounding box center [71, 246] width 126 height 42
drag, startPoint x: 73, startPoint y: 255, endPoint x: 23, endPoint y: 236, distance: 54.1
click at [1, 251] on div "Term Length Small Normal Large Huge Most Popular Enable pasting more styles (de…" at bounding box center [70, 248] width 141 height 73
click at [54, 230] on icon "button" at bounding box center [54, 231] width 8 height 8
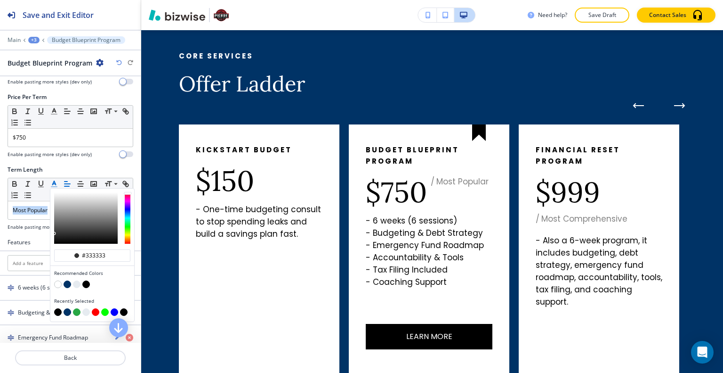
scroll to position [111, 0]
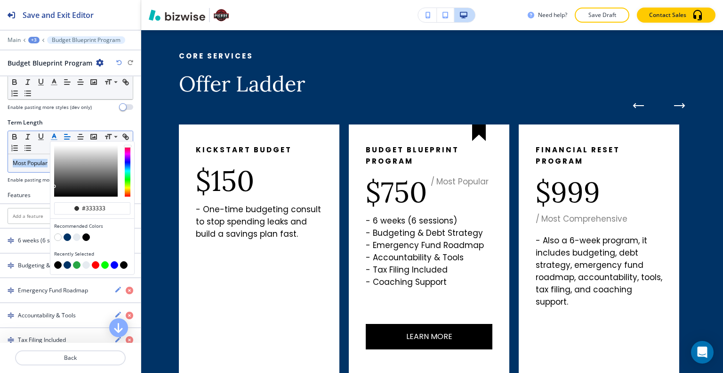
click at [77, 261] on button "button" at bounding box center [77, 265] width 8 height 8
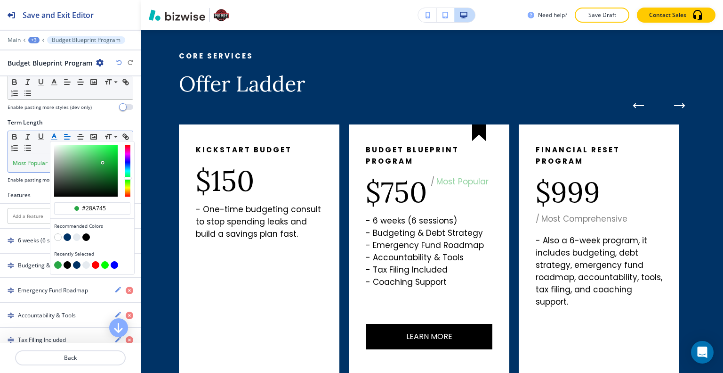
click at [66, 234] on button "button" at bounding box center [68, 237] width 8 height 8
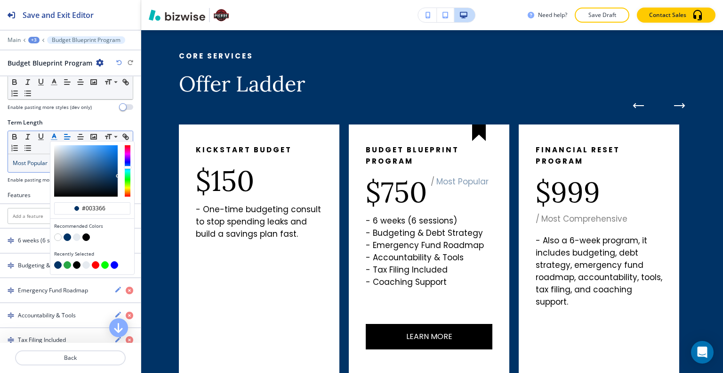
click at [87, 237] on button "button" at bounding box center [86, 237] width 8 height 8
type input "#000000"
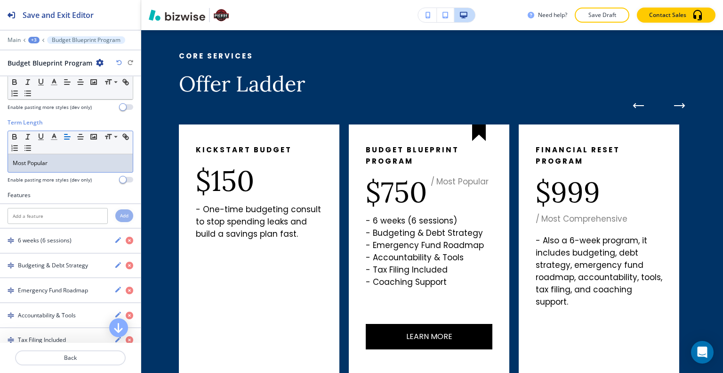
click at [37, 161] on span "Most Popular" at bounding box center [30, 163] width 35 height 8
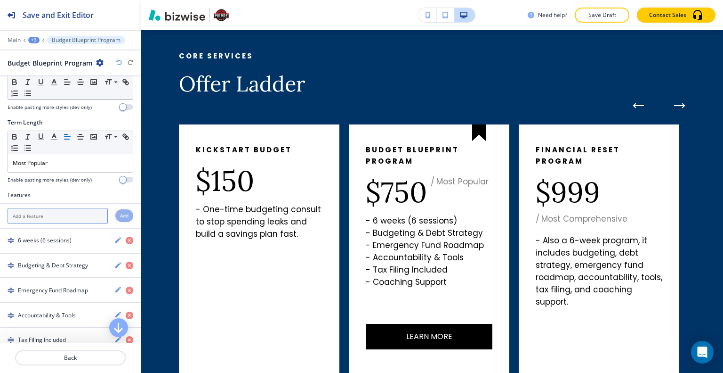
click at [57, 211] on input "text" at bounding box center [58, 216] width 100 height 16
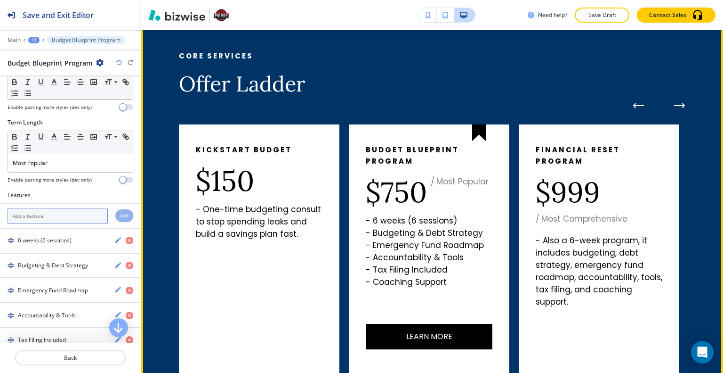
scroll to position [935, 0]
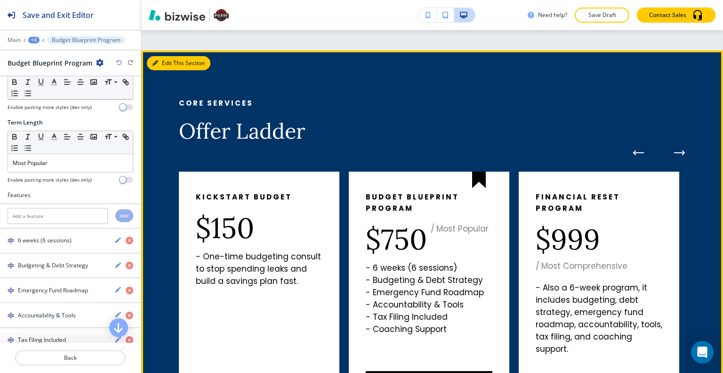
click at [171, 64] on button "Edit This Section" at bounding box center [179, 63] width 64 height 14
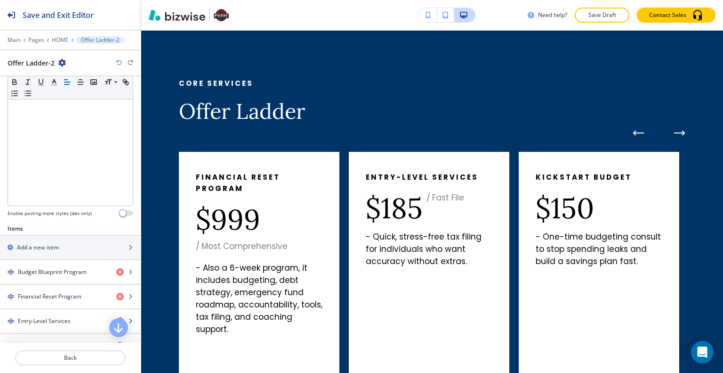
scroll to position [235, 0]
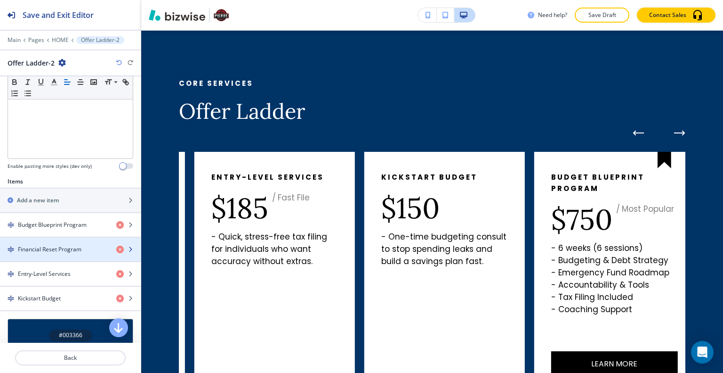
click at [72, 248] on h4 "Financial Reset Program" at bounding box center [50, 249] width 64 height 8
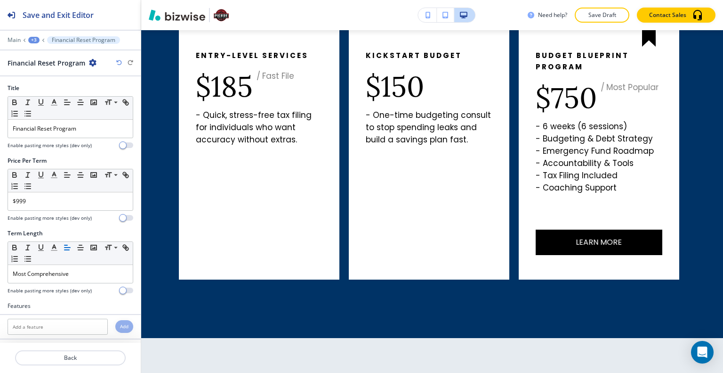
scroll to position [97, 0]
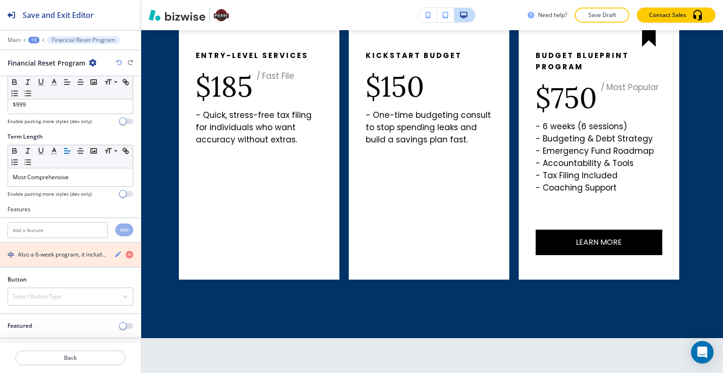
click at [126, 253] on icon "button" at bounding box center [130, 255] width 8 height 8
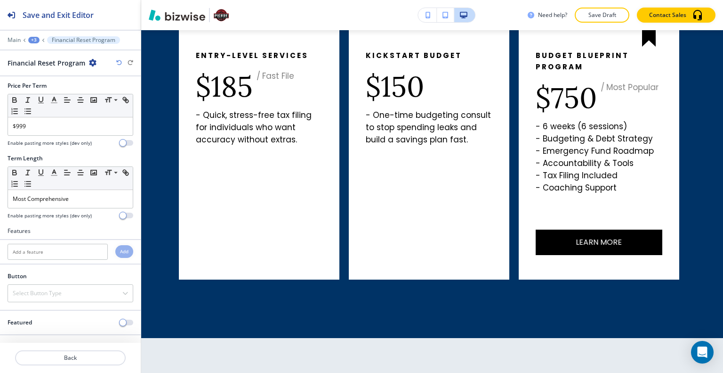
scroll to position [72, 0]
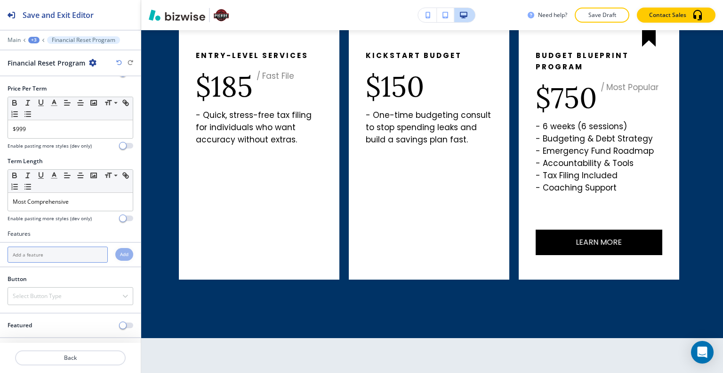
paste input "6 weeks (6 sessions)"
type input "6 weeks (6 sessions)"
click at [120, 251] on h4 "Add" at bounding box center [124, 254] width 8 height 7
paste input "Budgeting & Debt Strategy"
type input "Budgeting & Debt Strategy"
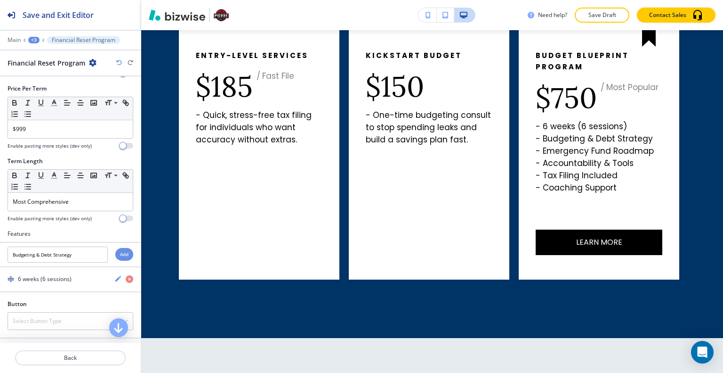
click at [120, 251] on h4 "Add" at bounding box center [124, 254] width 8 height 7
paste input "Emergency Fund Roadmap"
type input "Emergency Fund Roadmap"
click at [121, 251] on div "Add" at bounding box center [124, 254] width 18 height 13
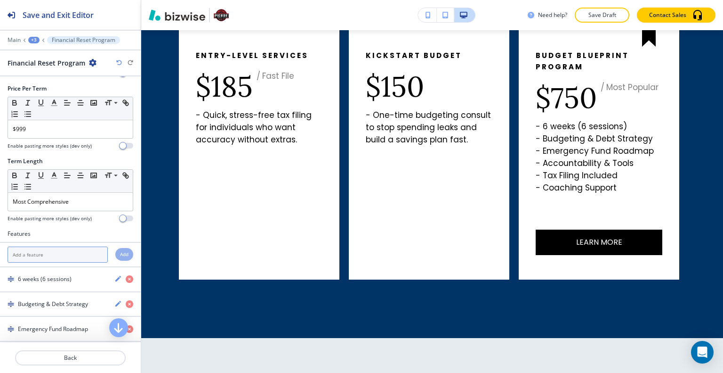
paste input "Accountability & Tools"
type input "Accountability & Tools"
click at [120, 251] on h4 "Add" at bounding box center [124, 254] width 8 height 7
paste input "Tax Filing Included"
type input "Tax Filing Included"
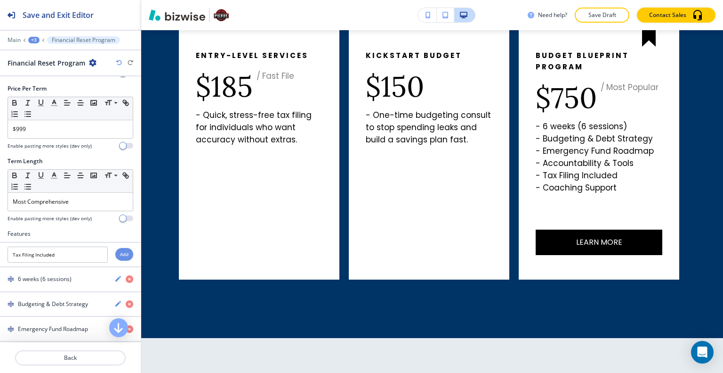
click at [122, 249] on div "Add" at bounding box center [124, 254] width 18 height 13
paste input "Integrated Coaching Support"
type input "Integrated Coaching Support"
click at [120, 251] on h4 "Add" at bounding box center [124, 254] width 8 height 7
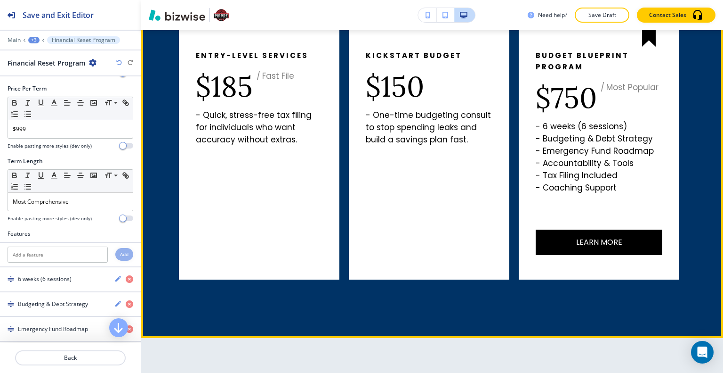
click at [227, 312] on div "Core Services Offer Ladder Financial Reset Program $999 / Most Comprehensive - …" at bounding box center [432, 123] width 582 height 429
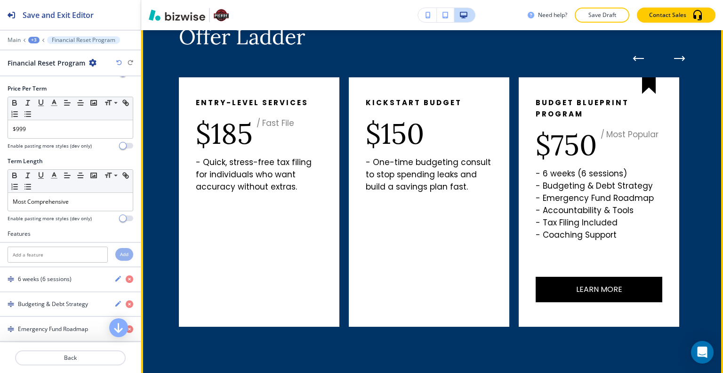
click at [674, 59] on icon "Next Pricing Plan" at bounding box center [679, 59] width 11 height 6
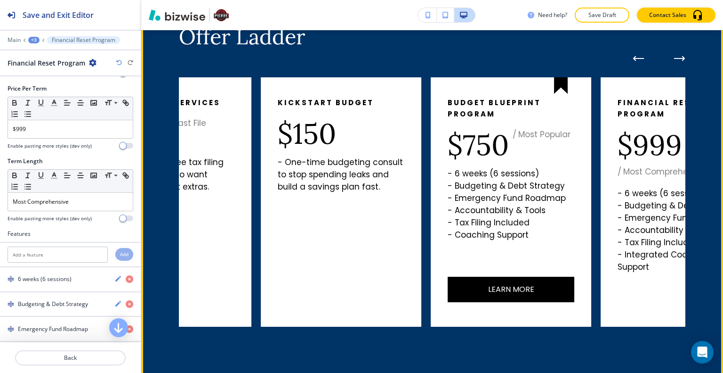
click at [675, 58] on icon "Next Pricing Plan" at bounding box center [679, 58] width 9 height 0
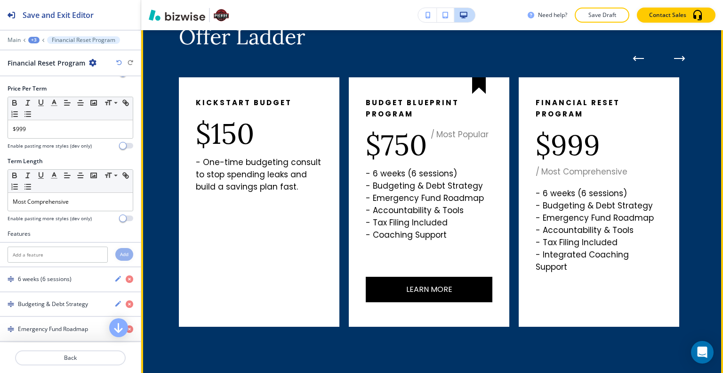
click at [675, 58] on icon "Next Pricing Plan" at bounding box center [679, 58] width 9 height 0
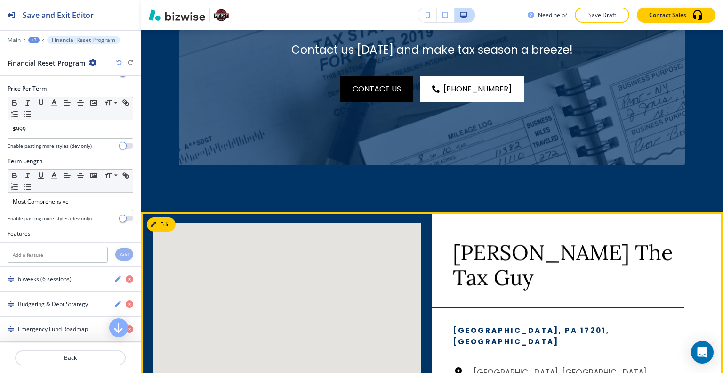
scroll to position [2819, 0]
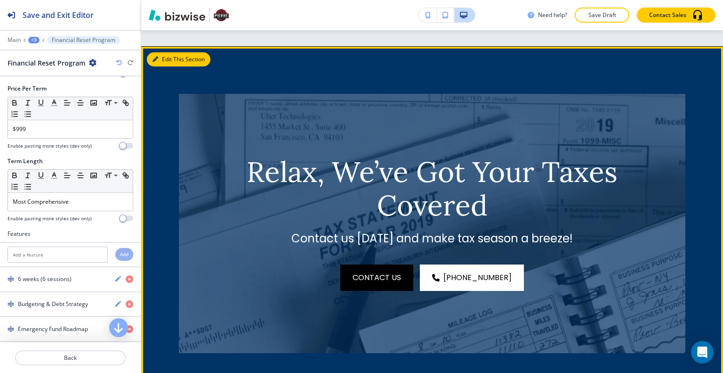
click at [156, 60] on icon "button" at bounding box center [156, 60] width 6 height 6
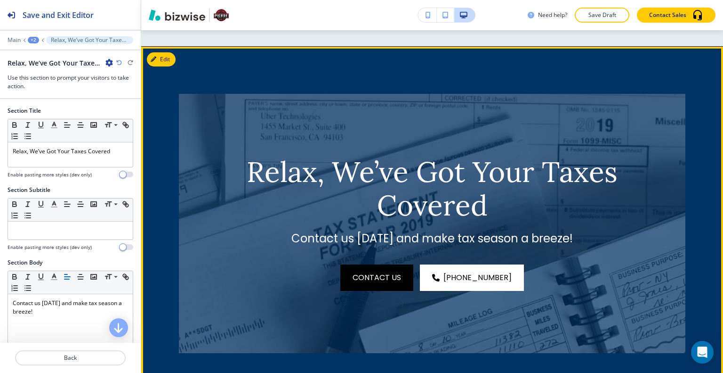
scroll to position [2835, 0]
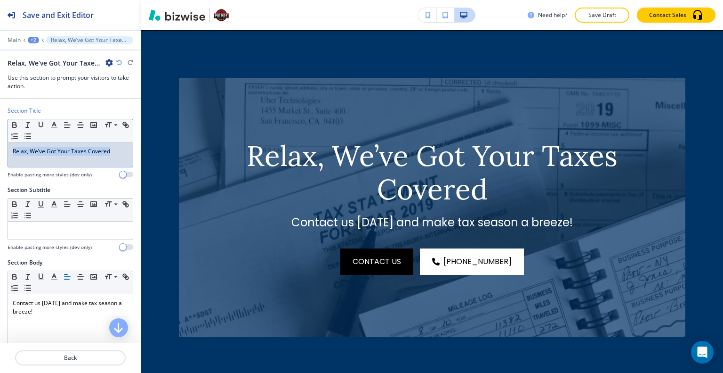
drag, startPoint x: 113, startPoint y: 155, endPoint x: 21, endPoint y: 154, distance: 92.8
click at [2, 158] on div "Section Title Small Normal Large Huge Relax, We’ve Got Your Taxes Covered Enabl…" at bounding box center [70, 145] width 141 height 79
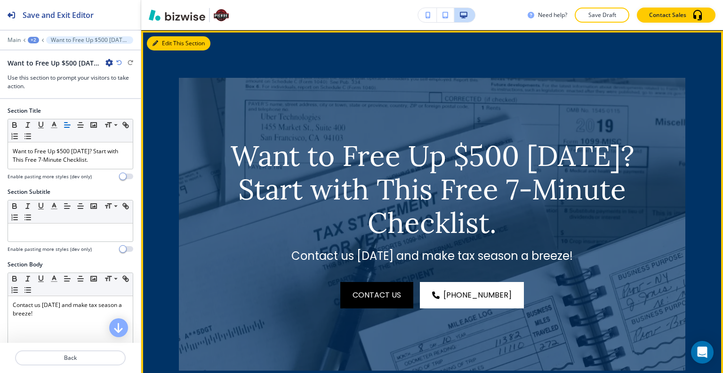
click at [156, 41] on icon "button" at bounding box center [156, 44] width 6 height 6
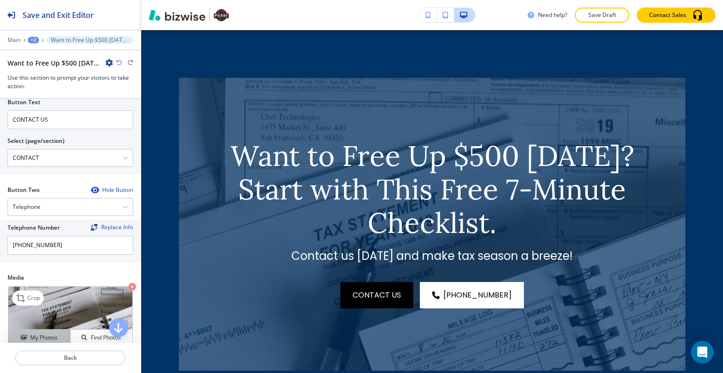
scroll to position [424, 0]
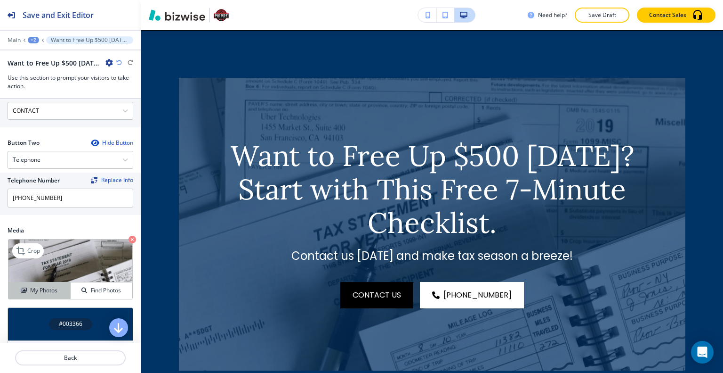
click at [43, 292] on h4 "My Photos" at bounding box center [43, 290] width 27 height 8
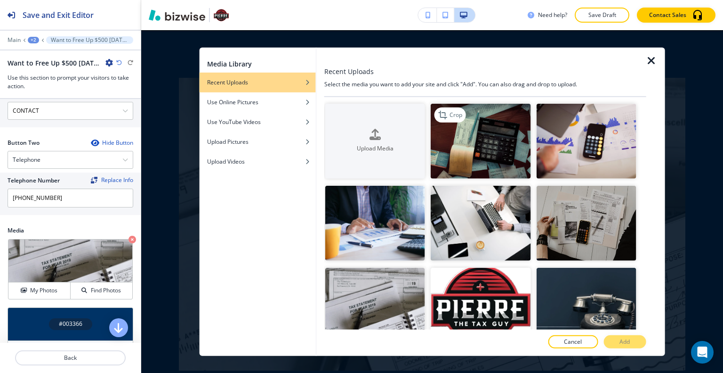
click at [484, 155] on img "button" at bounding box center [481, 140] width 100 height 75
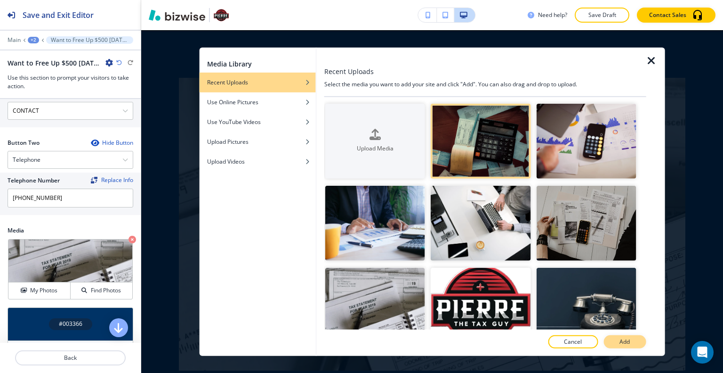
click at [615, 343] on button "Add" at bounding box center [625, 341] width 42 height 13
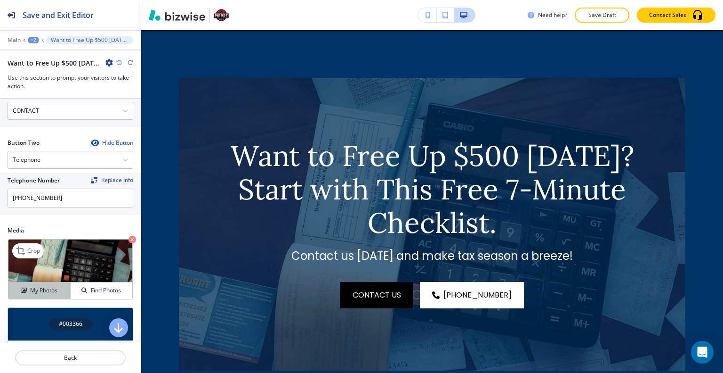
click at [62, 286] on div "My Photos" at bounding box center [39, 290] width 62 height 8
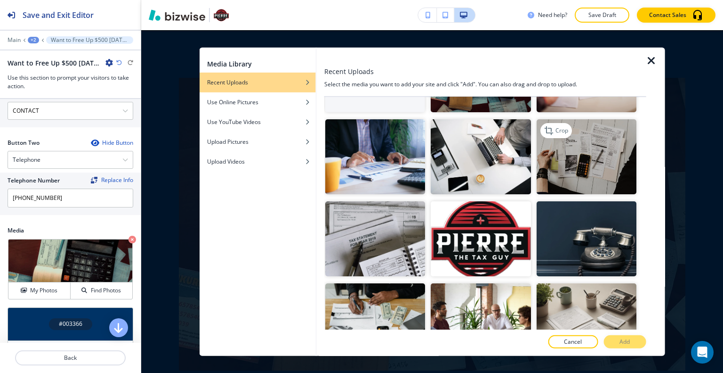
scroll to position [0, 0]
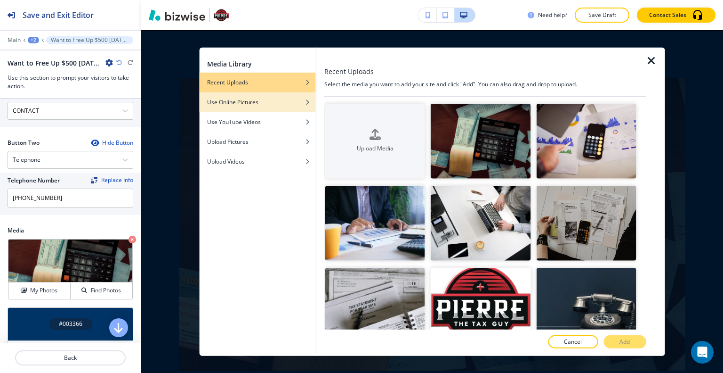
click at [251, 105] on h4 "Use Online Pictures" at bounding box center [232, 101] width 51 height 8
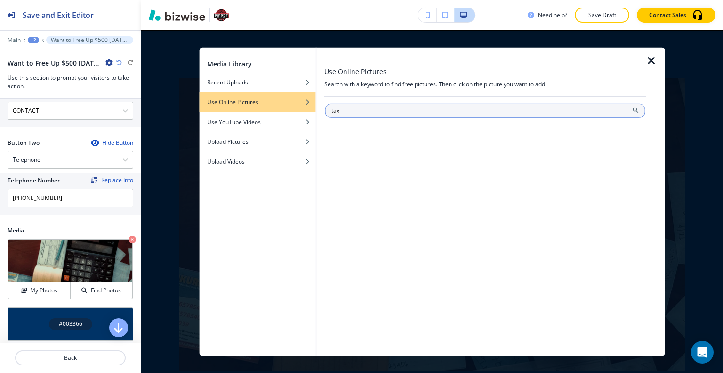
type input "tax"
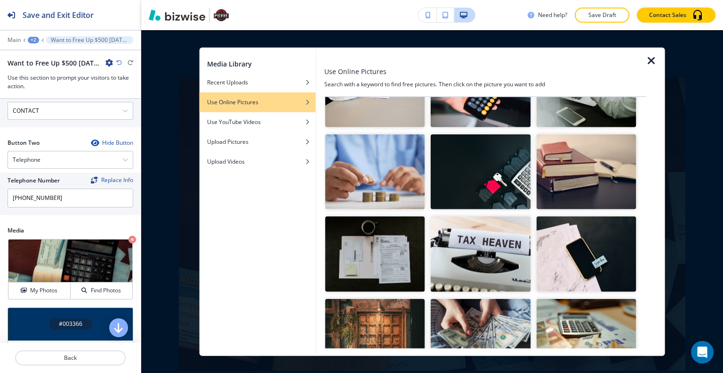
scroll to position [680, 0]
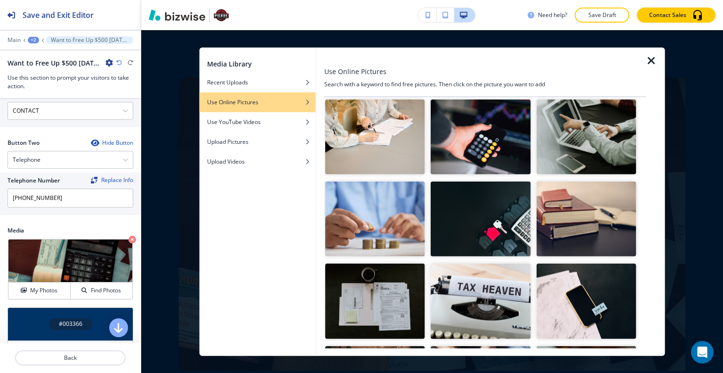
click at [484, 212] on img "button" at bounding box center [481, 218] width 100 height 75
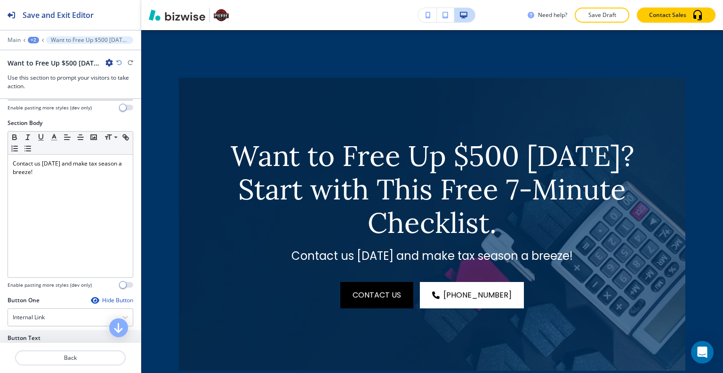
scroll to position [94, 0]
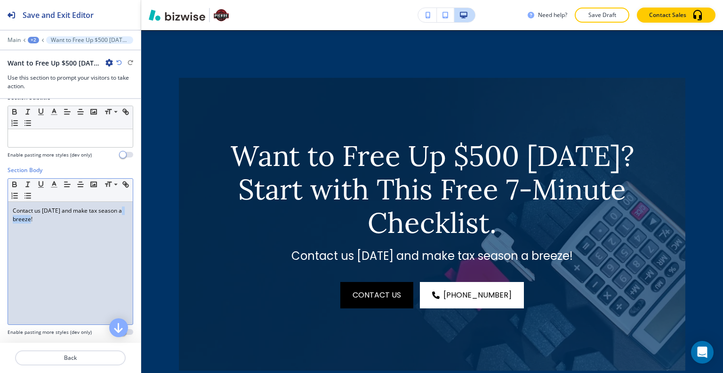
drag, startPoint x: 66, startPoint y: 231, endPoint x: 24, endPoint y: 219, distance: 43.5
click at [11, 214] on div "Contact us [DATE] and make tax season a breeze!" at bounding box center [70, 263] width 125 height 122
click at [49, 224] on div "Contact us [DATE] and make tax season a breeze!" at bounding box center [70, 263] width 125 height 122
drag, startPoint x: 49, startPoint y: 218, endPoint x: 5, endPoint y: 206, distance: 44.9
click at [5, 206] on div "Section Body Small Normal Large Huge Contact us [DATE] and make tax season a br…" at bounding box center [70, 254] width 141 height 177
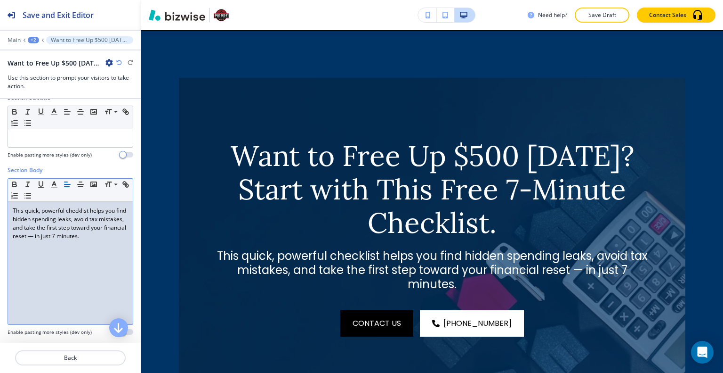
click at [73, 235] on p "This quick, powerful checklist helps you find hidden spending leaks, avoid tax …" at bounding box center [70, 223] width 115 height 34
click at [71, 235] on p "This quick, powerful checklist helps you find hidden spending leaks, avoid tax …" at bounding box center [70, 223] width 115 height 34
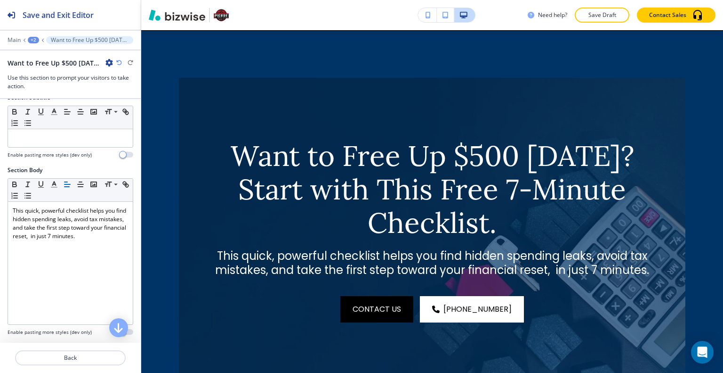
click at [121, 61] on icon "button" at bounding box center [119, 63] width 6 height 6
